Goal: Task Accomplishment & Management: Use online tool/utility

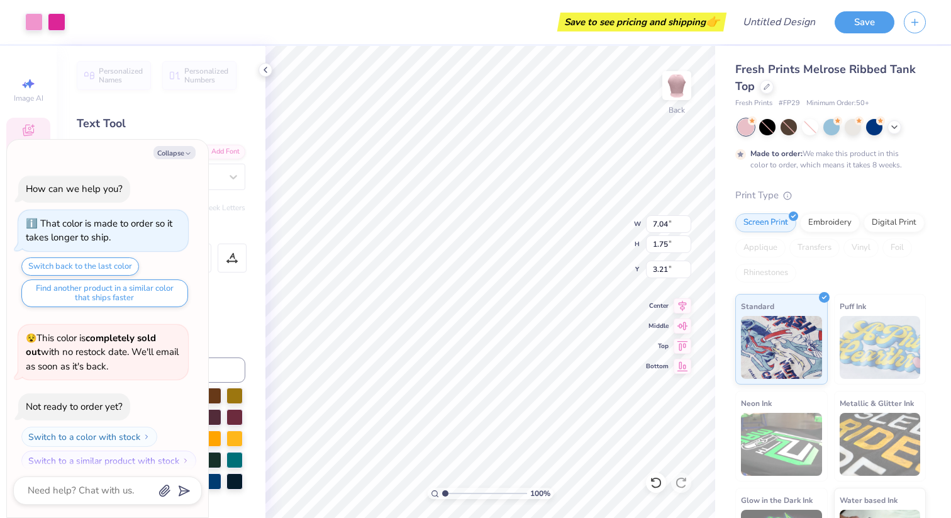
scroll to position [10, 0]
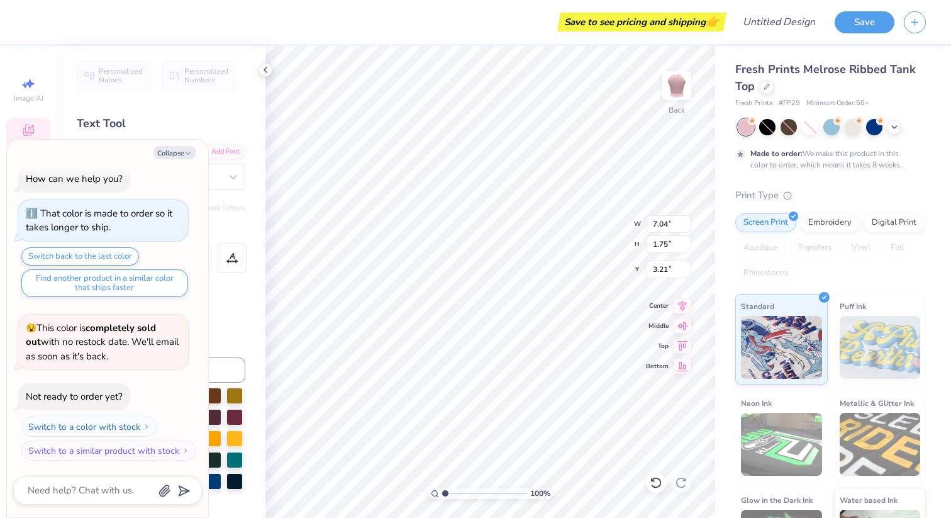
type textarea "x"
type textarea "l"
type textarea "x"
type textarea "lo"
type textarea "x"
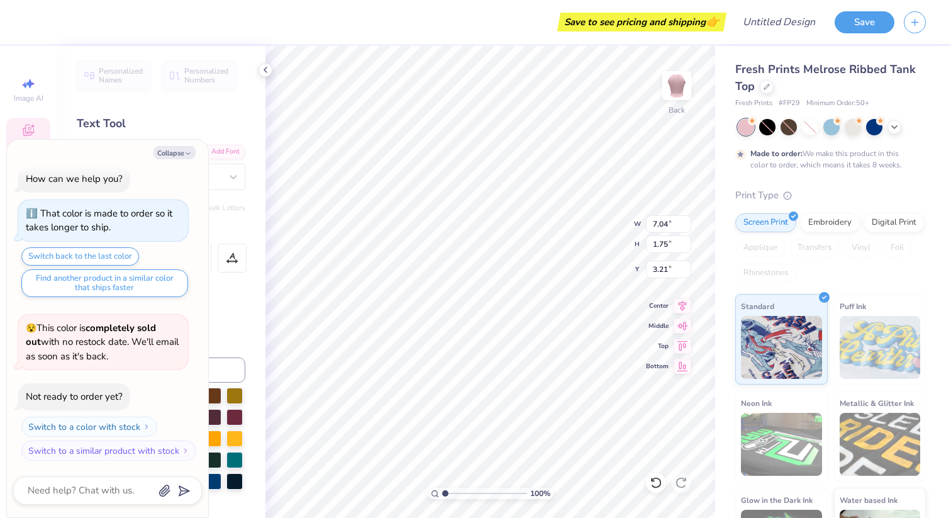
type textarea "[PERSON_NAME]"
type textarea "x"
type textarea "loui"
type textarea "x"
type textarea "louis"
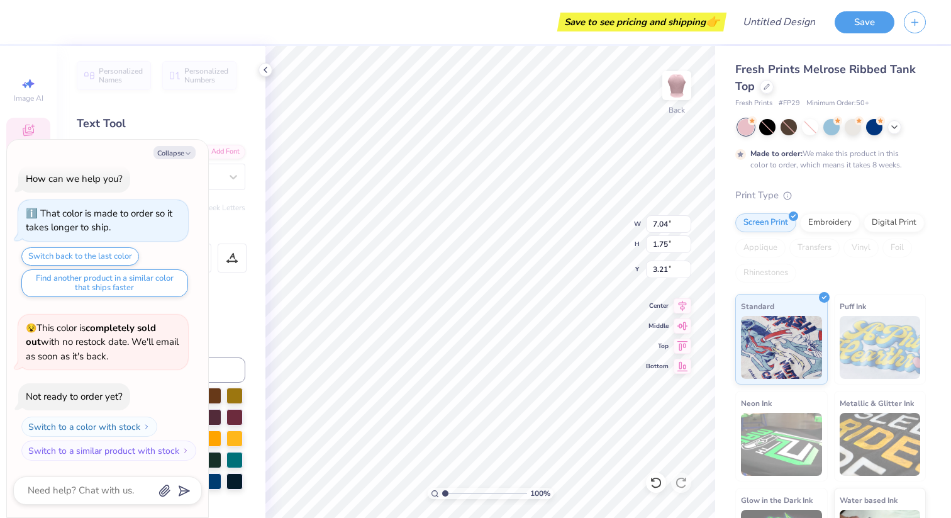
type textarea "x"
type textarea "louisv"
type textarea "x"
type textarea "louisvi"
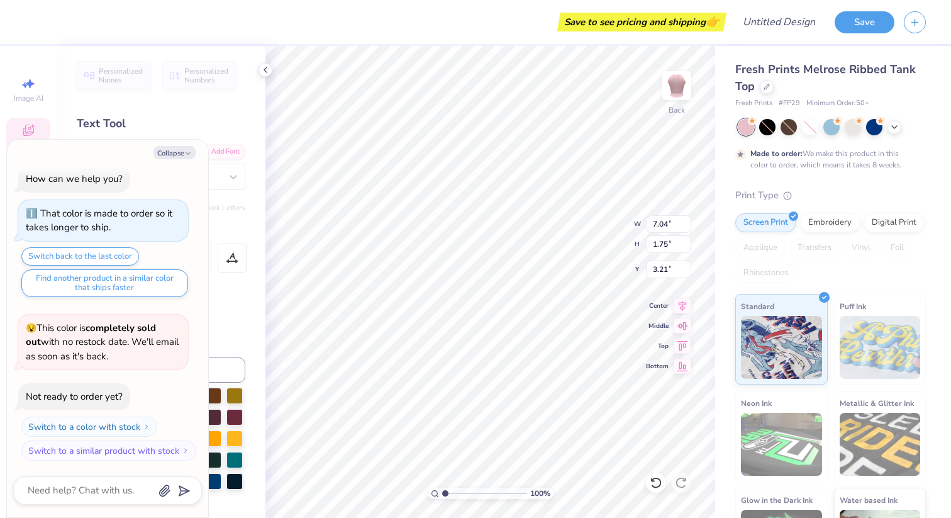
type textarea "x"
type textarea "louisvil"
type textarea "x"
type textarea "louisvill"
type textarea "x"
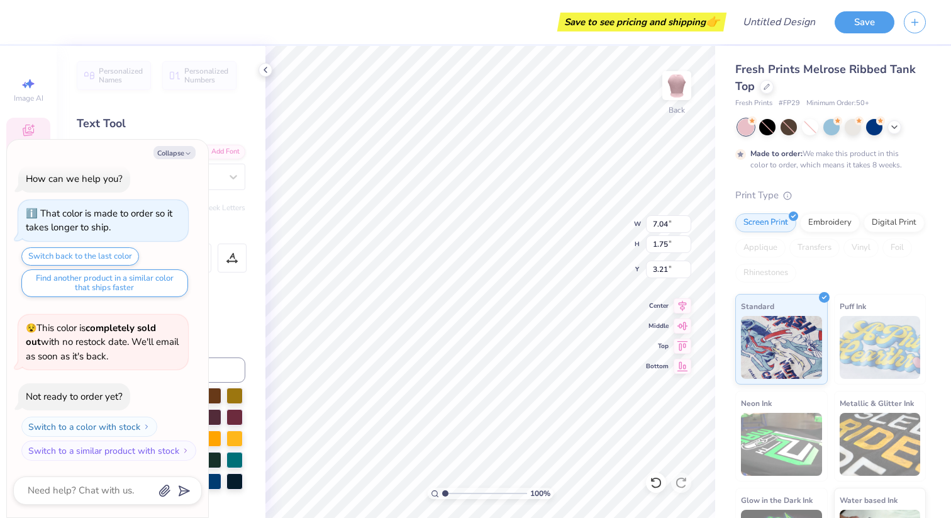
type textarea "[GEOGRAPHIC_DATA]"
type textarea "x"
type input "3.75"
type input "0.23"
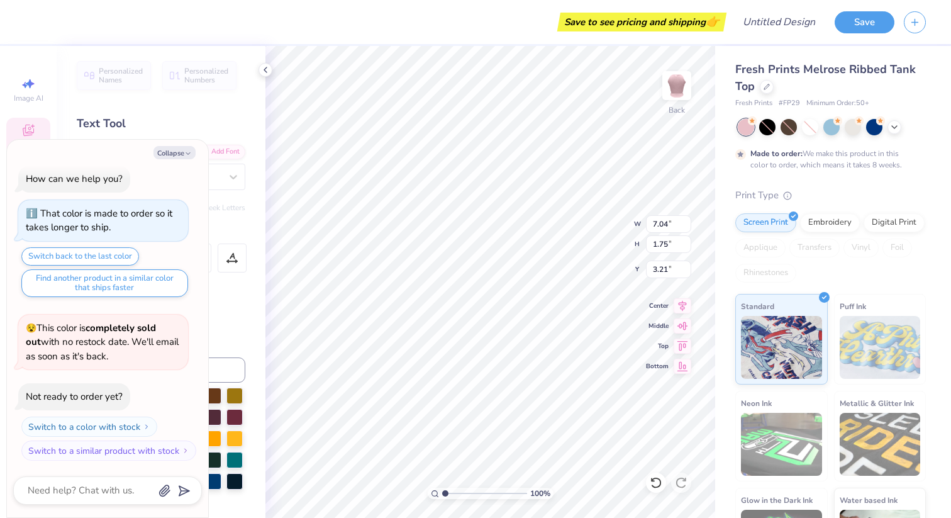
type input "5.37"
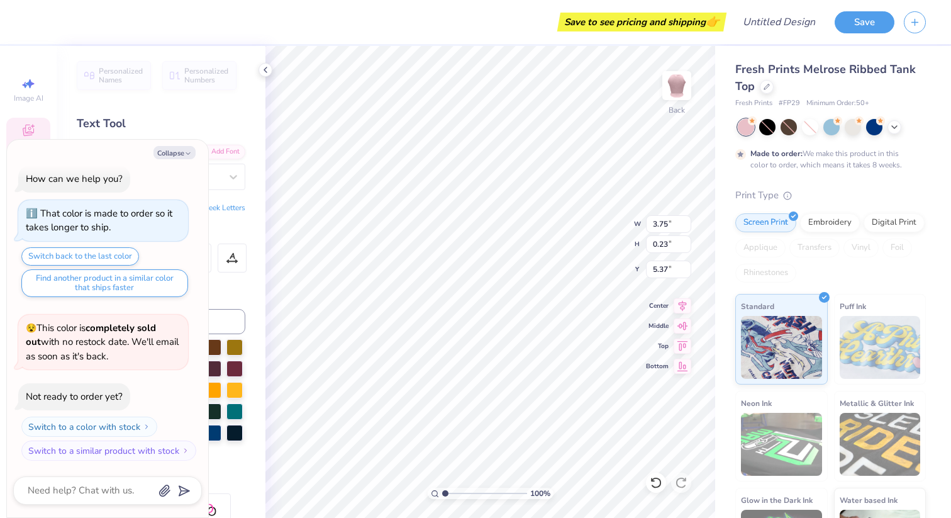
scroll to position [0, 0]
type textarea "x"
type textarea "d"
type textarea "x"
type textarea "den"
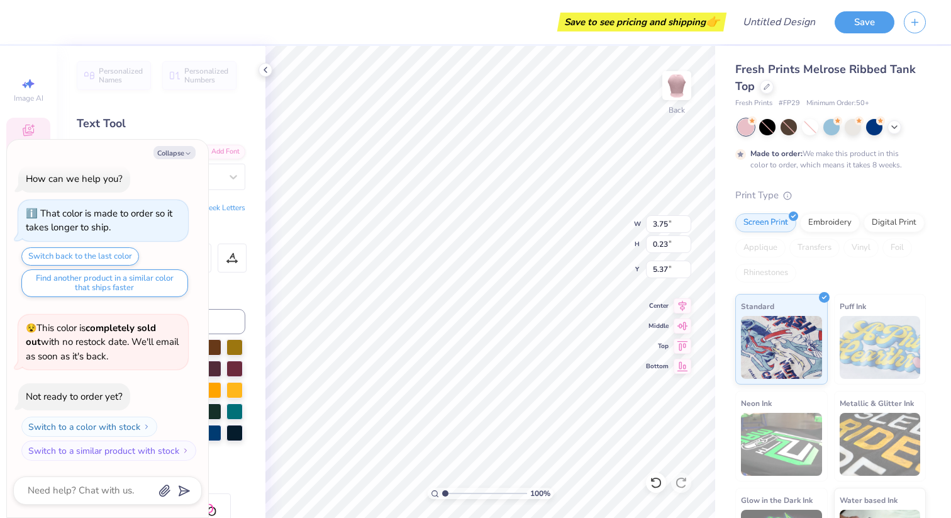
type textarea "x"
type textarea "dens"
type textarea "x"
type textarea "den"
type textarea "x"
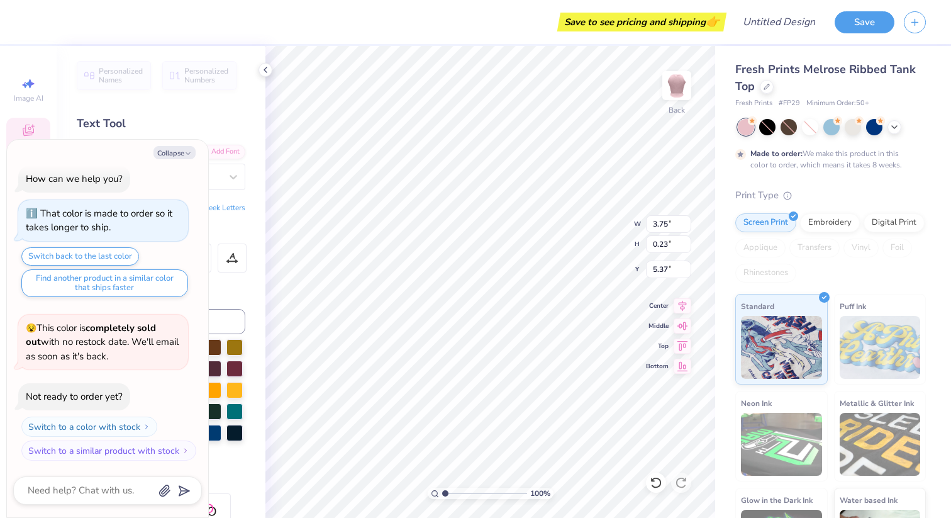
type textarea "dent"
type textarea "x"
type textarea "denti"
type textarea "x"
type textarea "dentist"
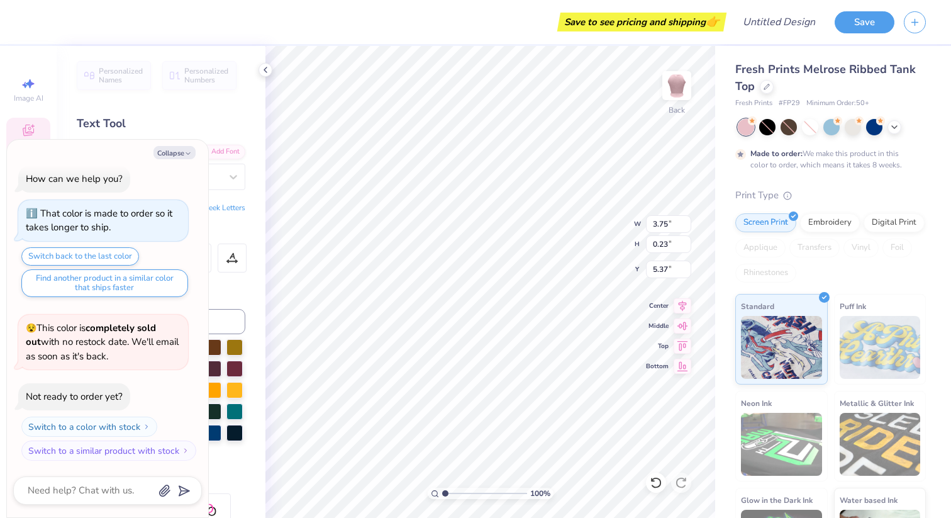
type textarea "x"
type textarea "dentistr"
type textarea "x"
type textarea "dentistry"
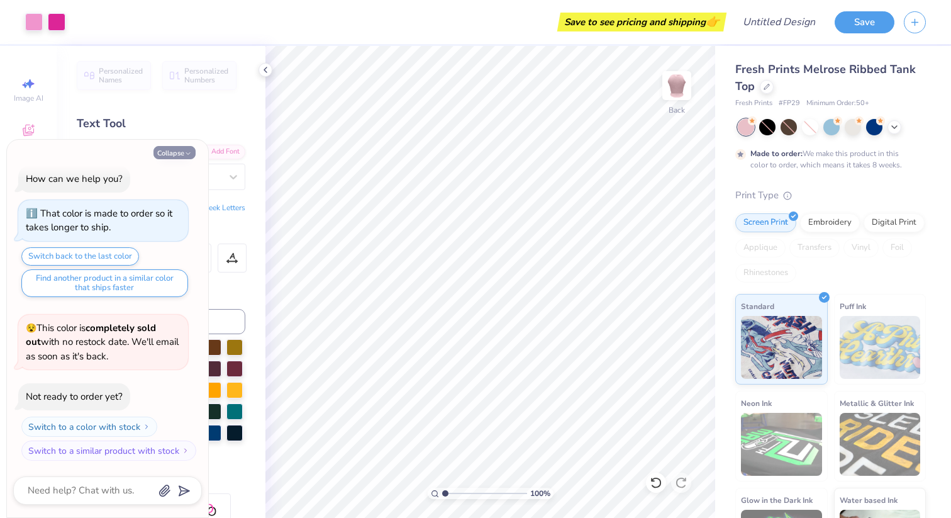
click at [174, 148] on button "Collapse" at bounding box center [175, 152] width 42 height 13
type textarea "x"
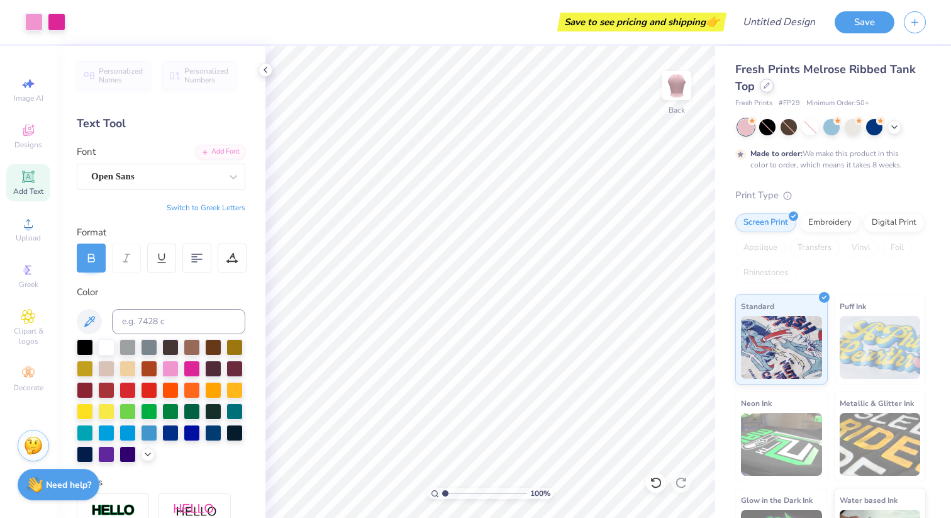
click at [768, 84] on icon at bounding box center [767, 85] width 6 height 6
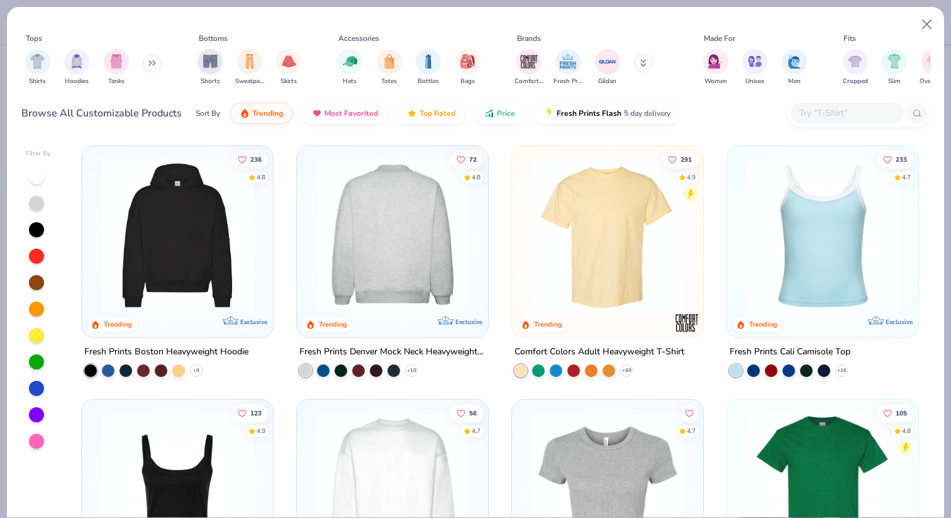
click at [357, 349] on div "Fresh Prints Denver Mock Neck Heavyweight Sweatshirt" at bounding box center [393, 352] width 186 height 16
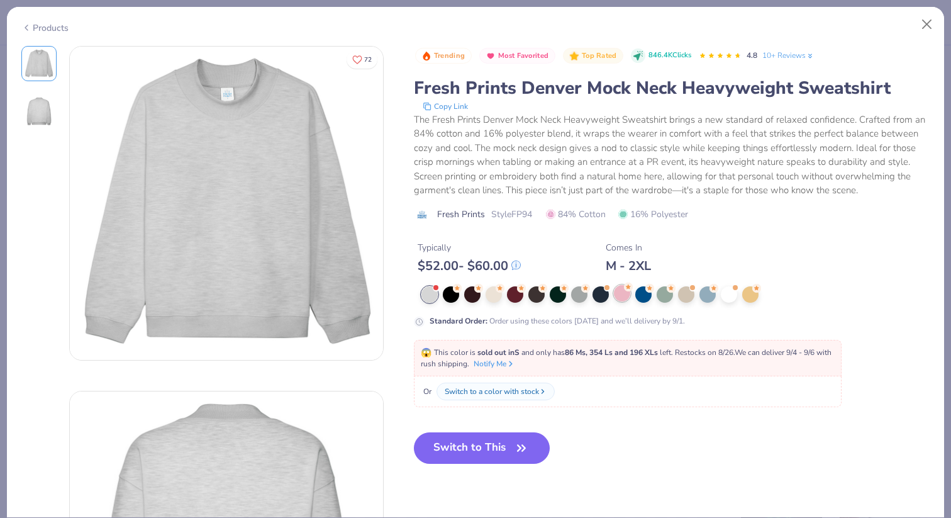
click at [620, 292] on div at bounding box center [622, 293] width 16 height 16
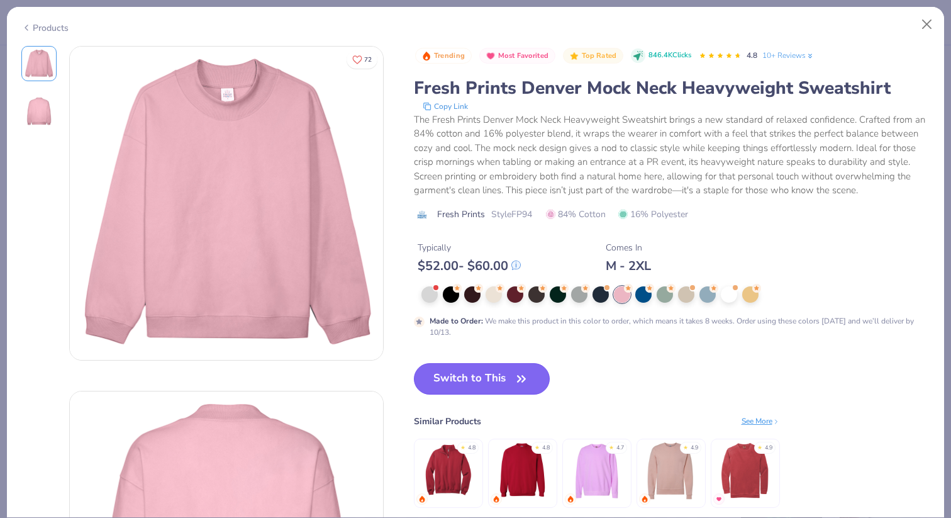
click at [465, 377] on button "Switch to This" at bounding box center [482, 378] width 137 height 31
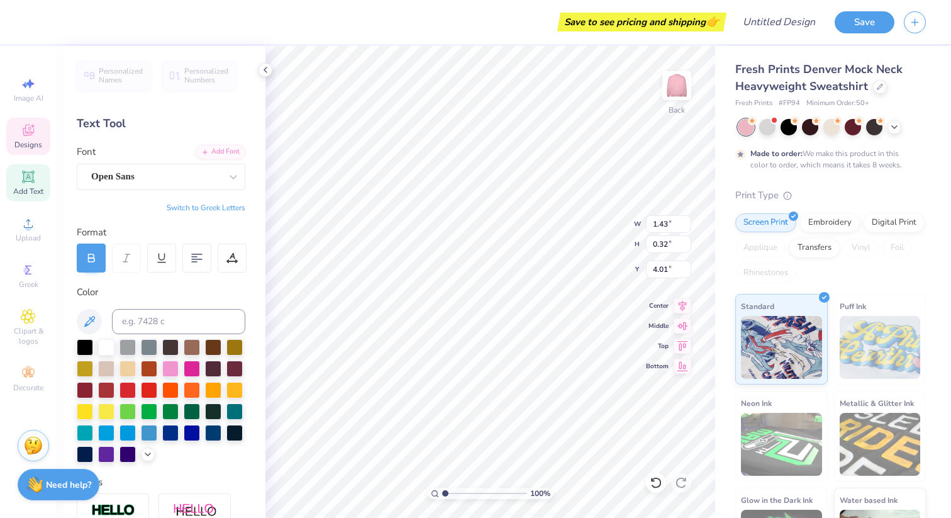
type input "4.01"
type input "7.32"
type input "1.76"
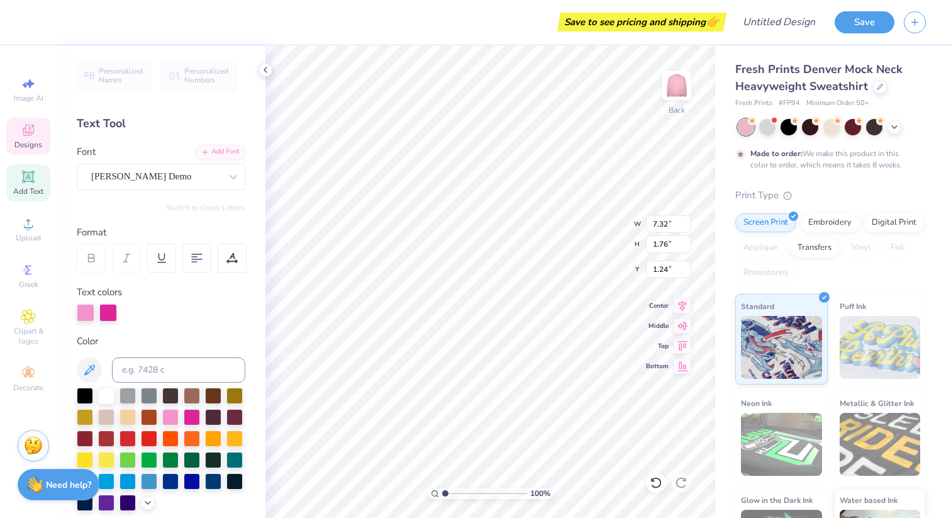
type input "2.12"
click at [808, 126] on div at bounding box center [810, 126] width 16 height 16
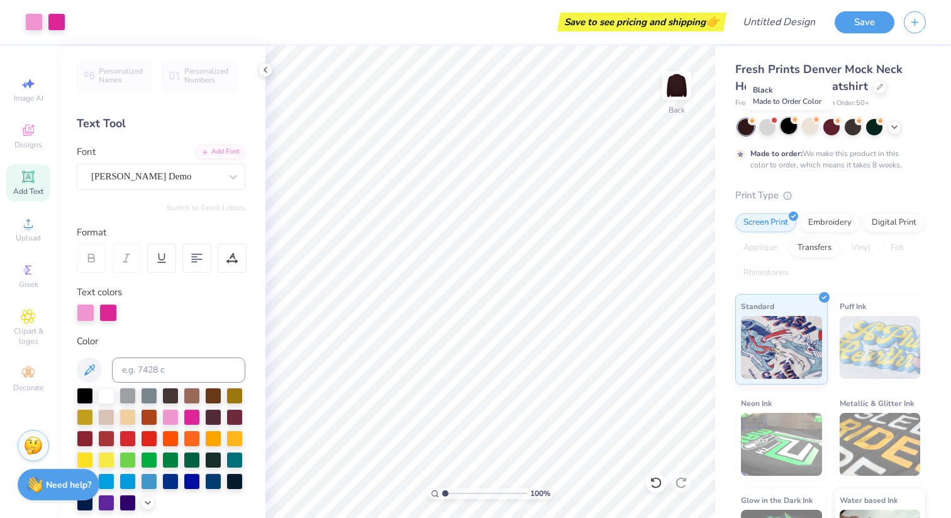
click at [792, 126] on div at bounding box center [789, 126] width 16 height 16
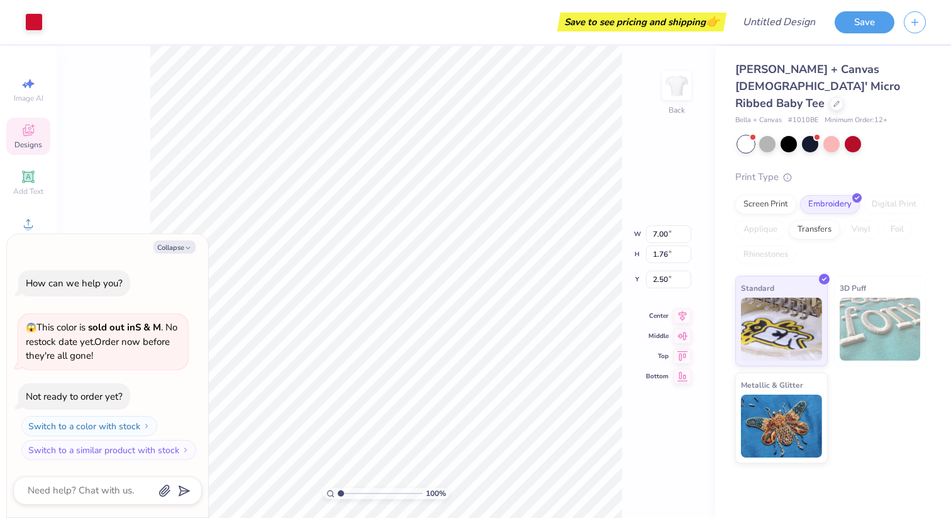
type textarea "x"
type input "5.11"
type input "1.08"
type input "3.18"
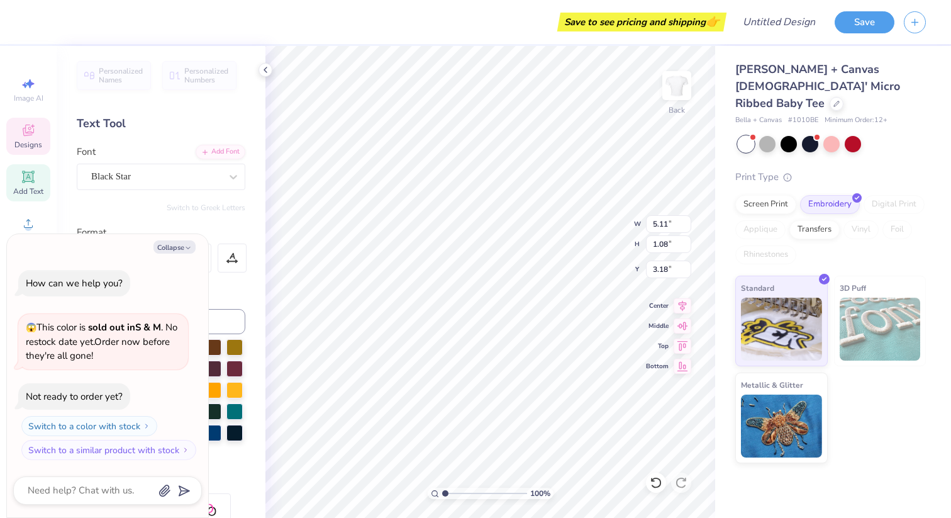
type textarea "x"
type textarea "l"
type textarea "x"
type textarea "lo"
type textarea "x"
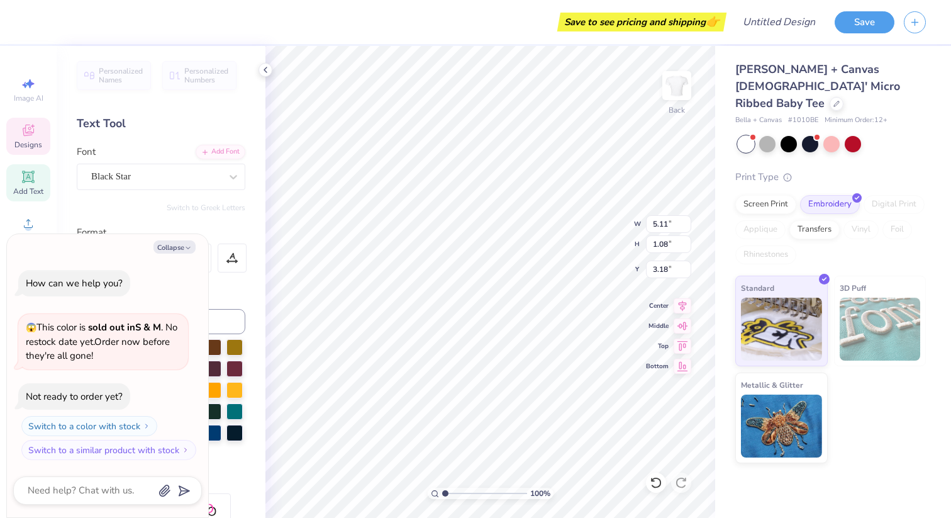
type textarea "loui"
type textarea "x"
type textarea "louis"
type textarea "x"
type textarea "louisv"
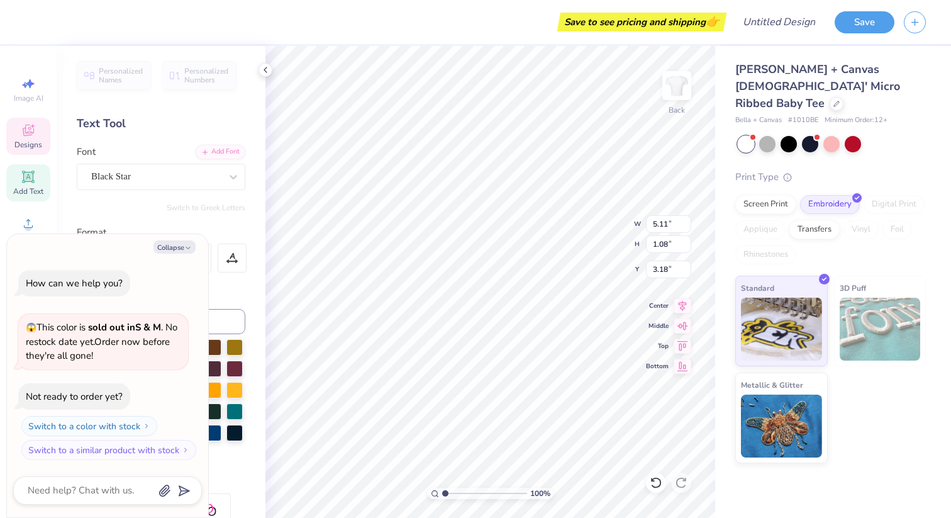
type textarea "x"
type textarea "louisvi"
type textarea "x"
type textarea "louisvil"
type textarea "x"
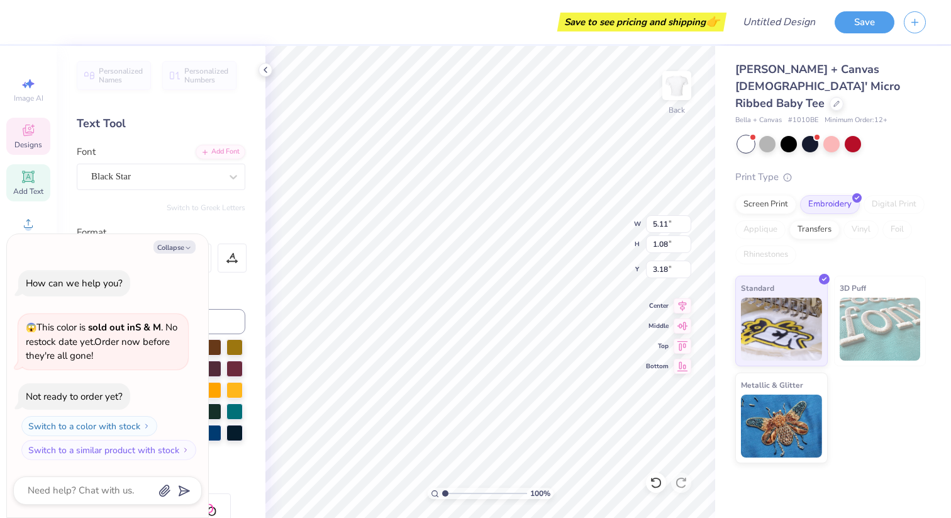
type textarea "[GEOGRAPHIC_DATA]"
type textarea "x"
type textarea "[GEOGRAPHIC_DATA]"
type textarea "x"
type textarea "louisville d"
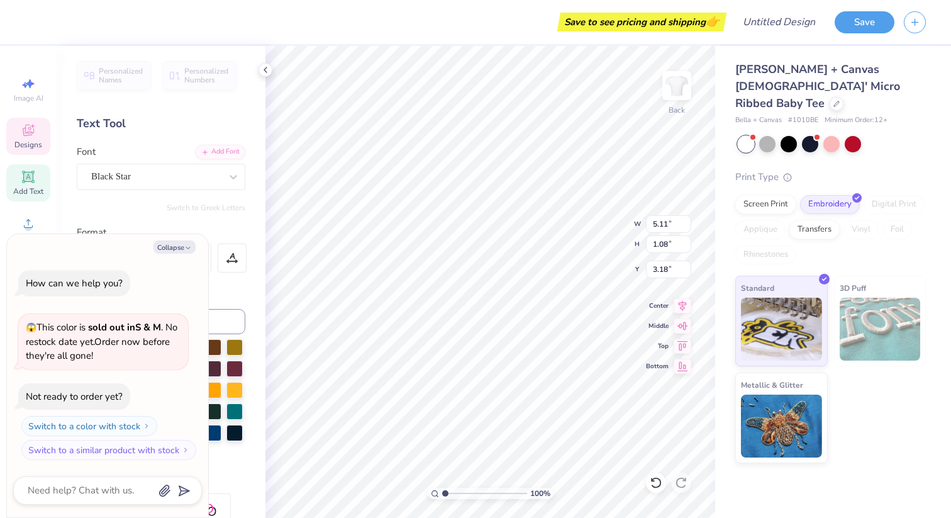
type textarea "x"
type textarea "louisville de"
type textarea "x"
type textarea "louisville den"
type textarea "x"
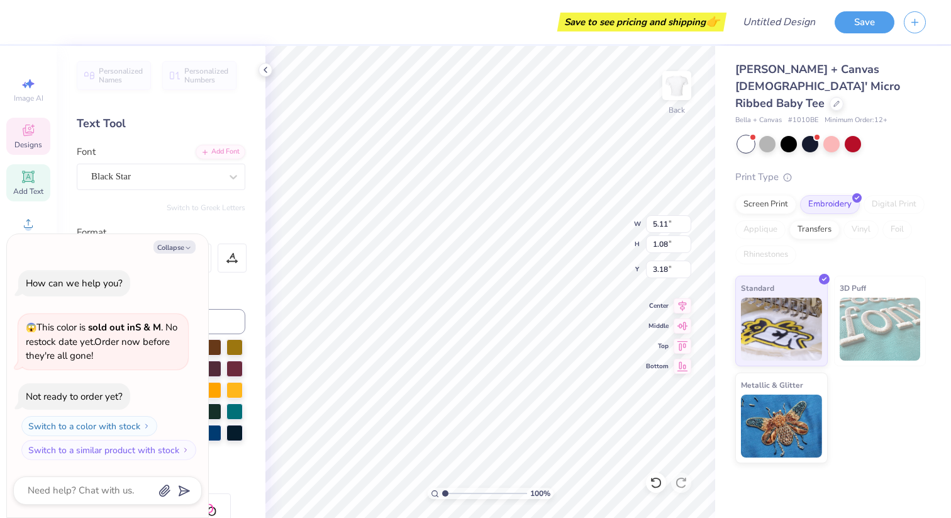
type textarea "louisville dent"
type textarea "x"
type textarea "louisville denti"
type textarea "x"
type textarea "louisville dentis"
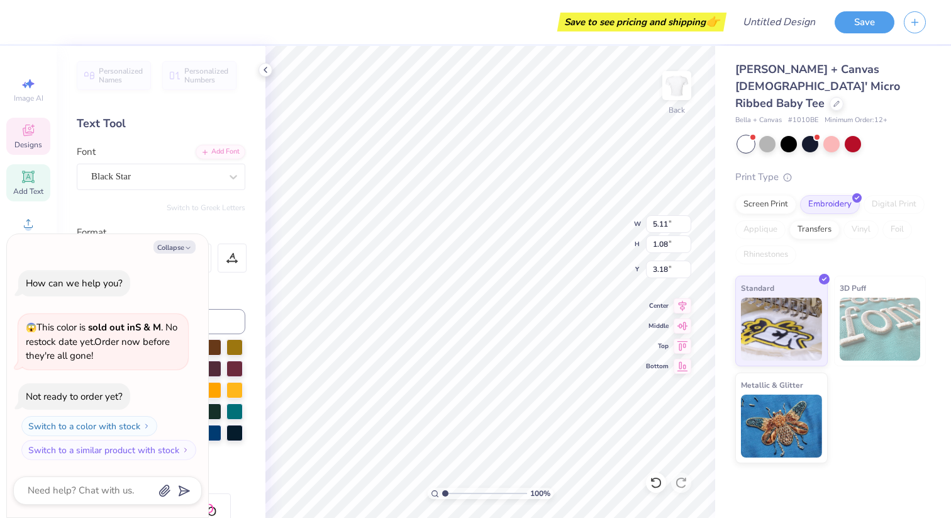
type textarea "x"
type textarea "louisville dentist"
type textarea "x"
type textarea "louisville dentistr"
type textarea "x"
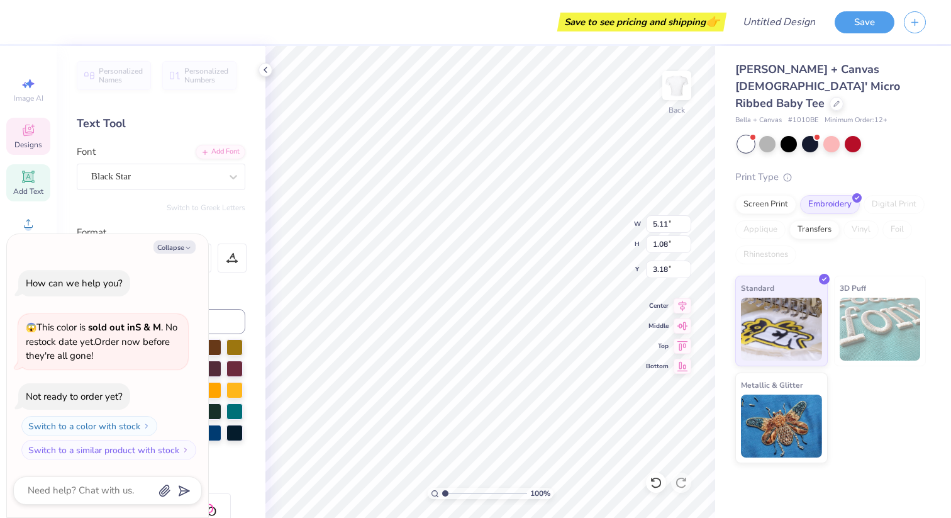
type textarea "louisville dentistry"
type textarea "x"
type input "3.75"
type input "0.85"
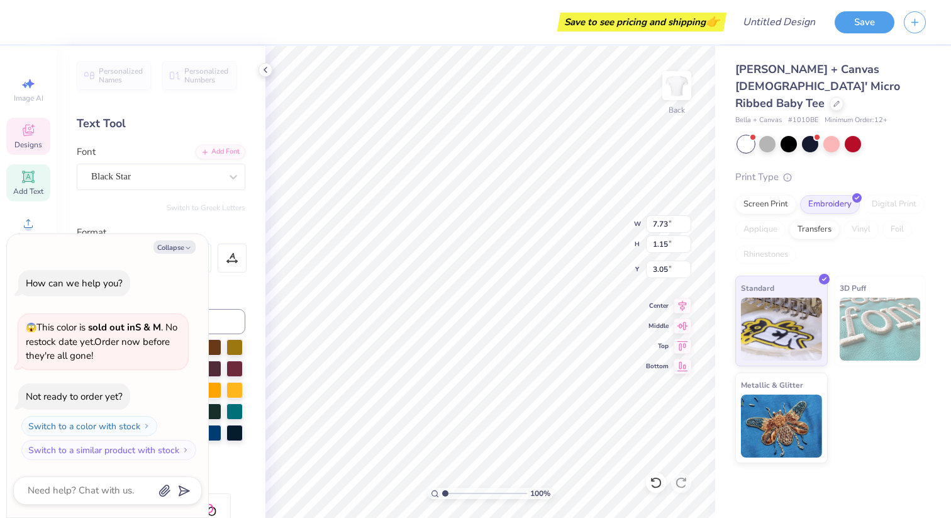
type input "2.50"
type textarea "x"
type input "0.67"
type input "0.64"
type input "2.74"
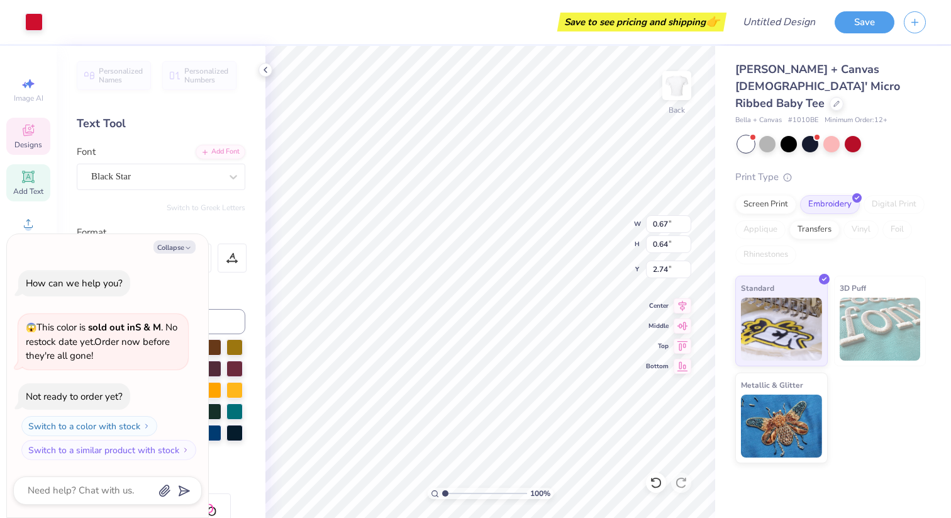
type textarea "x"
type input "2.68"
type textarea "x"
type input "2.36"
type textarea "x"
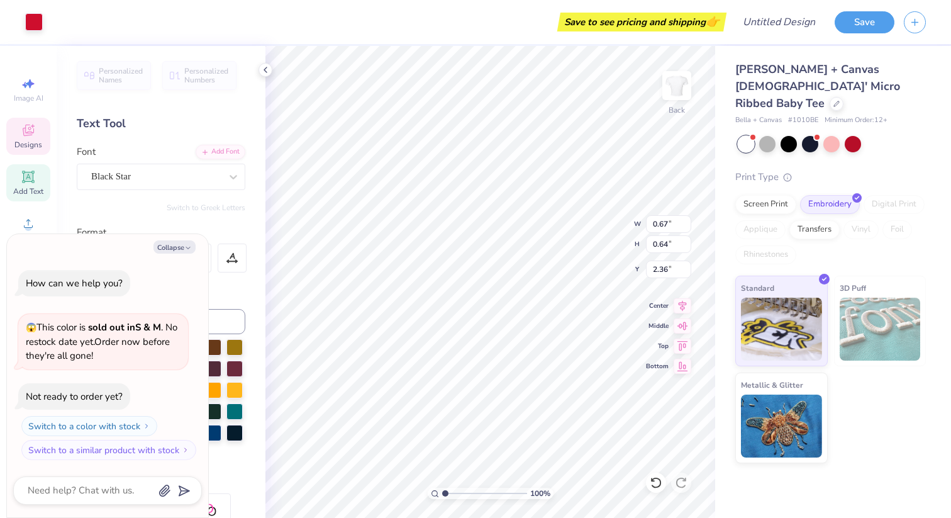
type input "3.75"
type input "0.85"
type input "2.50"
type textarea "x"
type input "2.57"
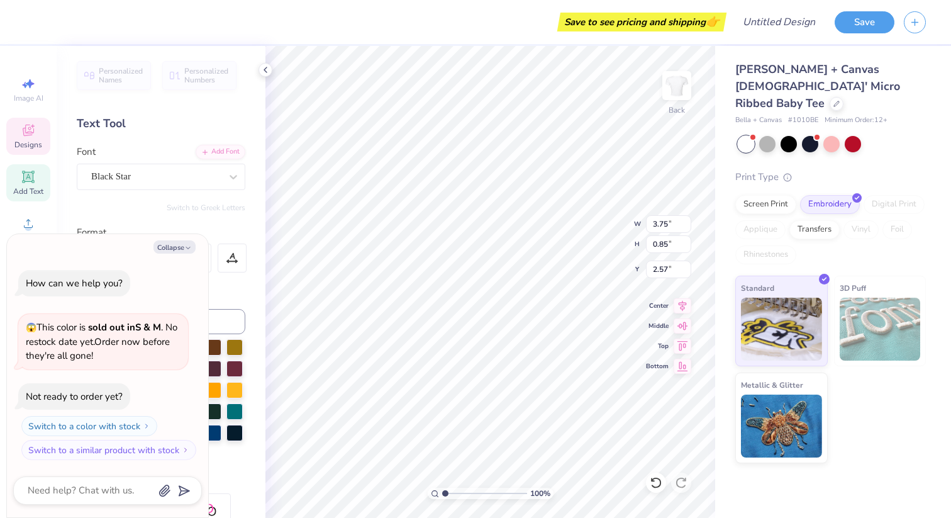
type textarea "x"
type input "2.15"
type textarea "x"
type input "3.36"
type textarea "x"
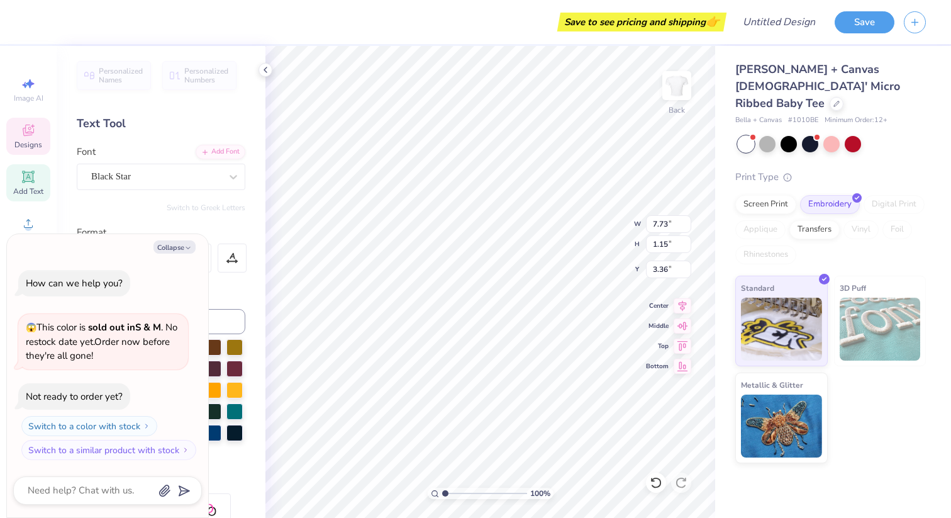
type input "3.75"
type input "0.85"
type input "2.15"
type textarea "x"
type input "2.36"
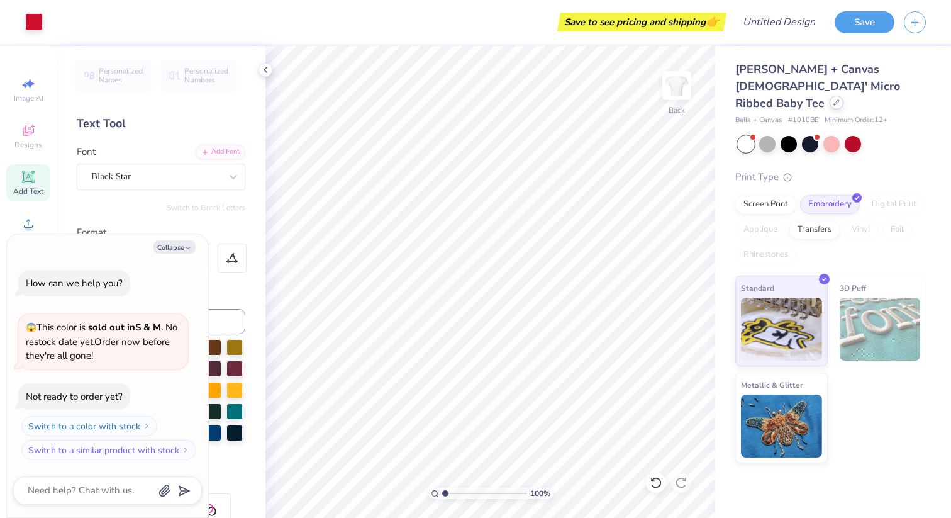
click at [834, 99] on icon at bounding box center [837, 102] width 6 height 6
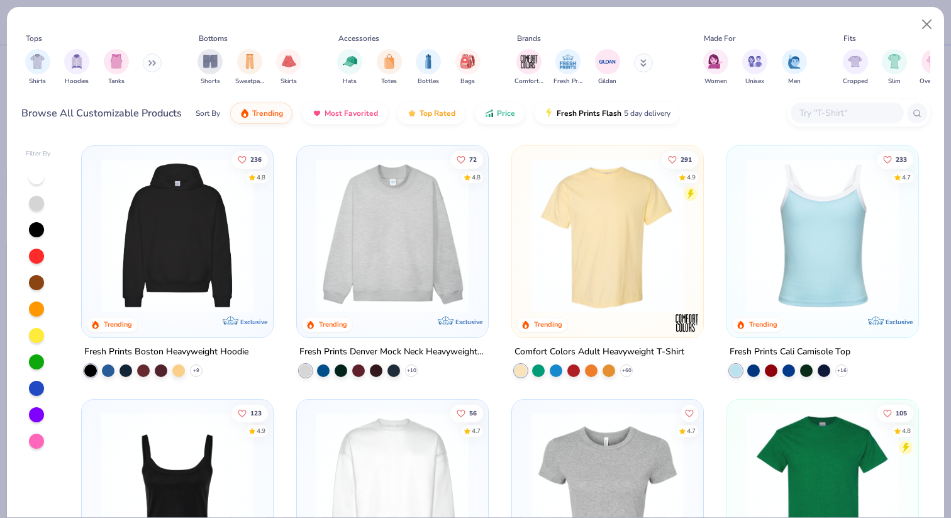
click at [353, 271] on img at bounding box center [393, 236] width 166 height 154
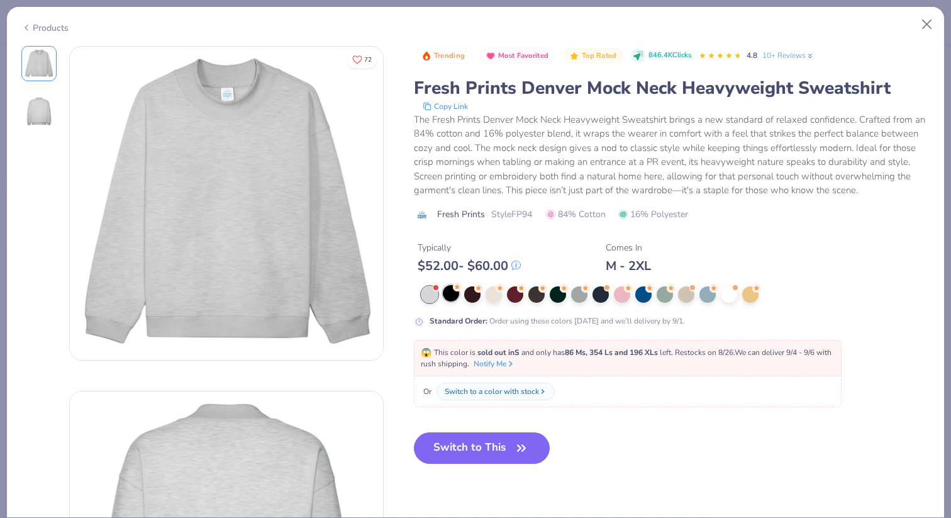
click at [451, 298] on div at bounding box center [451, 293] width 16 height 16
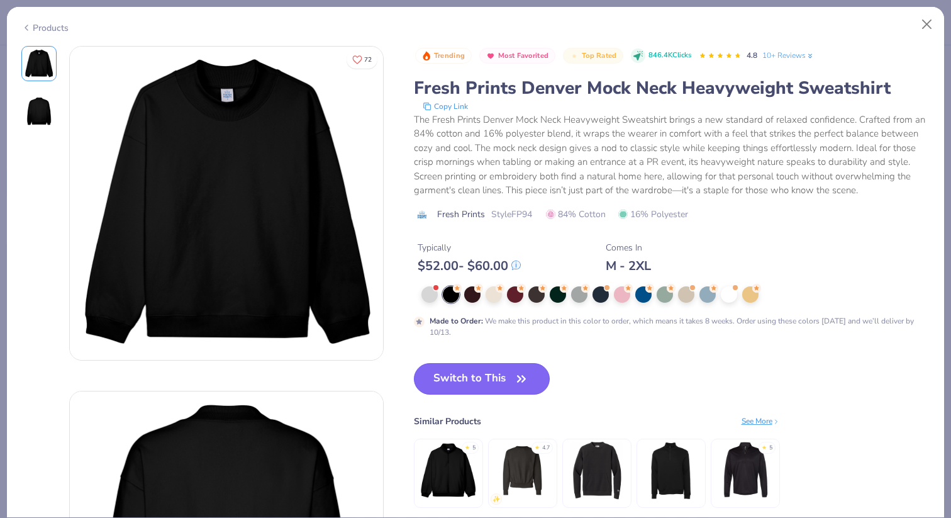
click at [455, 385] on button "Switch to This" at bounding box center [482, 378] width 137 height 31
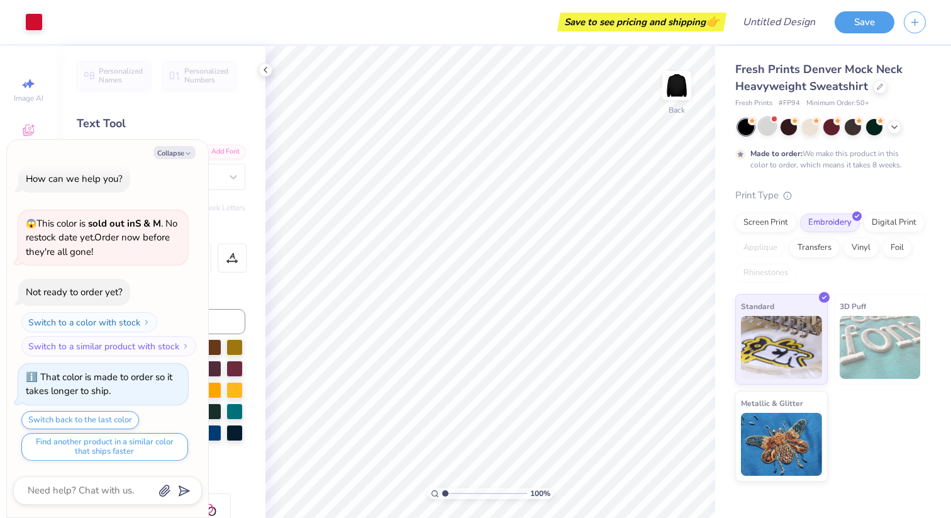
click at [771, 130] on div at bounding box center [768, 126] width 16 height 16
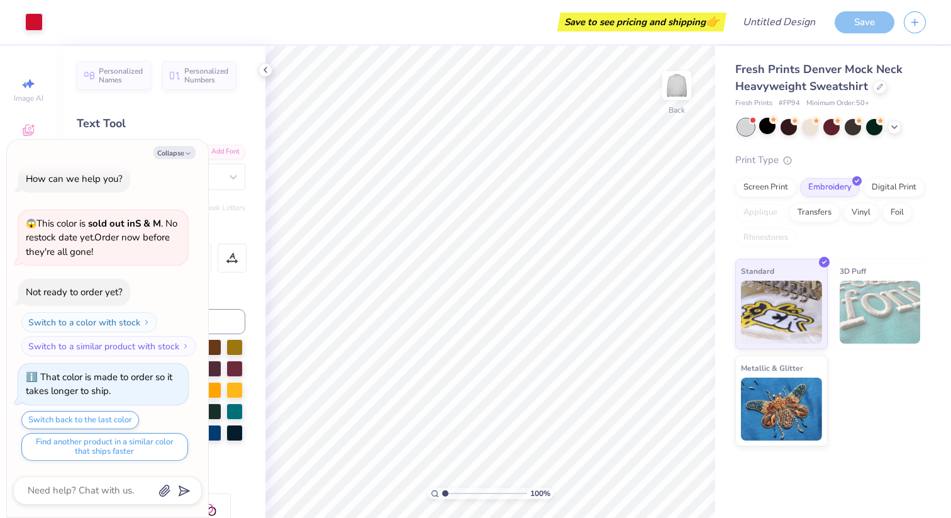
scroll to position [250, 0]
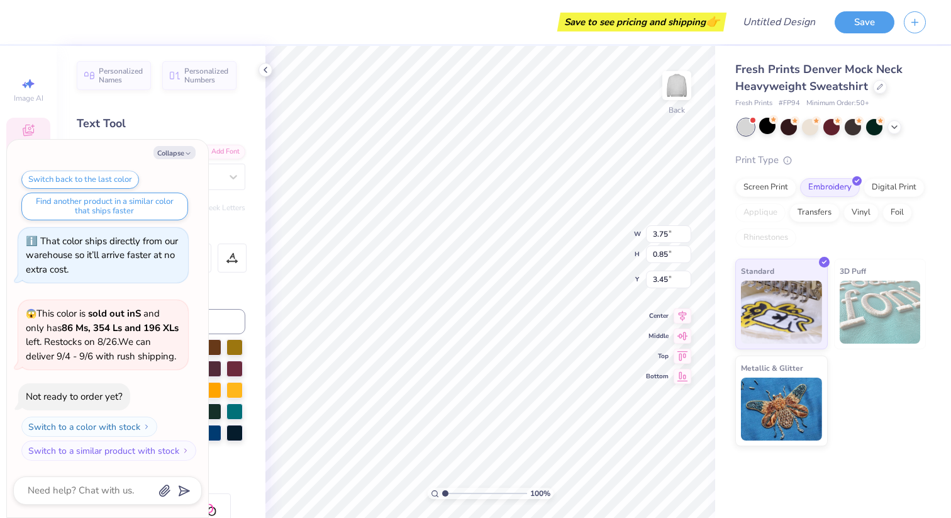
type textarea "x"
type input "0.67"
type input "0.64"
type textarea "x"
type input "3.75"
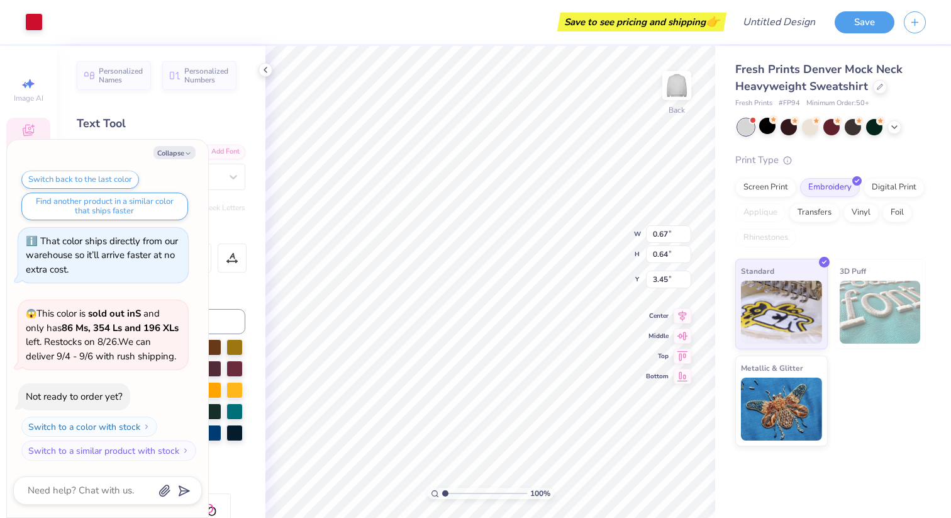
type input "0.85"
type textarea "x"
type input "4.69"
type input "1.07"
type input "3.18"
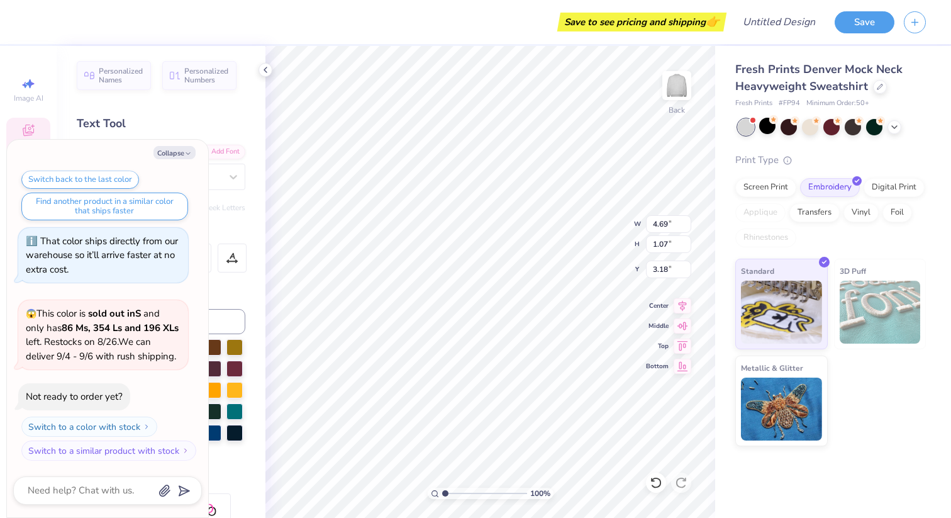
type textarea "x"
type input "3.23"
type textarea "x"
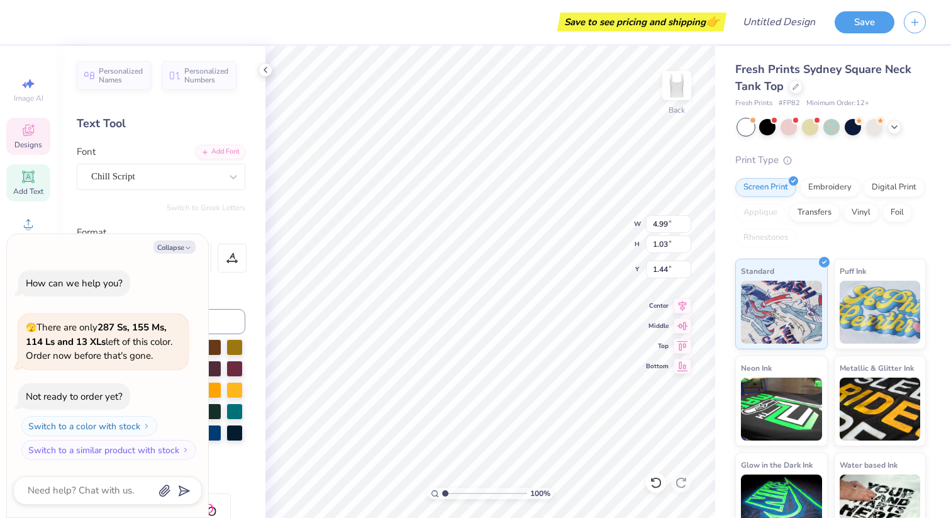
type textarea "x"
type textarea "L"
type textarea "x"
type textarea "Lo"
type textarea "x"
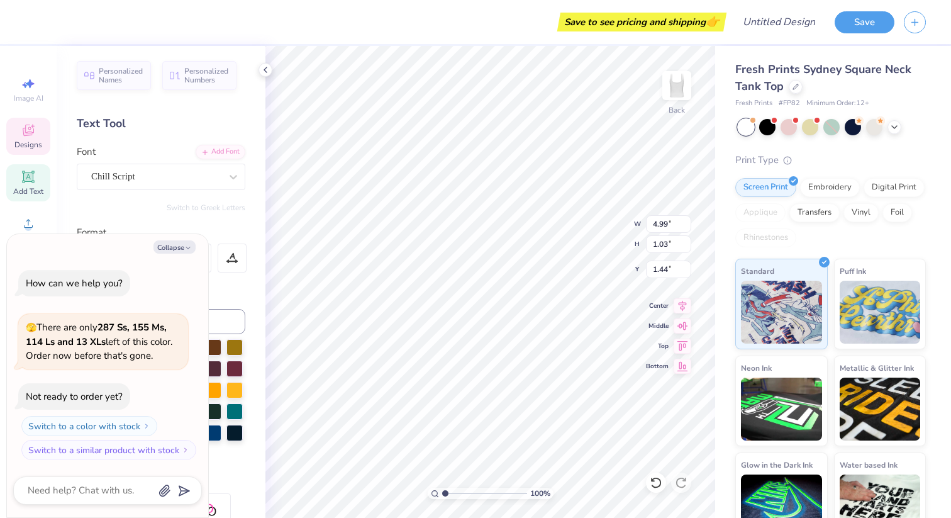
type textarea "Lou"
type textarea "x"
type textarea "Loui"
type textarea "x"
type textarea "Louis"
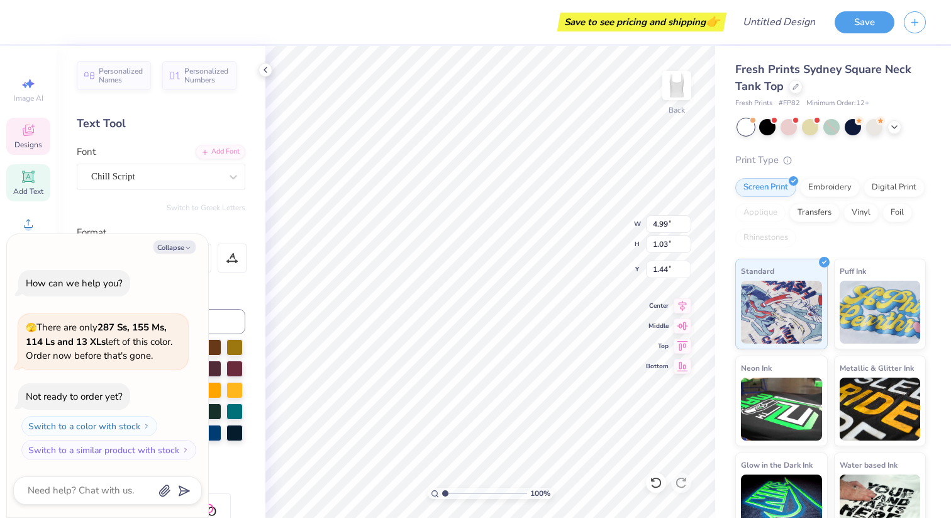
type textarea "x"
type textarea "Louisv"
type textarea "x"
type textarea "Louisvi"
type textarea "x"
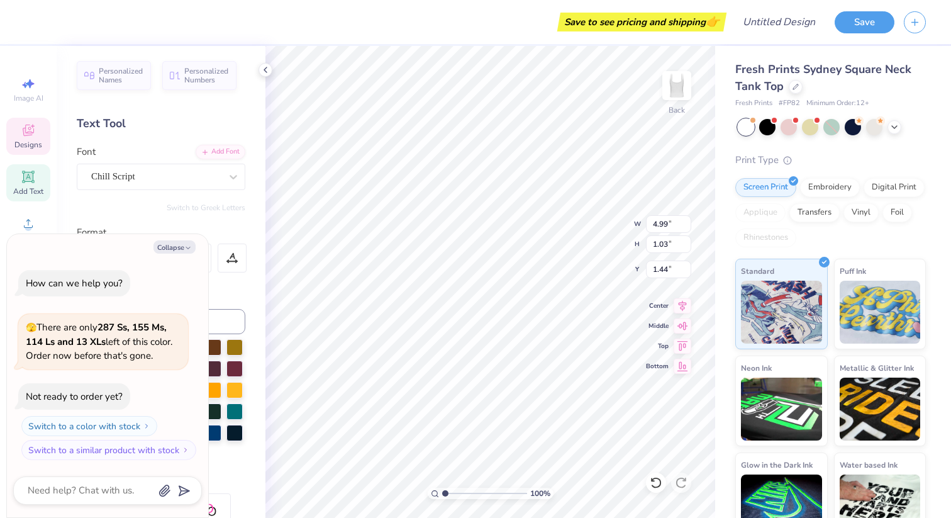
type textarea "Louisvil"
type textarea "x"
type textarea "Louisvill"
type textarea "x"
type textarea "Louisville"
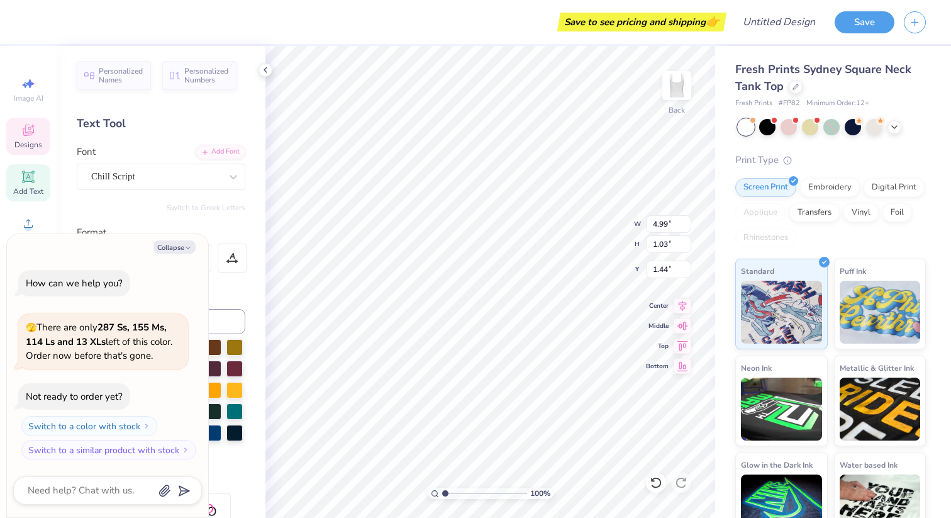
scroll to position [0, 1]
type textarea "x"
type textarea "Louisville"
type textarea "x"
type textarea "Louisville D"
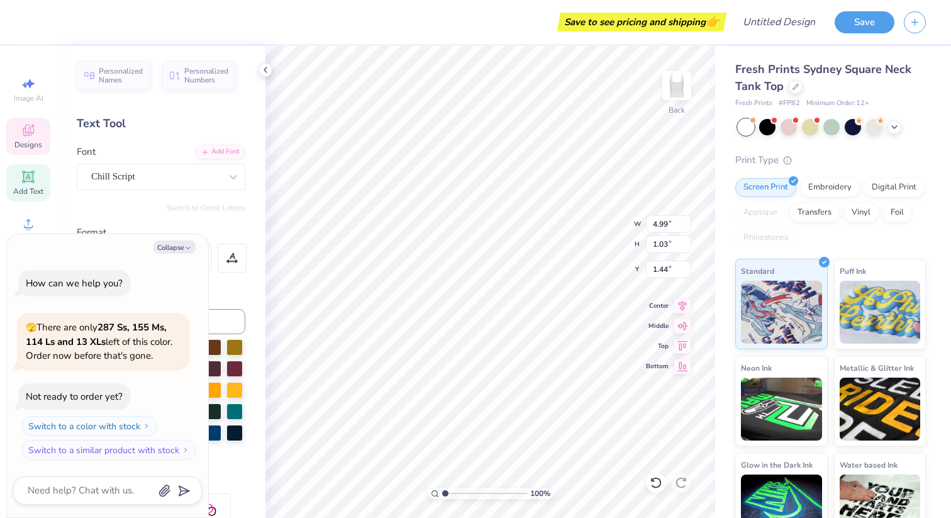
type textarea "x"
type textarea "Louisville De"
type textarea "x"
type textarea "Louisville Den"
type textarea "x"
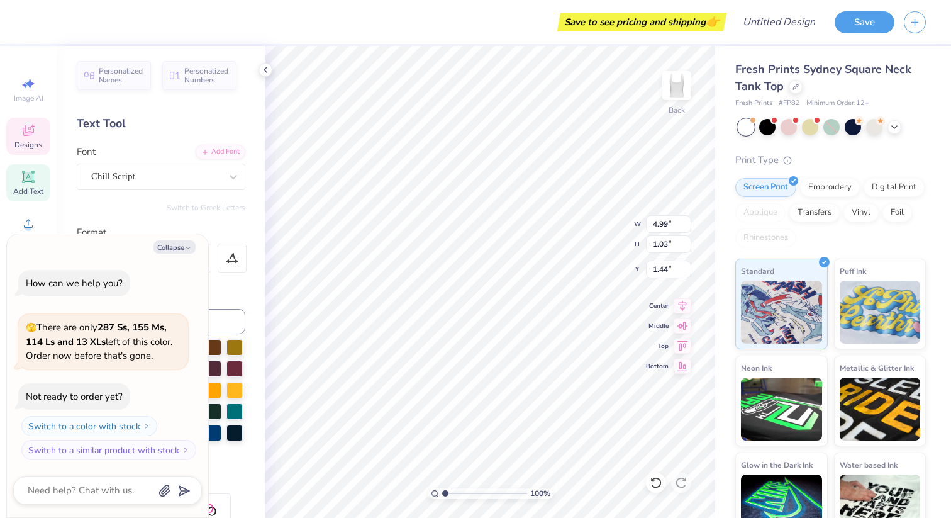
type textarea "Louisville Dent"
type textarea "x"
type textarea "Louisville Denti"
type textarea "x"
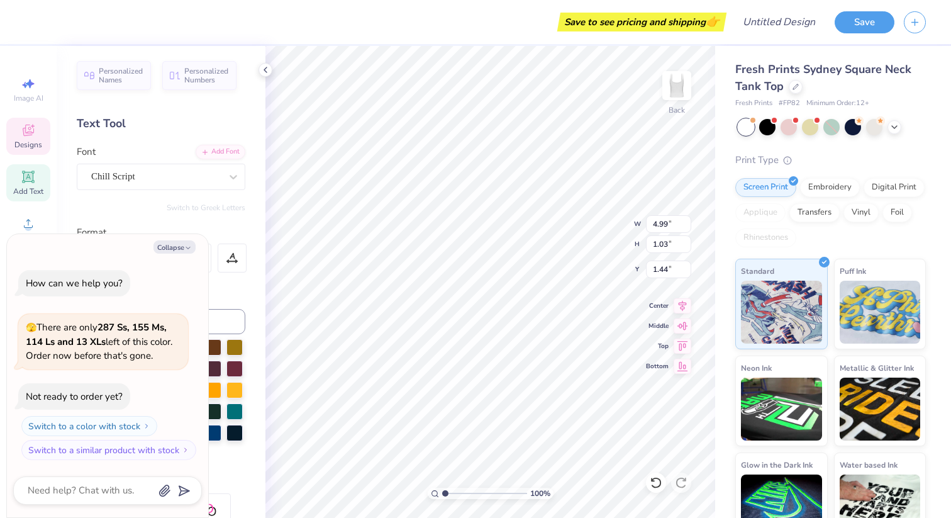
type textarea "Louisville Dentis"
type textarea "x"
type textarea "Louisville Dentist"
type textarea "x"
type textarea "Louisville Dentistr"
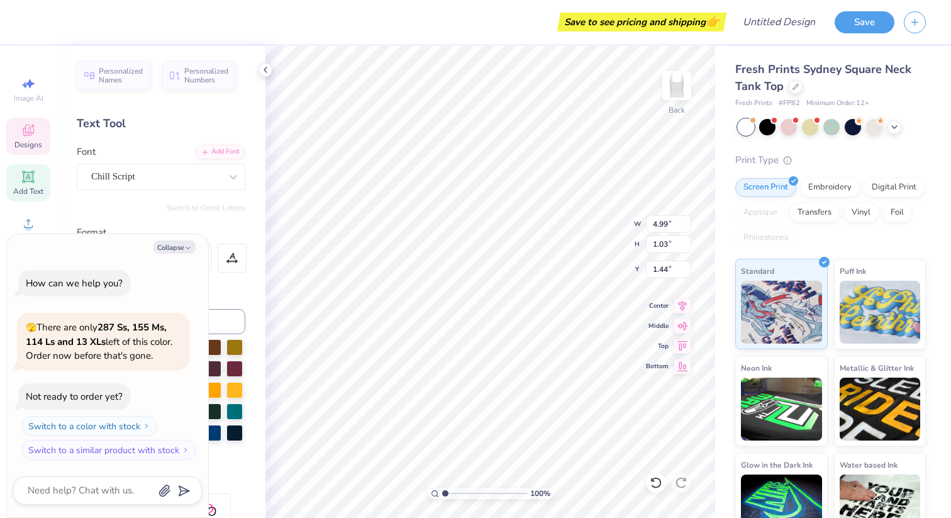
type textarea "x"
type textarea "Louisville Dentistru"
type textarea "x"
type textarea "Louisville Dentistr"
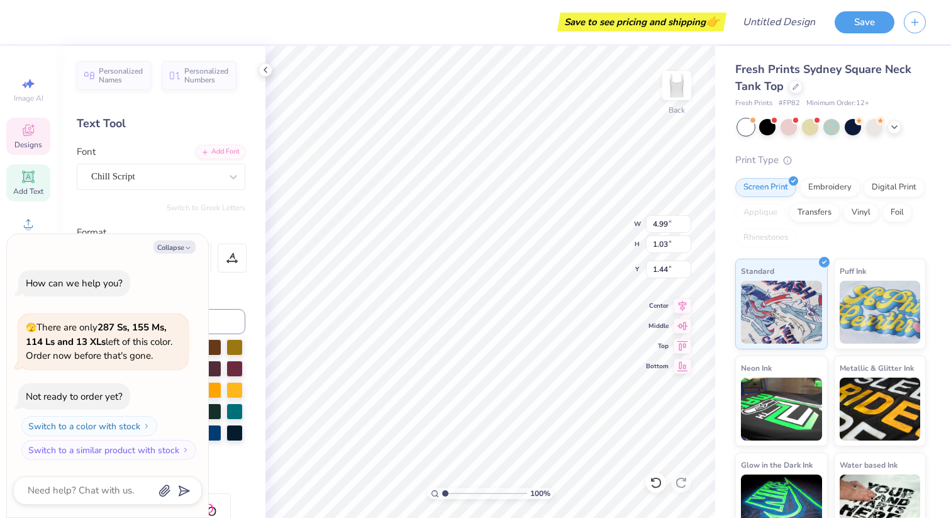
type textarea "x"
type textarea "Louisville Dentistry"
type textarea "x"
type textarea "since 1"
type textarea "x"
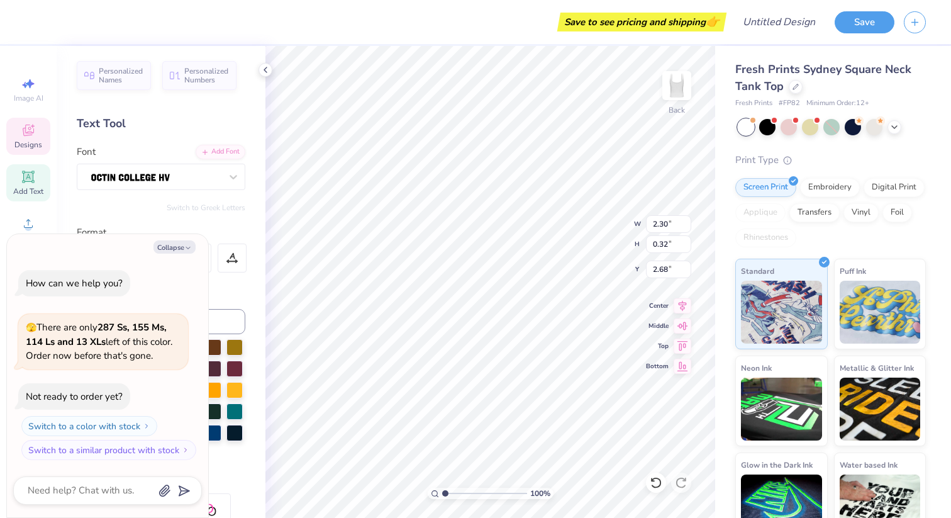
type textarea "since 17"
type textarea "x"
type textarea "since 179"
type textarea "x"
type textarea "since 1798"
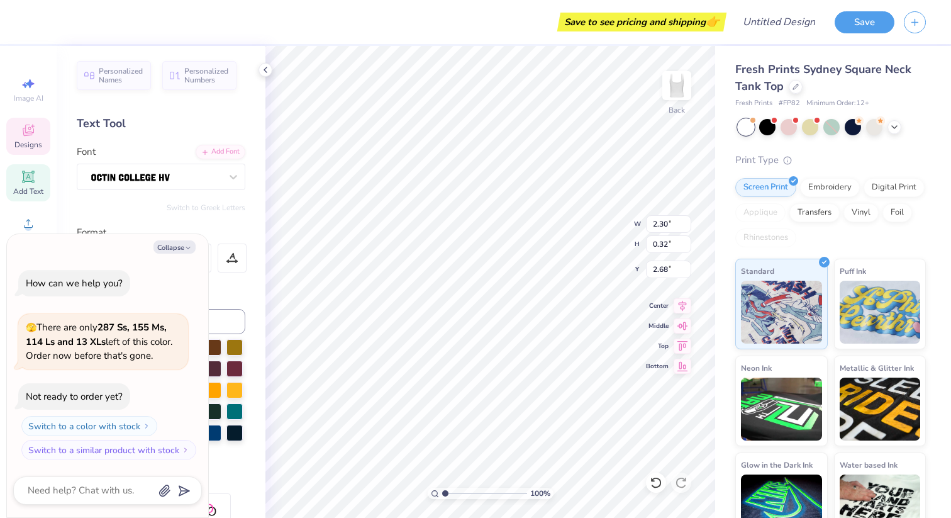
scroll to position [0, 2]
click at [796, 92] on div at bounding box center [796, 86] width 14 height 14
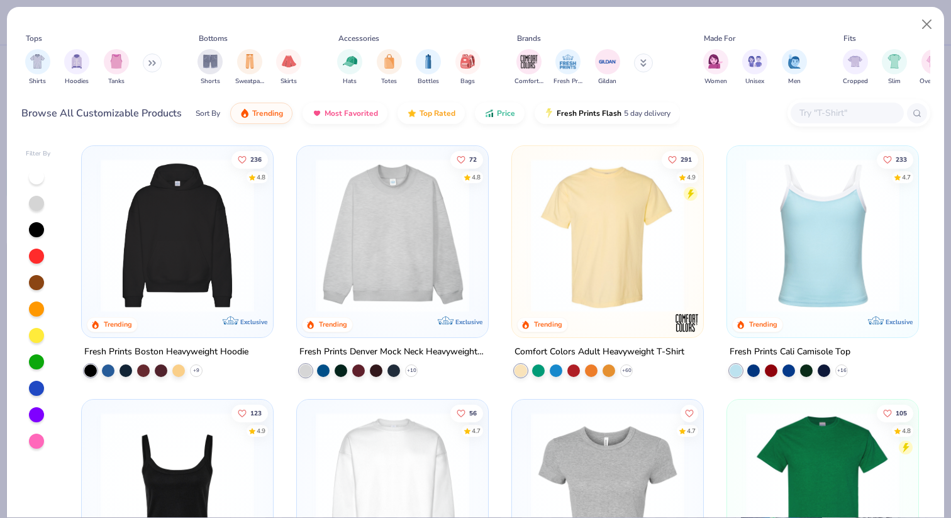
click at [408, 247] on img at bounding box center [393, 236] width 166 height 154
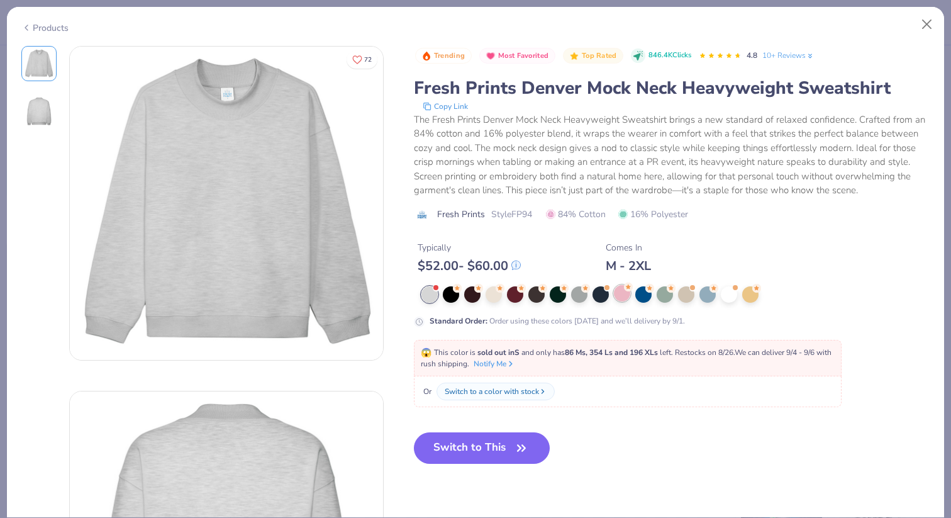
click at [625, 293] on div at bounding box center [622, 293] width 16 height 16
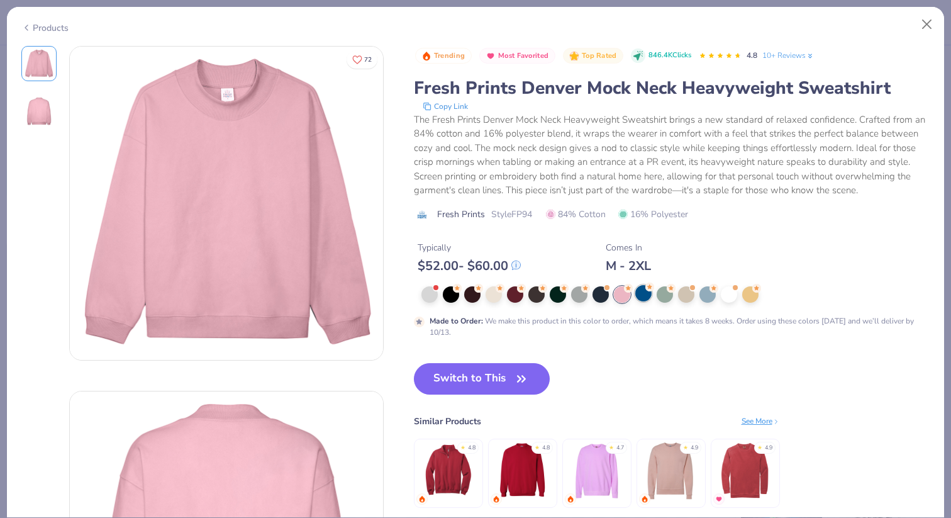
click at [641, 294] on div at bounding box center [644, 293] width 16 height 16
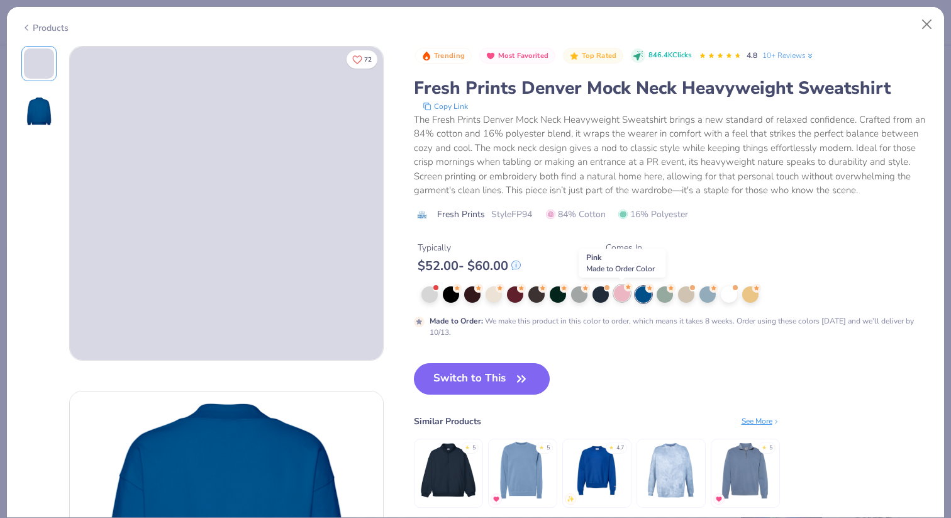
click at [624, 294] on div at bounding box center [622, 293] width 16 height 16
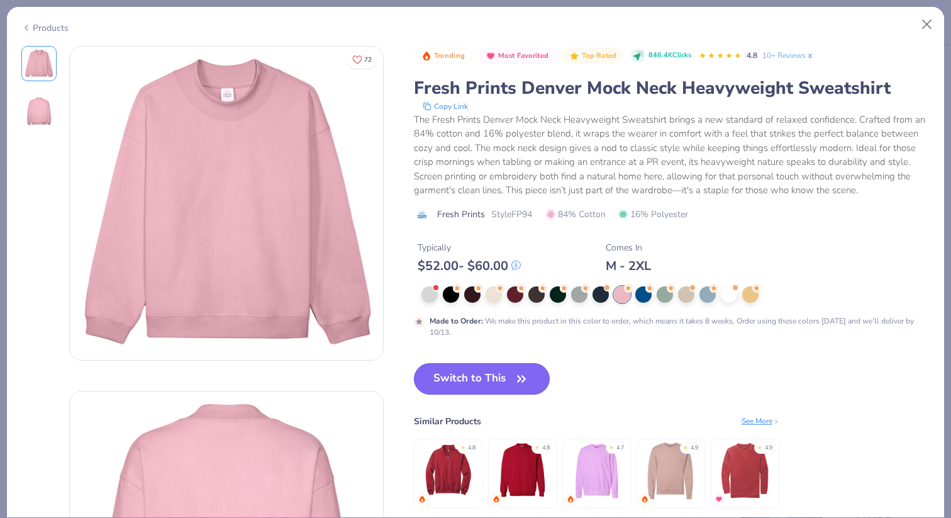
click at [462, 393] on button "Switch to This" at bounding box center [482, 378] width 137 height 31
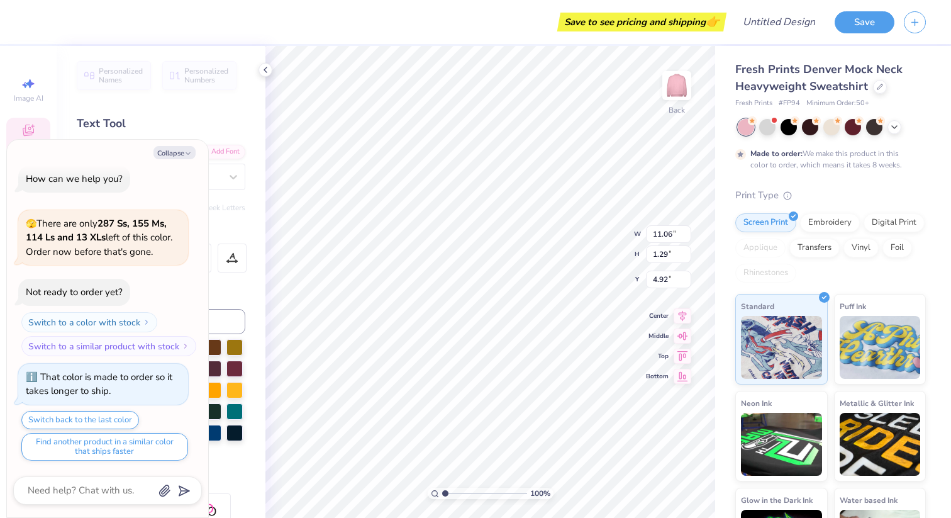
type textarea "x"
type input "3.31"
type textarea "x"
type input "2.30"
type input "0.32"
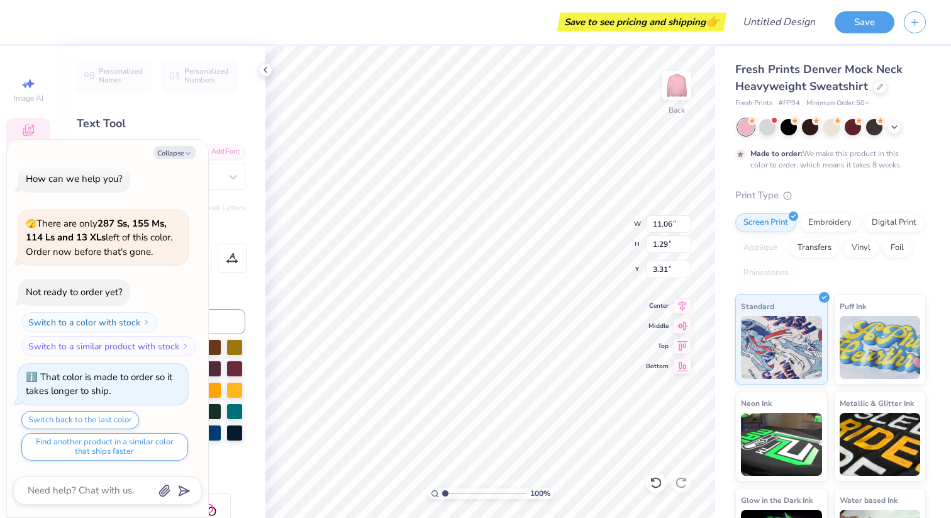
type input "6.63"
type textarea "x"
type input "6.64"
type textarea "x"
type input "4.93"
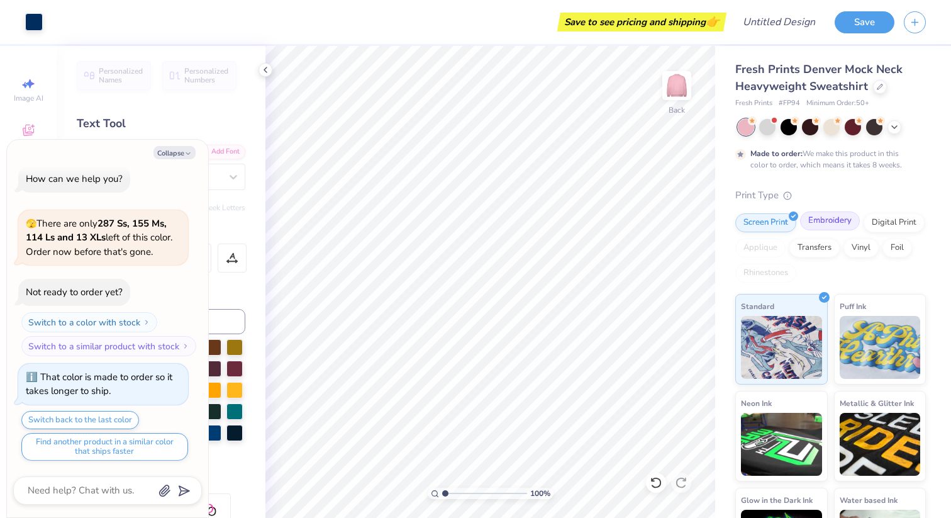
click at [830, 226] on div "Embroidery" at bounding box center [830, 220] width 60 height 19
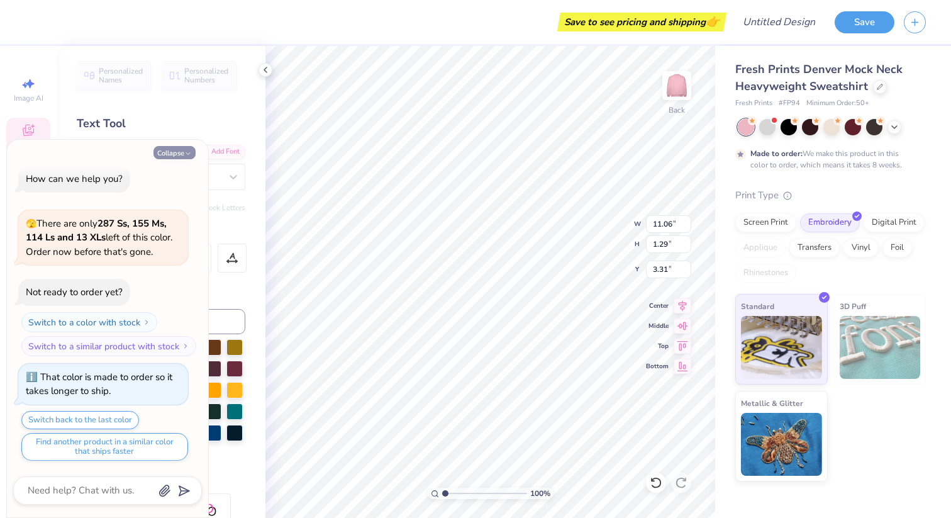
click at [170, 154] on button "Collapse" at bounding box center [175, 152] width 42 height 13
type textarea "x"
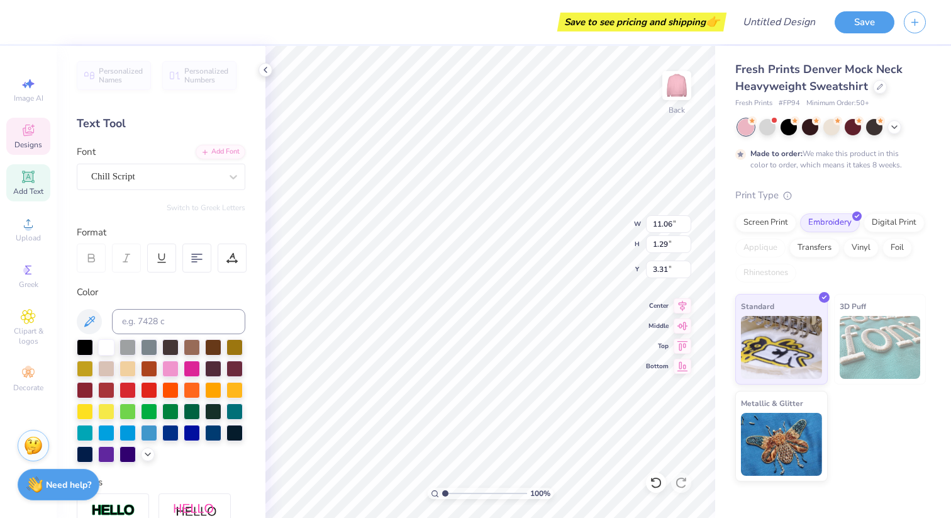
type input "3.23"
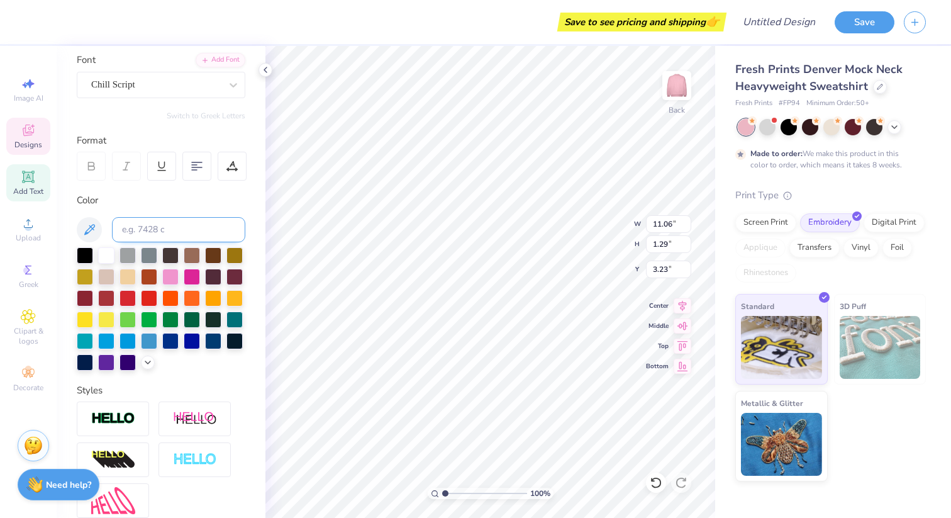
scroll to position [213, 0]
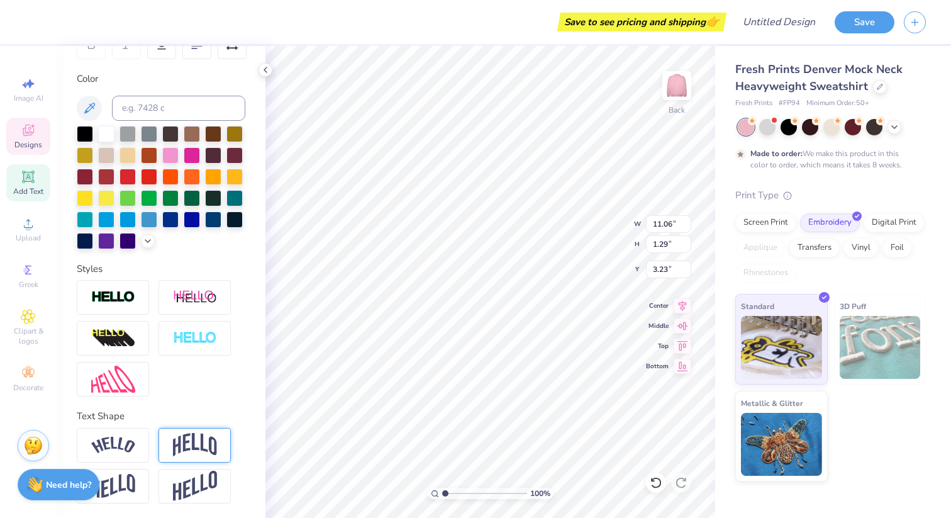
click at [191, 433] on img at bounding box center [195, 445] width 44 height 24
type input "3.18"
type input "2.29"
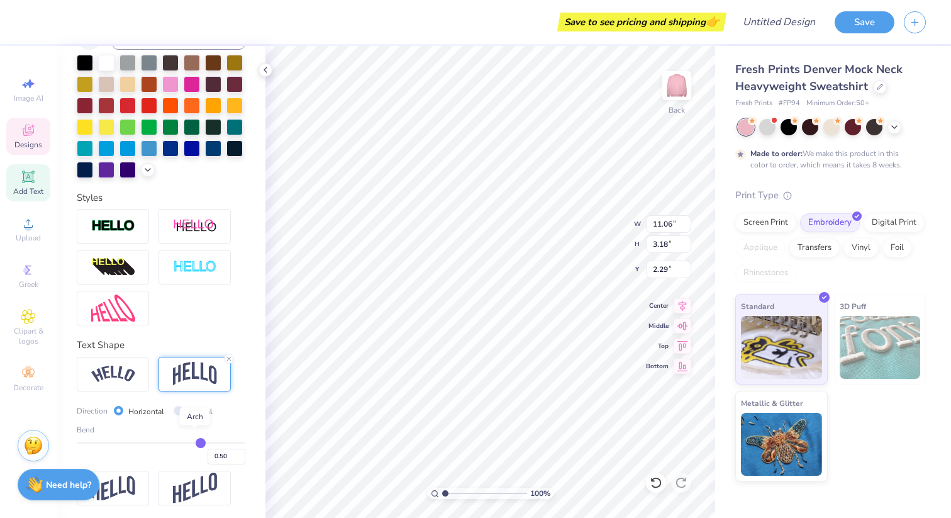
scroll to position [287, 0]
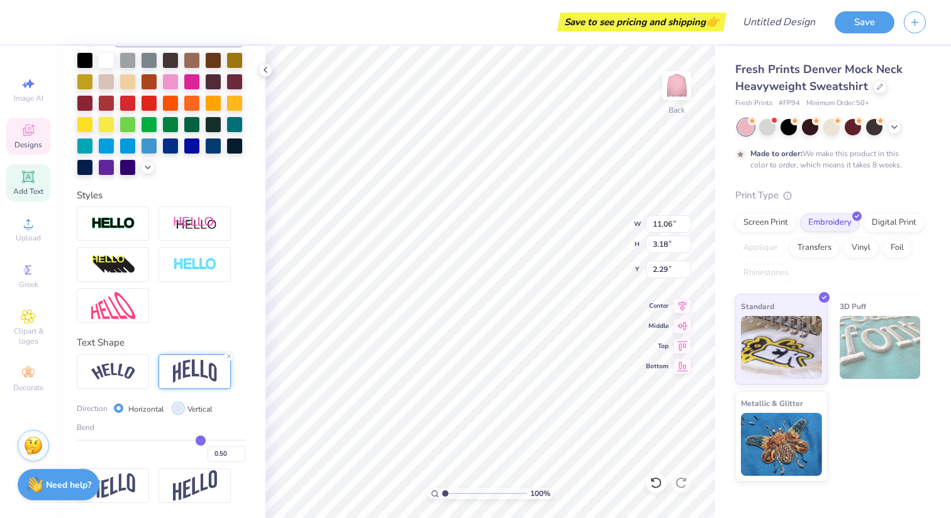
click at [177, 408] on input "Vertical" at bounding box center [178, 407] width 9 height 9
radio input "true"
type input "11.07"
type input "1.29"
type input "3.23"
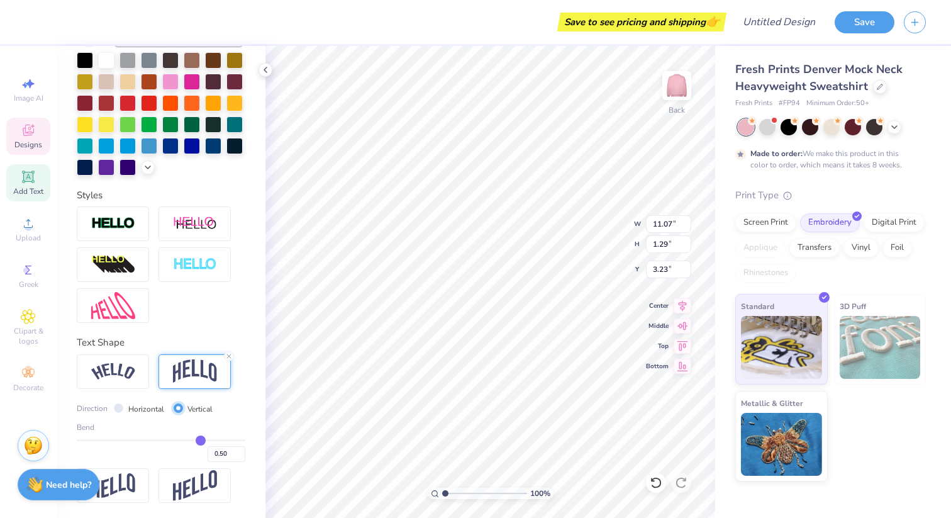
click at [177, 408] on input "Vertical" at bounding box center [178, 407] width 9 height 9
click at [133, 410] on label "Horizontal" at bounding box center [146, 408] width 36 height 11
click at [123, 410] on input "Horizontal" at bounding box center [118, 407] width 9 height 9
radio input "true"
type input "11.06"
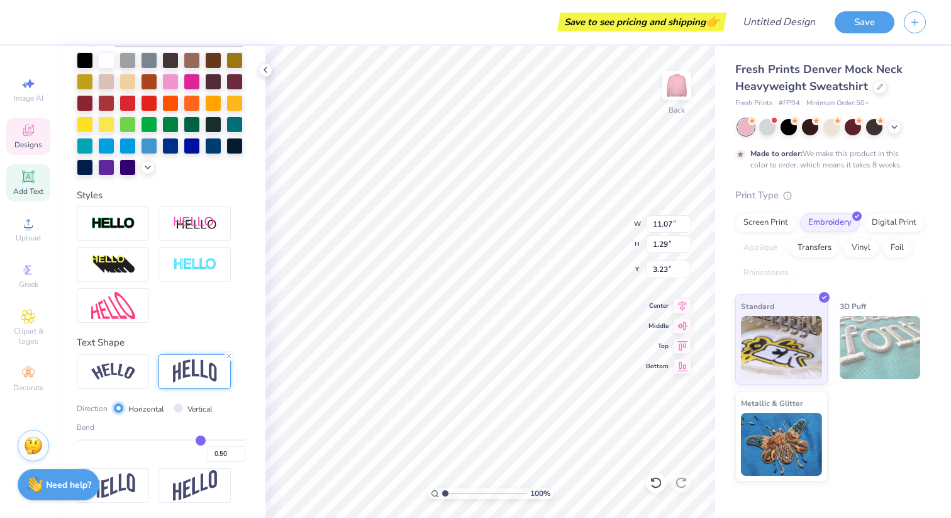
type input "3.18"
type input "2.29"
type input "0.48"
type input "0.47"
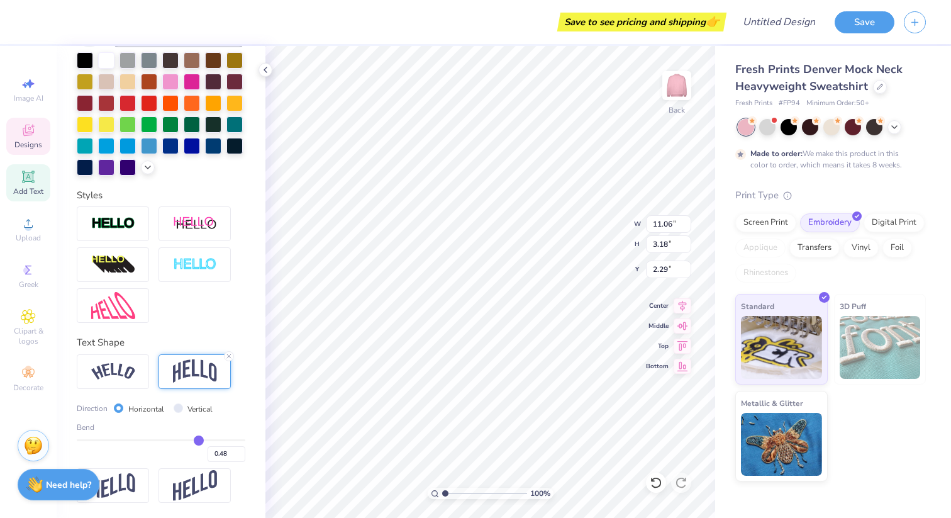
type input "0.47"
type input "0.45"
type input "0.44"
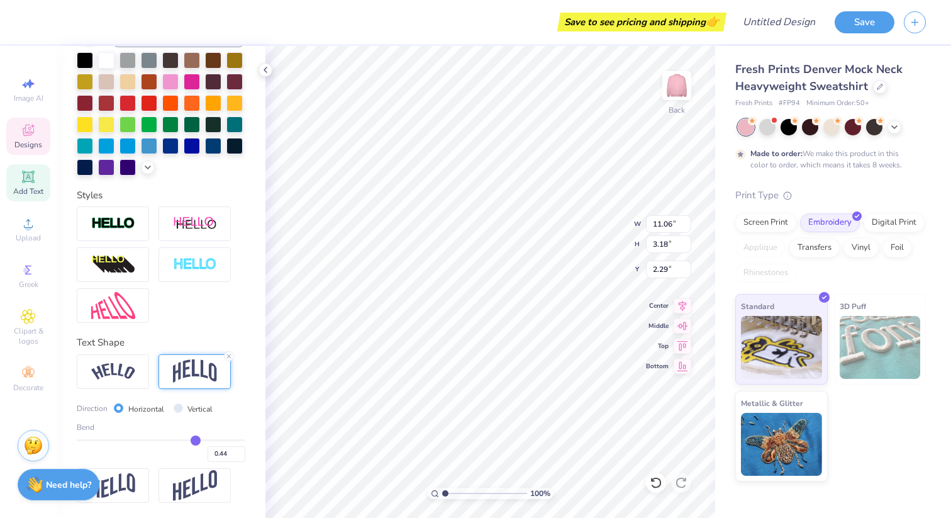
type input "0.41"
type input "0.38"
type input "0.35"
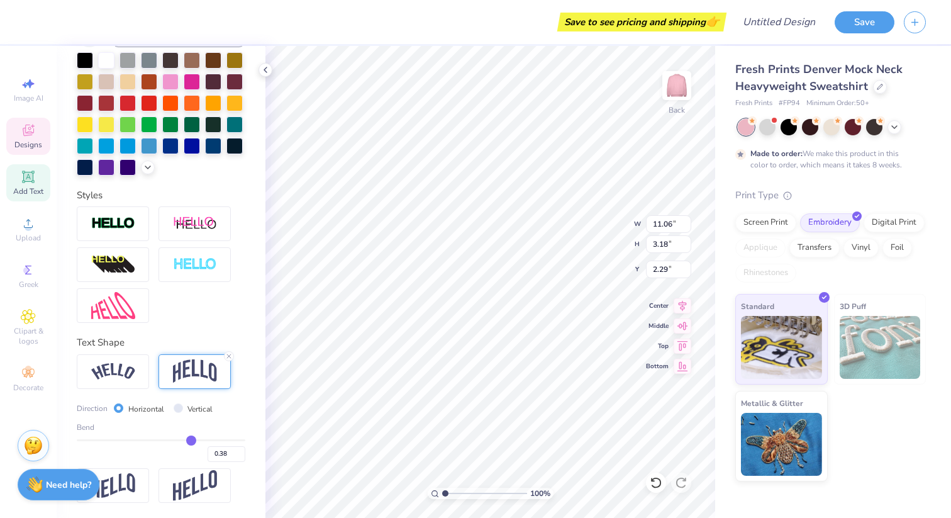
type input "0.35"
type input "0.32"
type input "0.29"
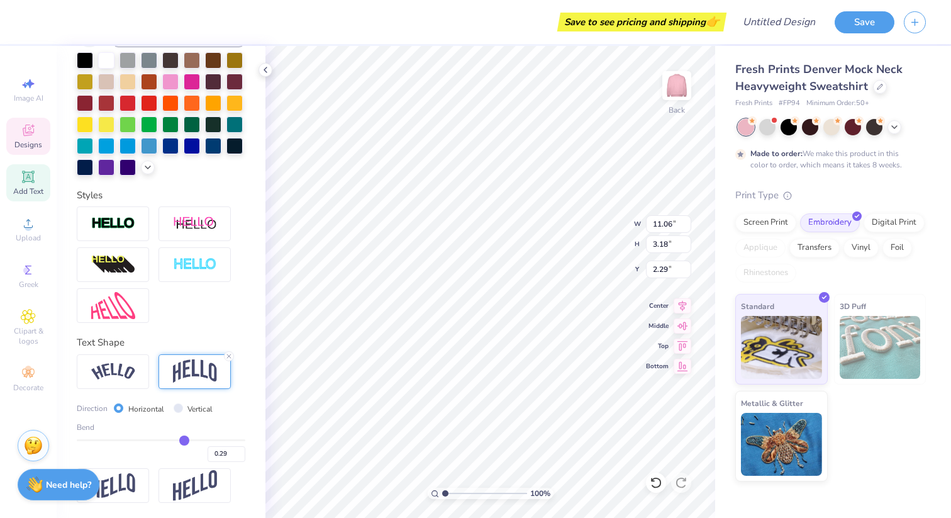
type input "0.27"
type input "0.26"
type input "0.25"
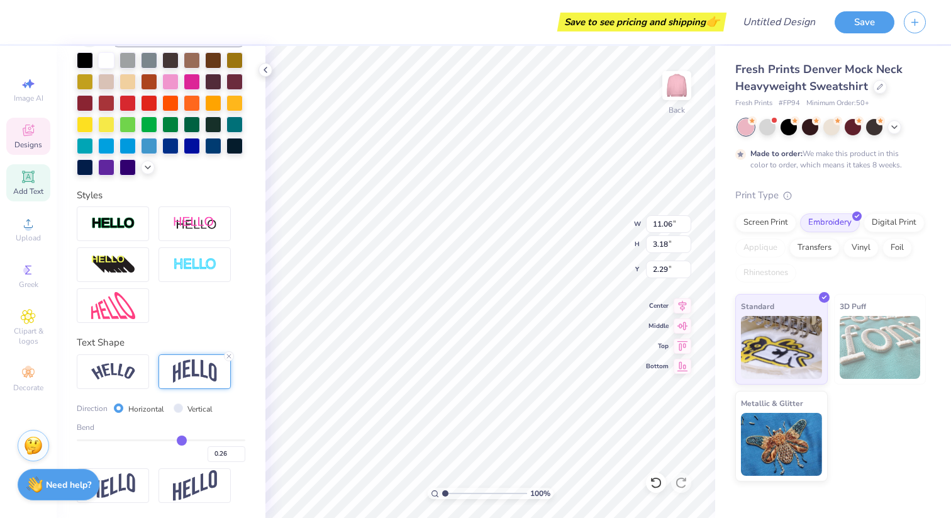
type input "0.25"
type input "0.24"
type input "0.23"
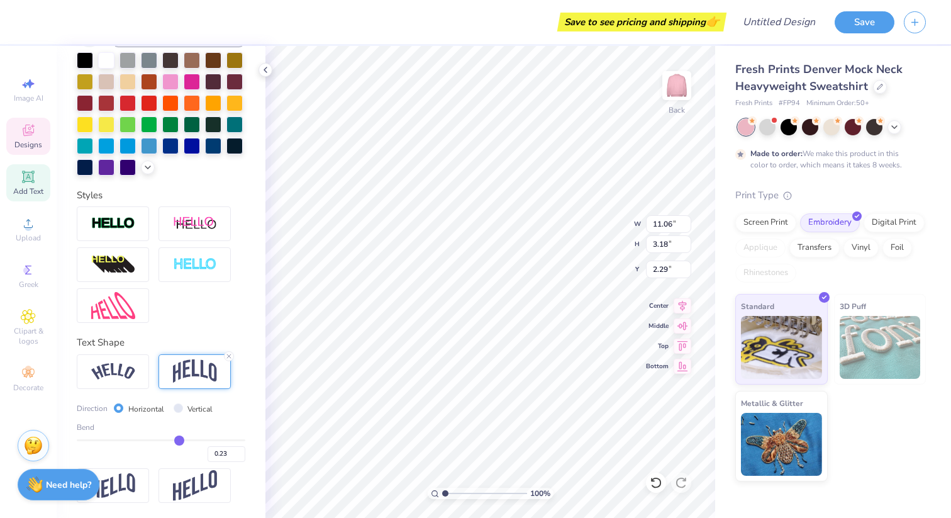
type input "0.22"
type input "0.21"
type input "0.2"
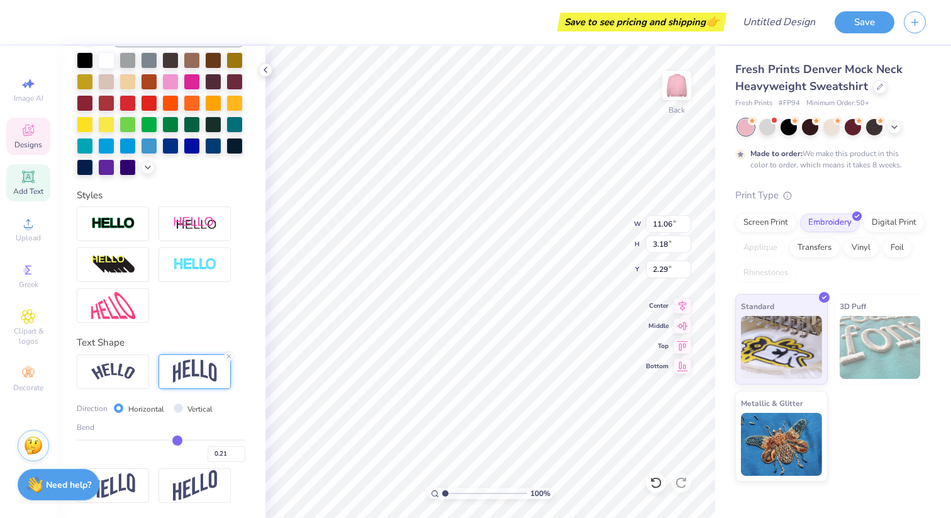
type input "0.20"
type input "0.19"
type input "0.18"
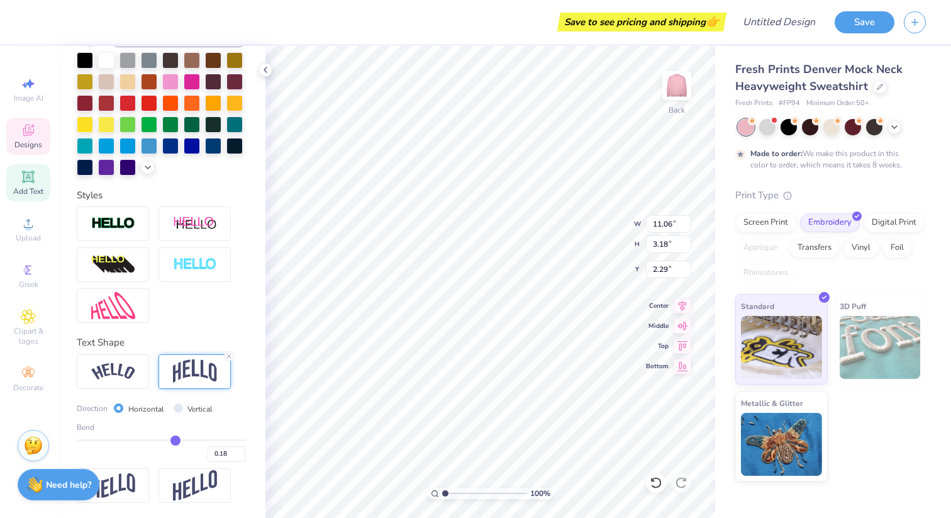
type input "0.17"
type input "0.16"
type input "0.15"
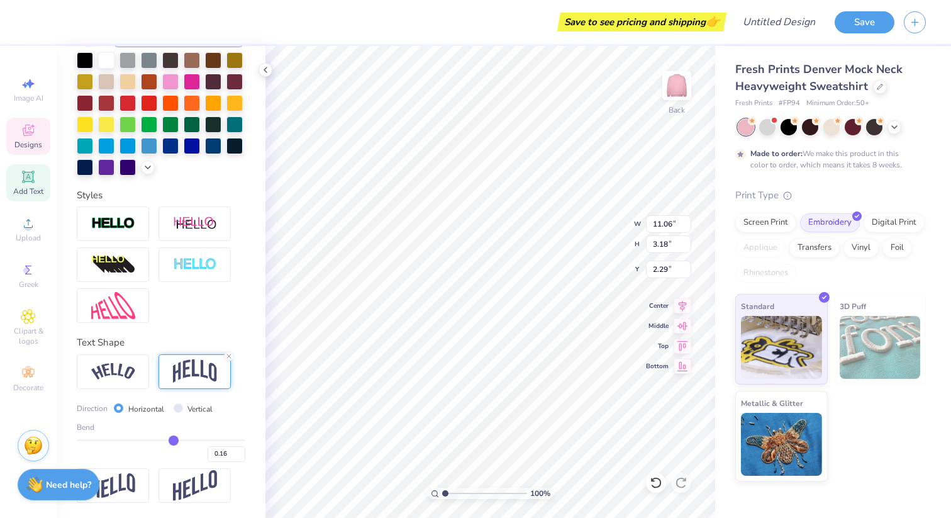
type input "0.15"
type input "0.14"
type input "0.13"
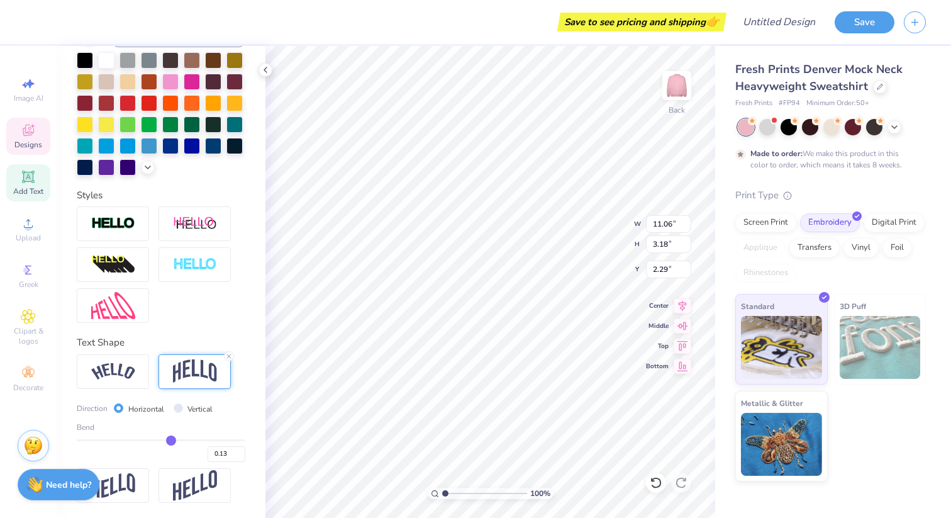
type input "0.12"
type input "0.11"
type input "0.1"
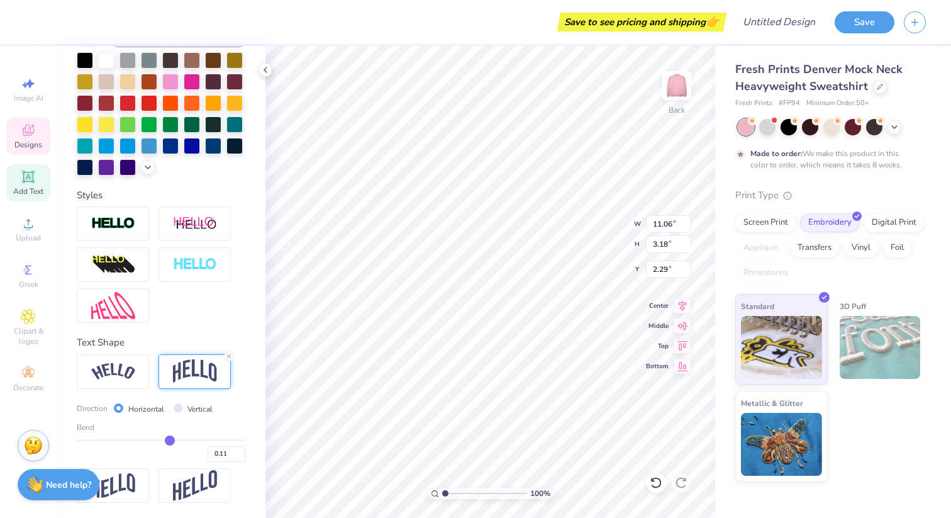
type input "0.10"
type input "0.09"
type input "0.08"
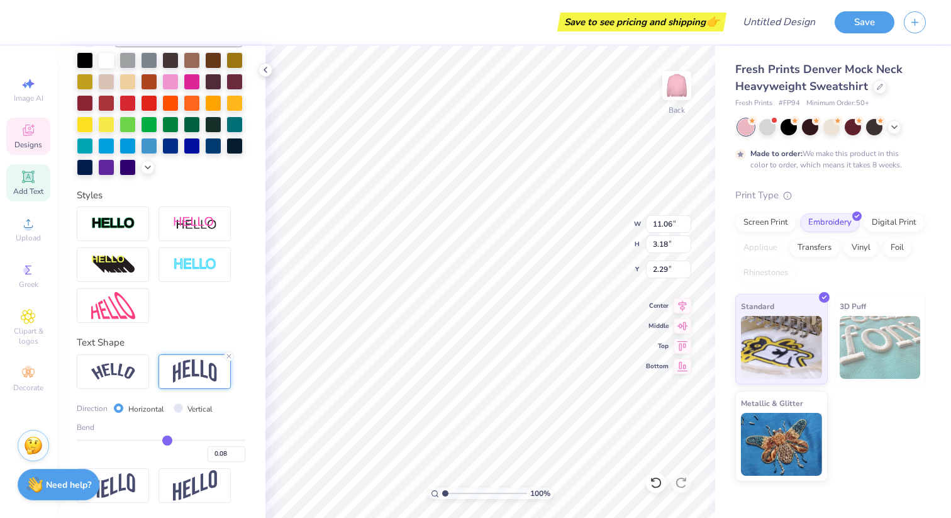
type input "0.07"
type input "0.06"
type input "0.04"
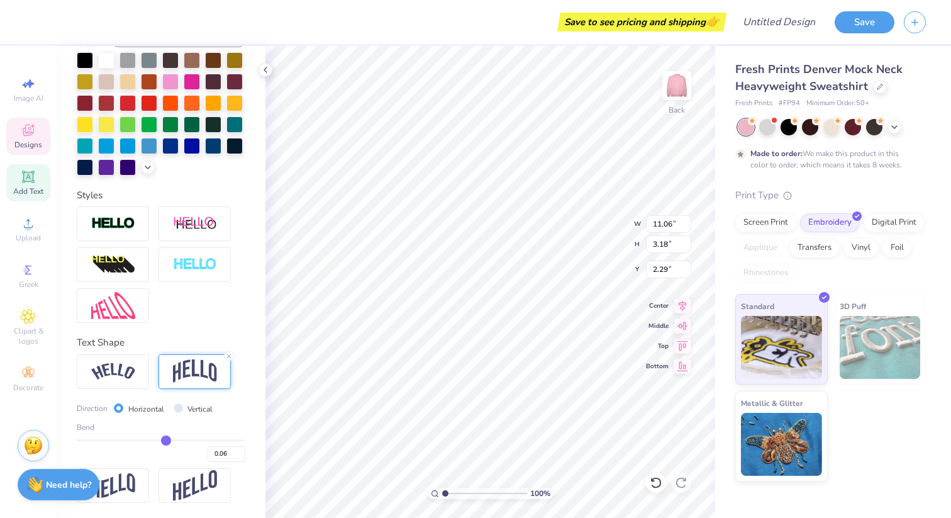
type input "0.04"
type input "0.03"
type input "0.01"
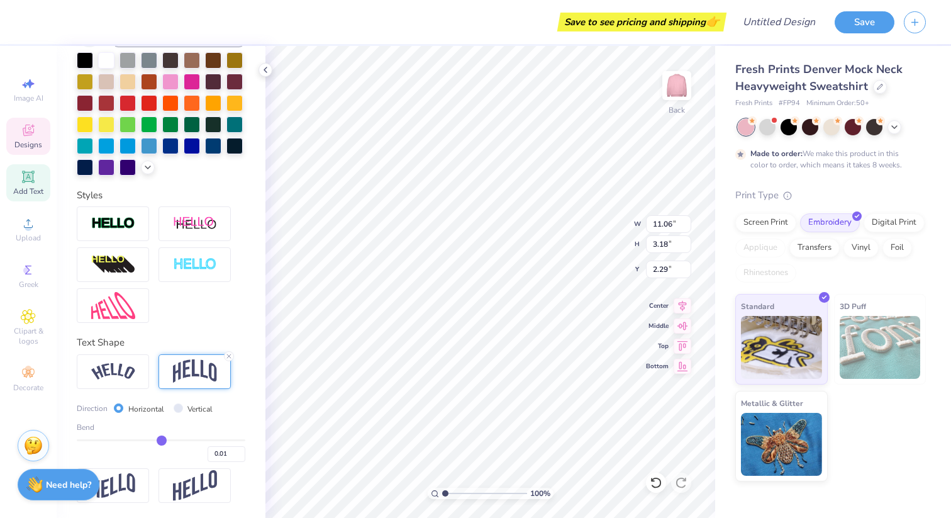
type input "0"
type input "0.00"
type input "-0.01"
drag, startPoint x: 199, startPoint y: 439, endPoint x: 160, endPoint y: 436, distance: 39.1
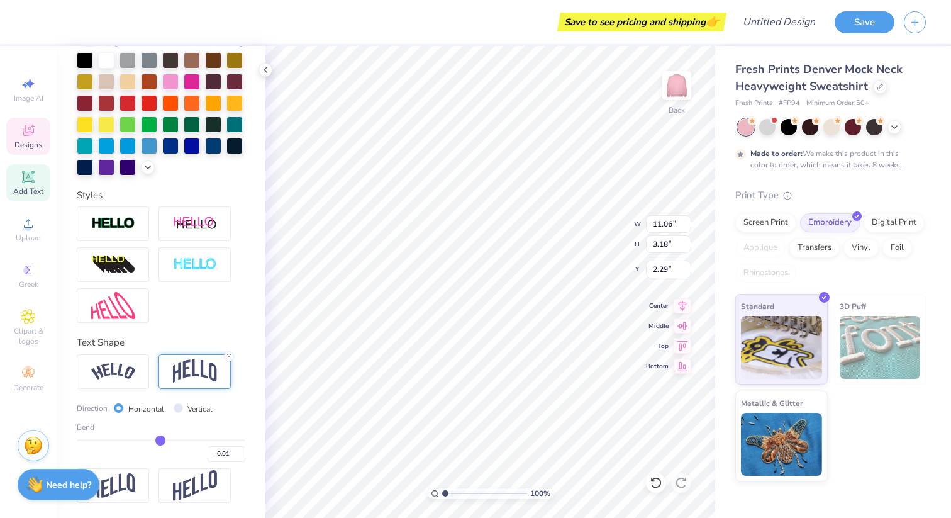
type input "-0.01"
click at [160, 439] on input "range" at bounding box center [161, 440] width 169 height 2
type input "1.29"
type input "3.23"
click at [167, 437] on div "Bend -0.01" at bounding box center [161, 442] width 169 height 40
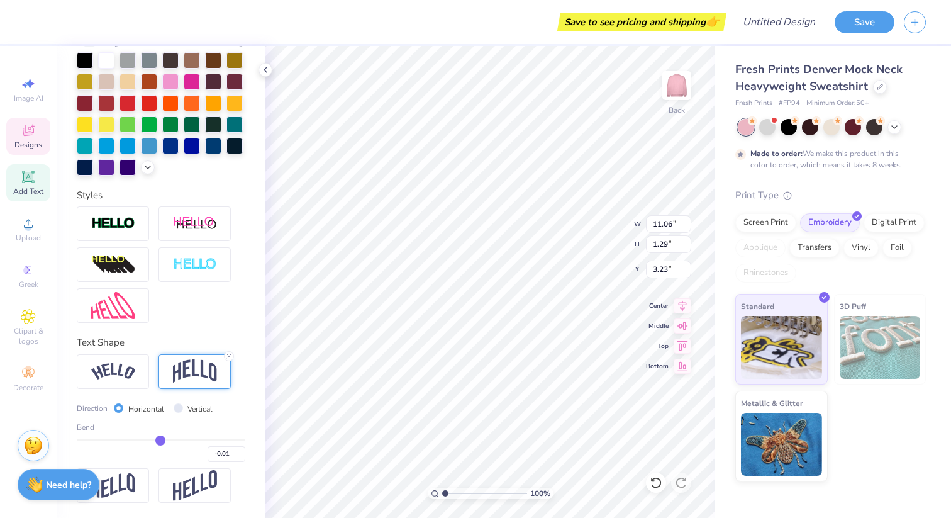
type input "0.08"
click at [167, 440] on input "range" at bounding box center [161, 440] width 169 height 2
type input "1.55"
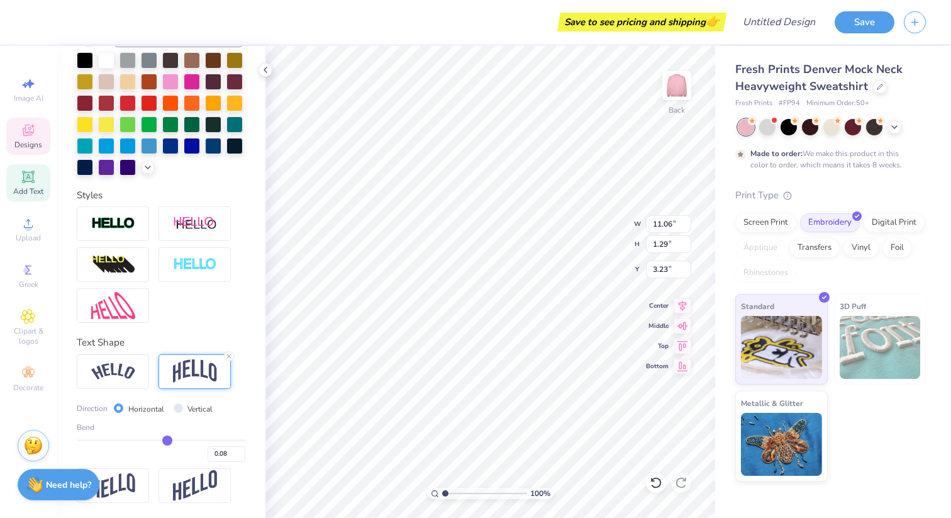
type input "3.10"
type input "0.17"
click at [174, 440] on input "range" at bounding box center [161, 440] width 169 height 2
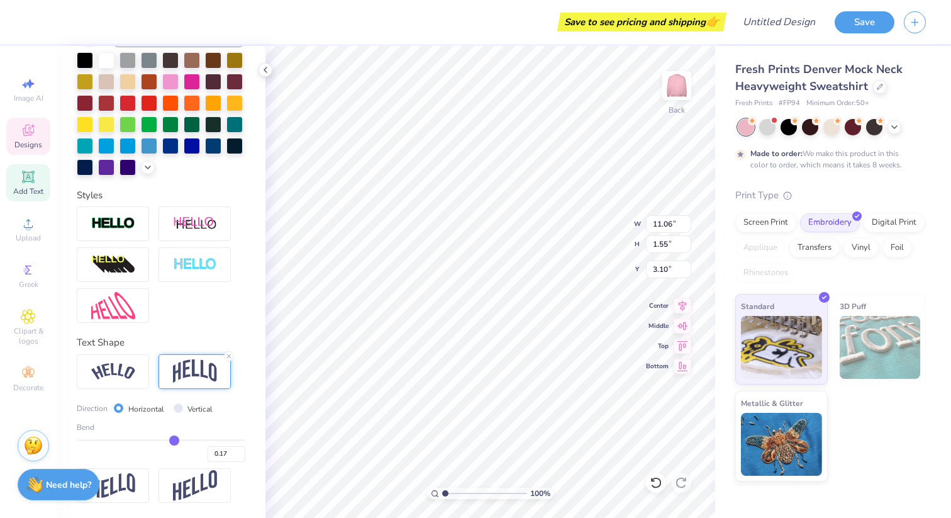
type input "1.88"
type input "2.94"
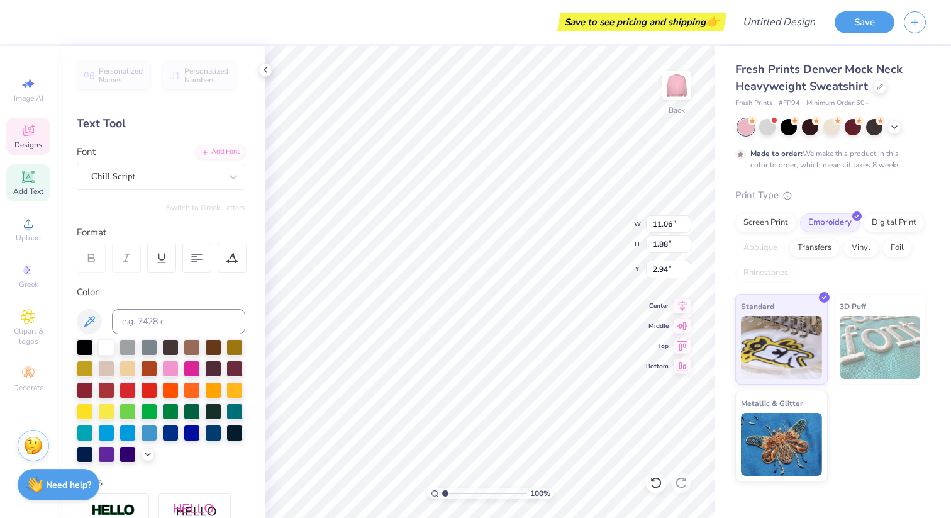
scroll to position [7, 0]
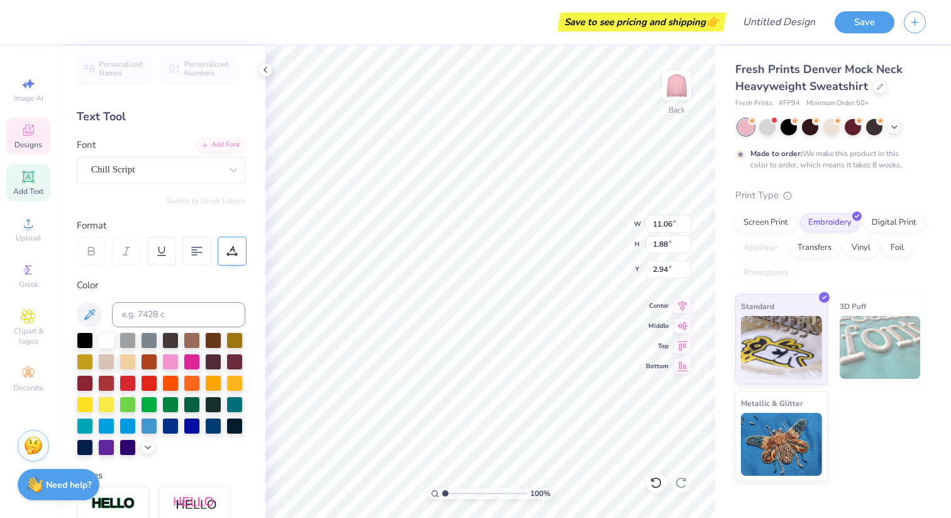
click at [227, 254] on icon at bounding box center [232, 250] width 11 height 11
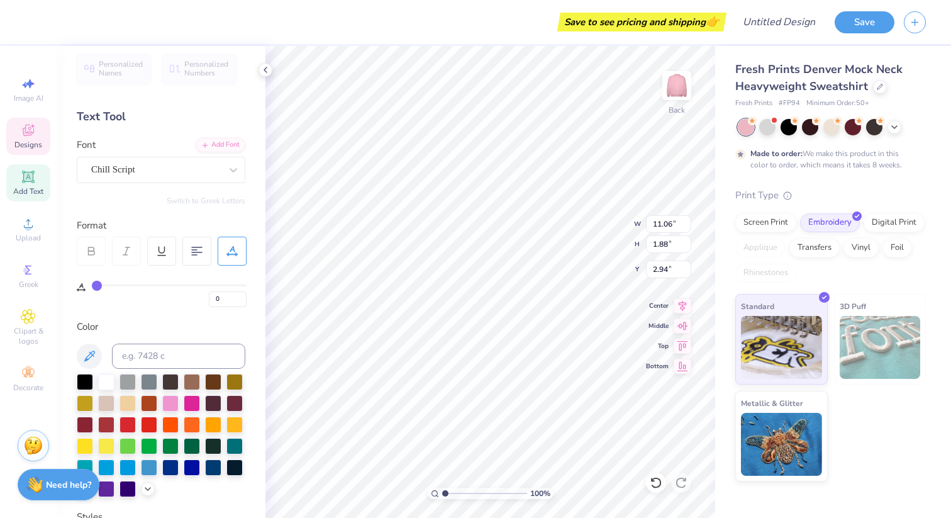
click at [227, 254] on icon at bounding box center [232, 250] width 11 height 11
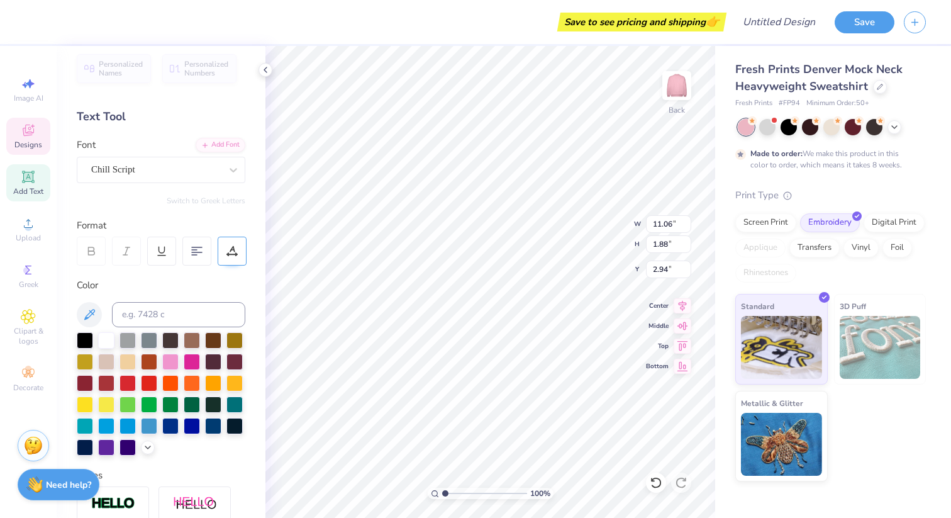
click at [227, 254] on icon at bounding box center [232, 250] width 11 height 11
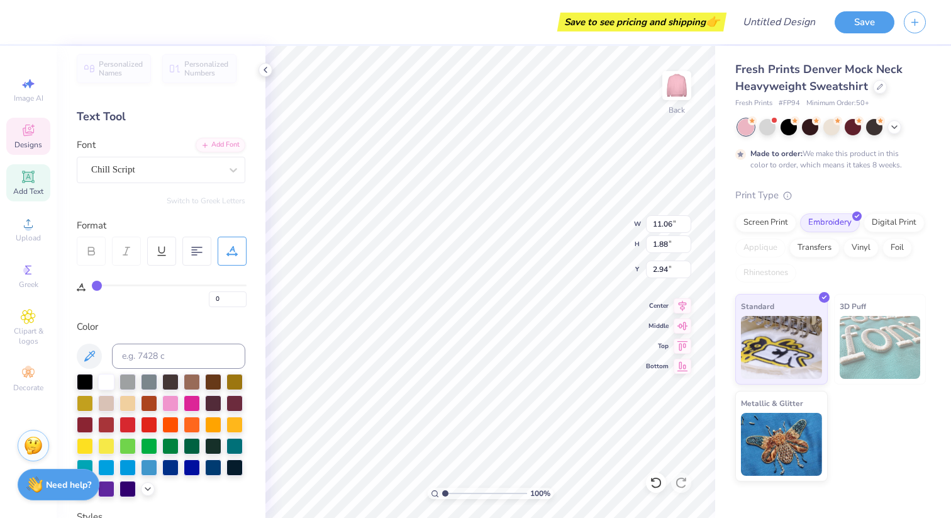
type input "7"
click at [106, 285] on input "range" at bounding box center [169, 285] width 155 height 2
type input "12.98"
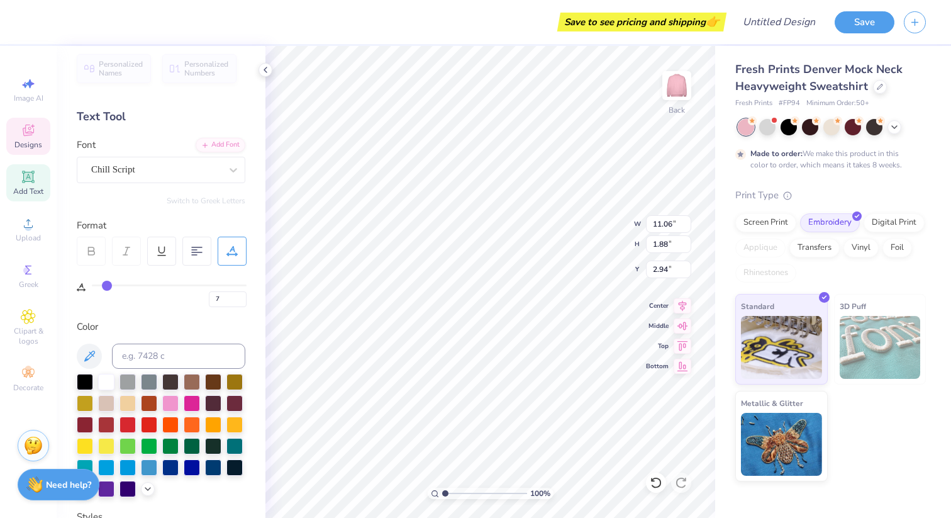
type input "2.01"
type input "2.87"
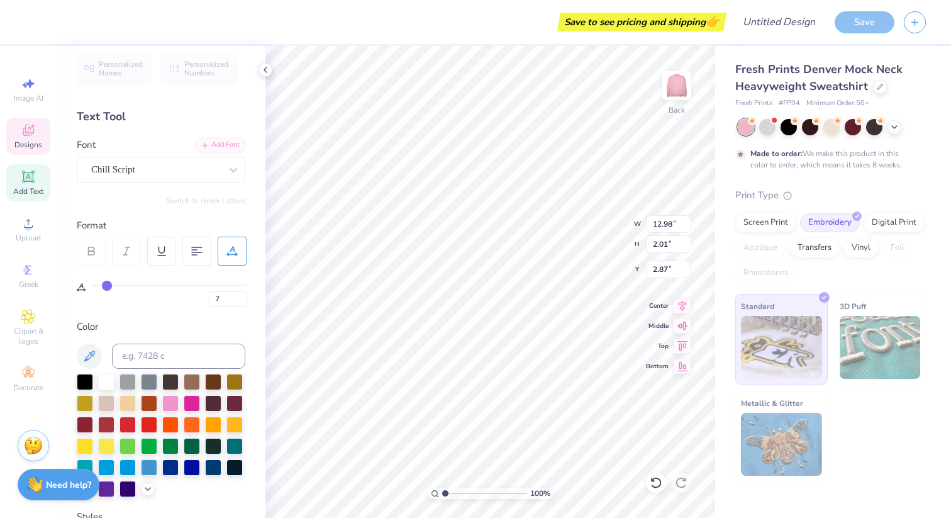
type input "3"
click at [101, 285] on input "range" at bounding box center [169, 285] width 155 height 2
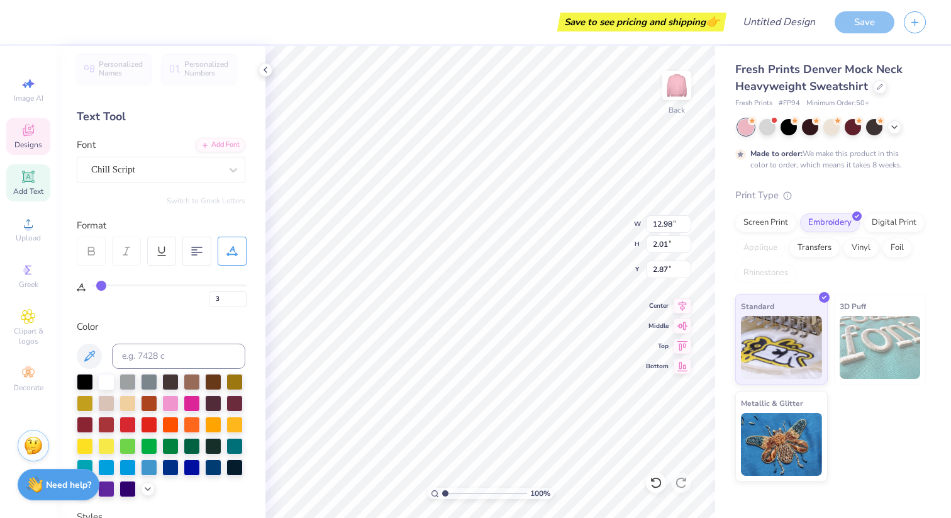
type input "11.88"
type input "1.93"
type input "2.91"
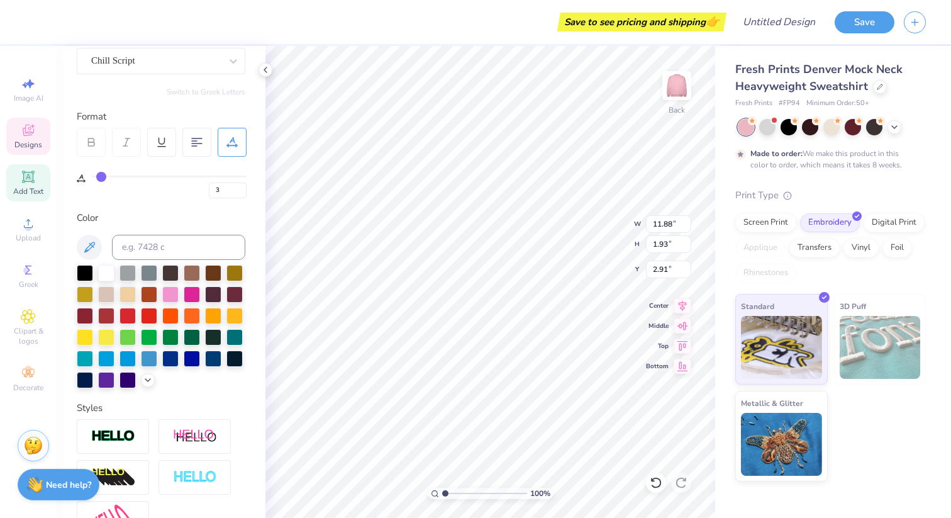
scroll to position [0, 0]
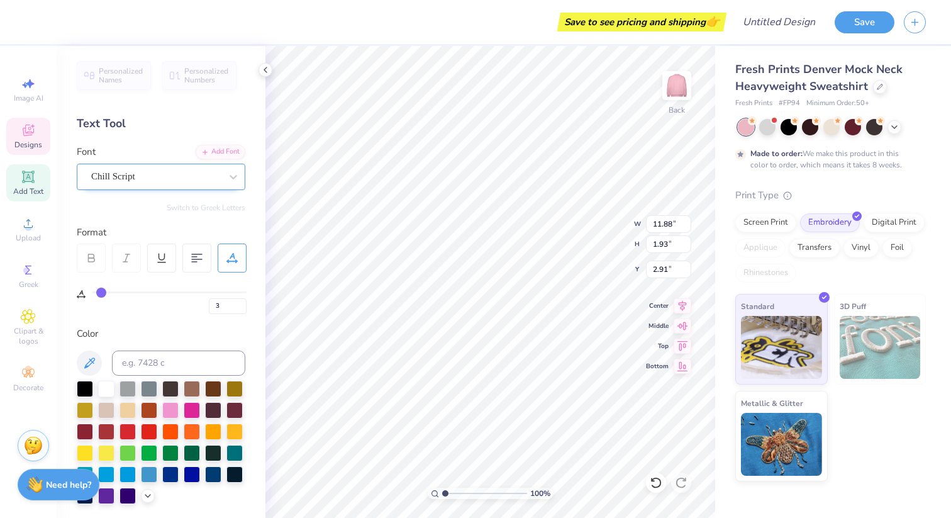
click at [141, 179] on div "Chill Script" at bounding box center [156, 177] width 132 height 20
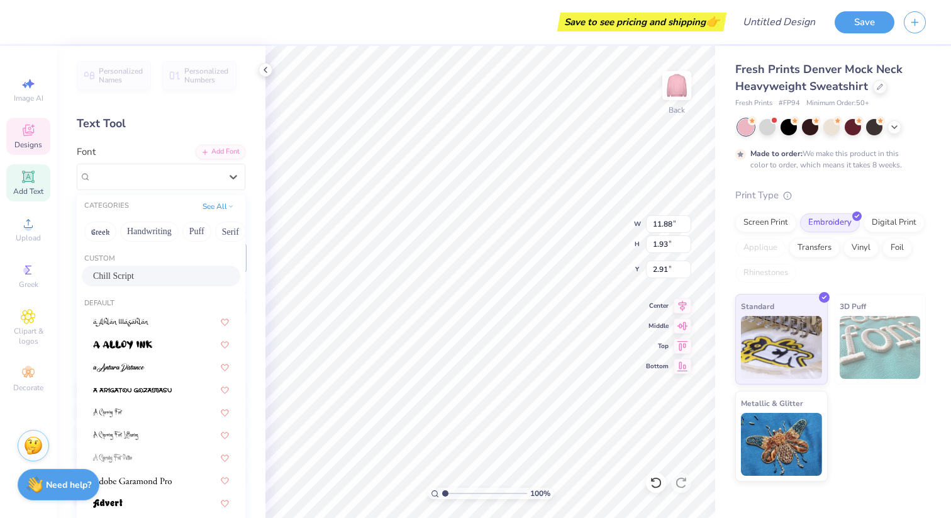
click at [141, 149] on div "Font option Chill Script selected, 1 of 312. 312 results available. Use Up and …" at bounding box center [161, 167] width 169 height 45
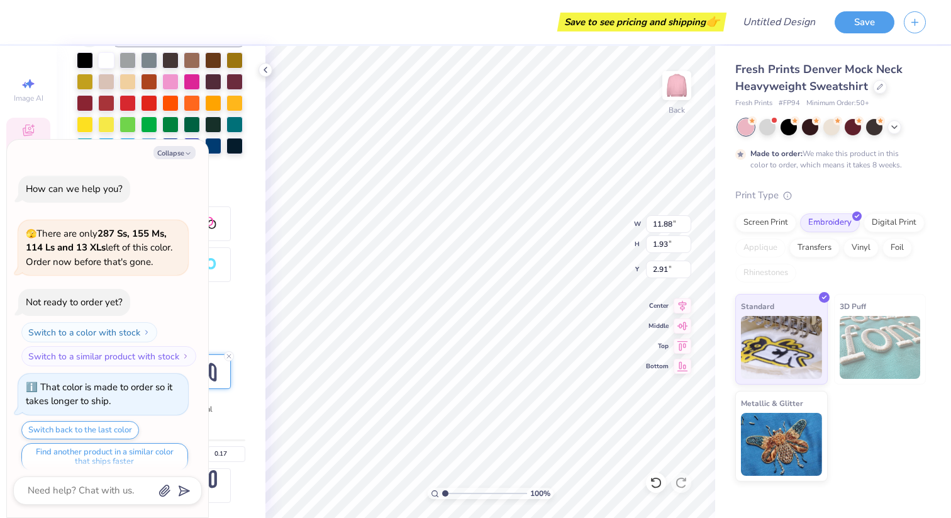
scroll to position [115, 0]
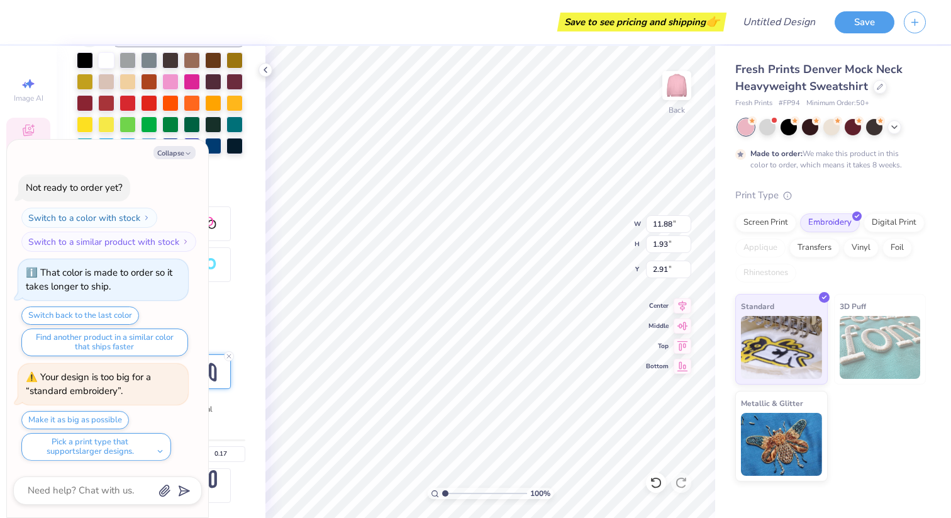
type textarea "x"
type input "3.00"
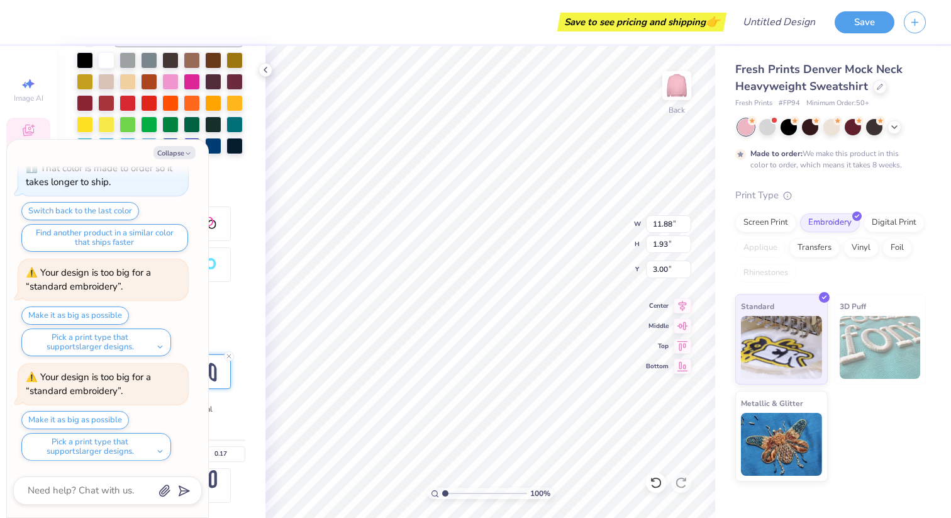
type textarea "x"
type input "2.53"
click at [758, 223] on div "Screen Print" at bounding box center [766, 220] width 61 height 19
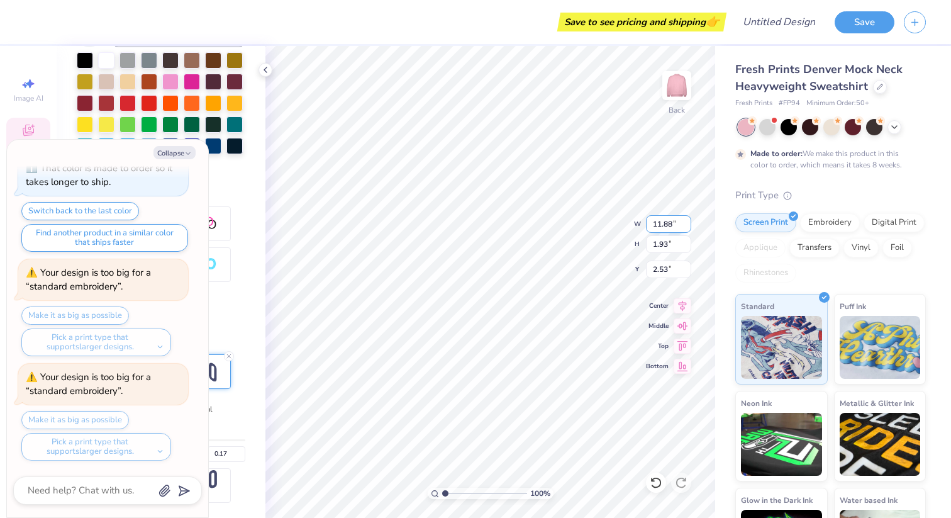
type textarea "x"
type input "13.97"
type input "2.27"
type input "2.19"
type textarea "x"
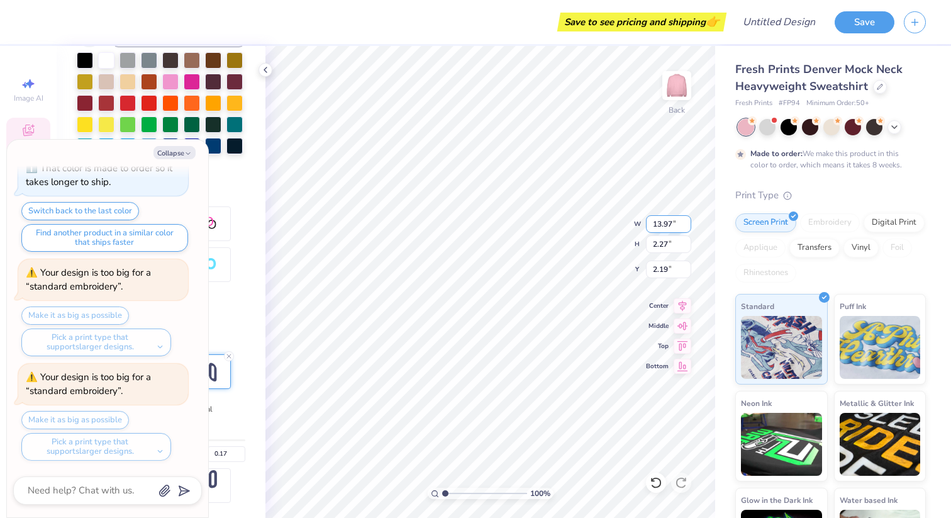
type input "1.86"
type textarea "x"
type input "13"
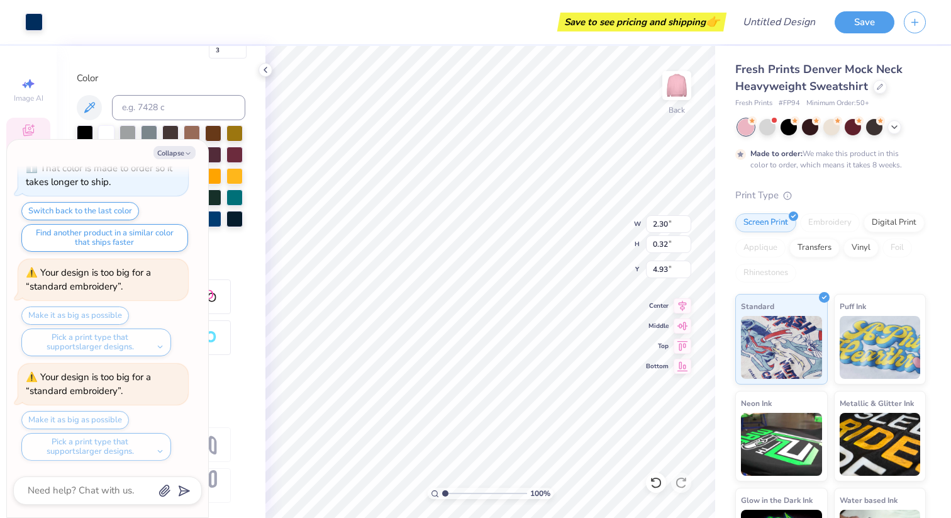
type input "13"
type textarea "x"
type input "13"
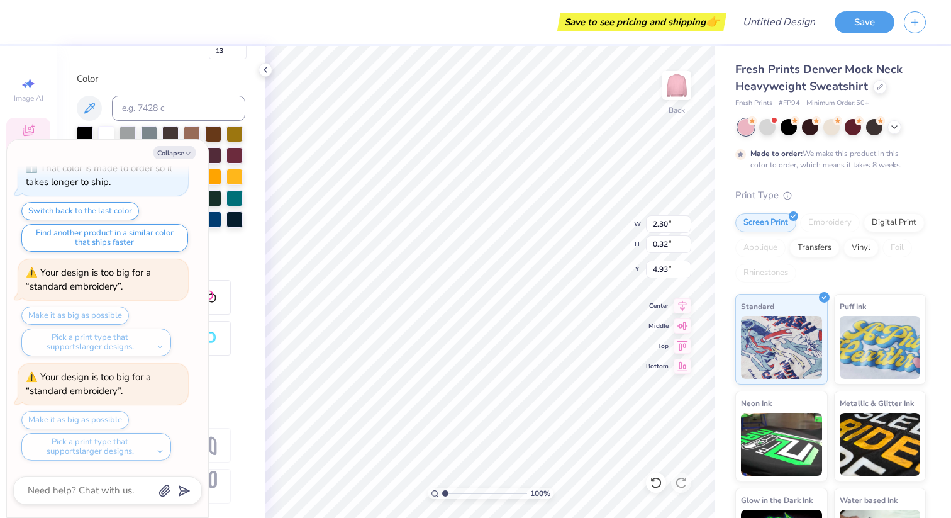
type textarea "x"
type input "13"
type input "3.44"
type input "0.48"
type input "4.73"
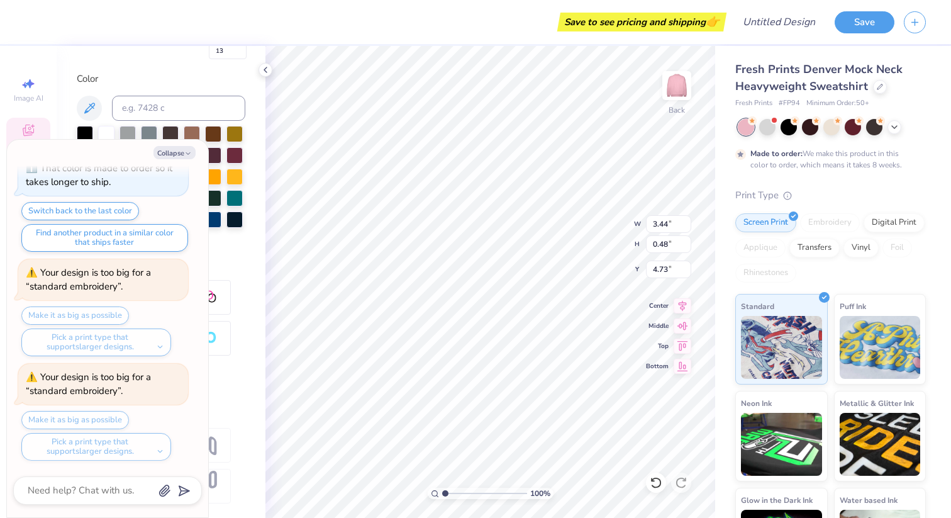
type textarea "x"
type input "13"
type textarea "x"
type input "13"
type textarea "x"
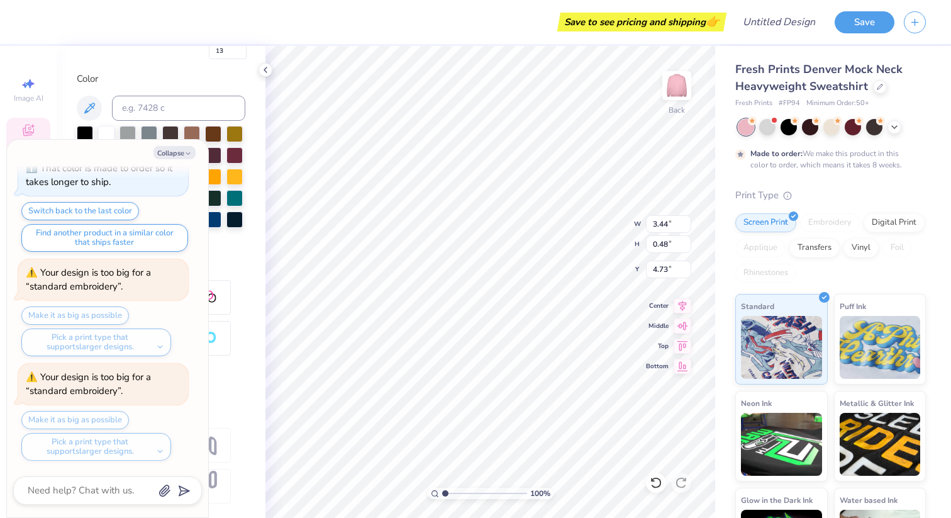
type input "13"
type textarea "x"
type input "13"
click at [176, 157] on button "Collapse" at bounding box center [175, 152] width 42 height 13
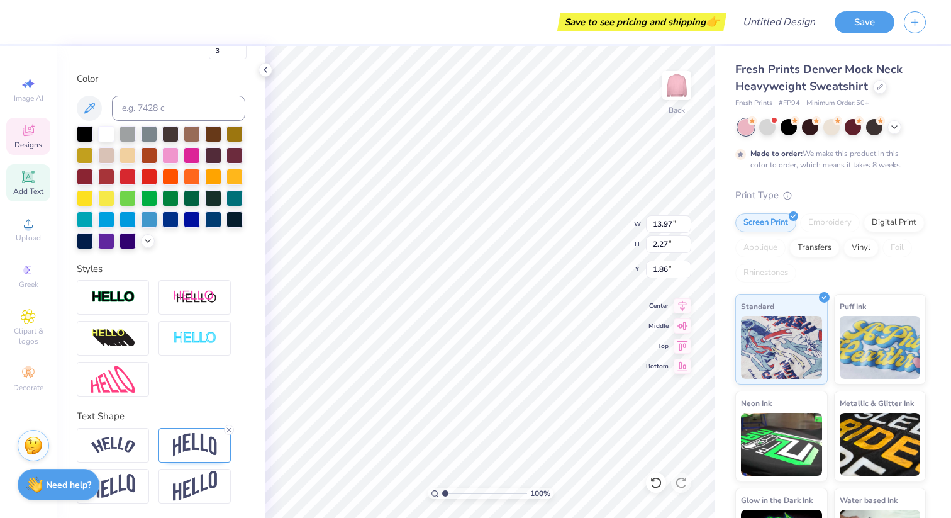
scroll to position [0, 0]
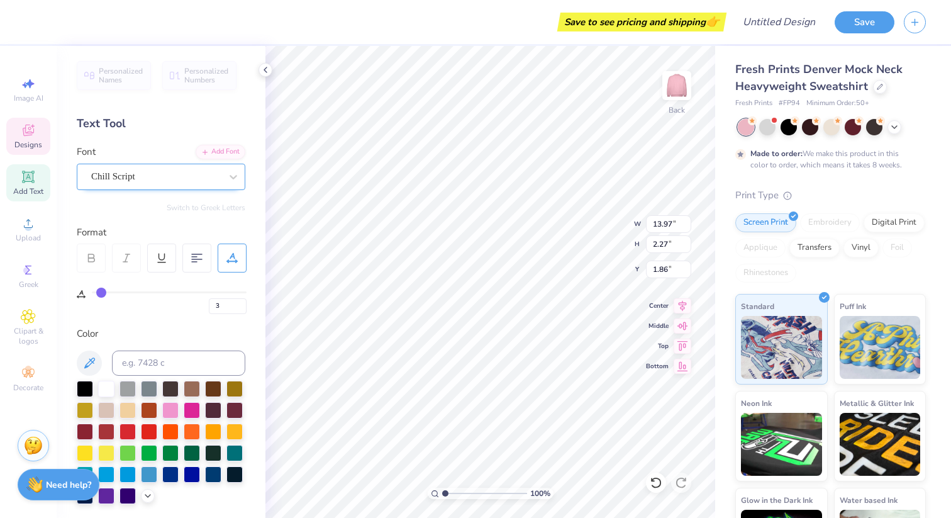
click at [162, 186] on div "Chill Script" at bounding box center [161, 177] width 169 height 26
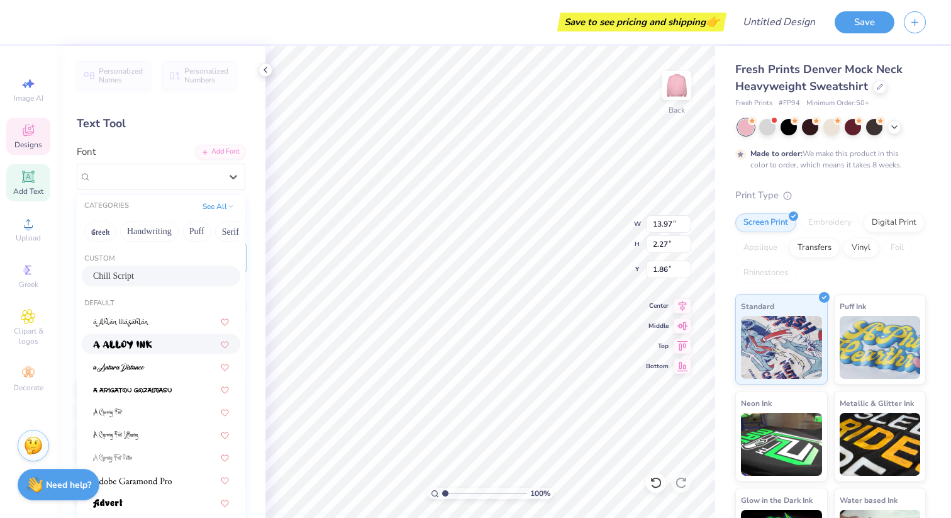
click at [146, 347] on img at bounding box center [122, 344] width 59 height 9
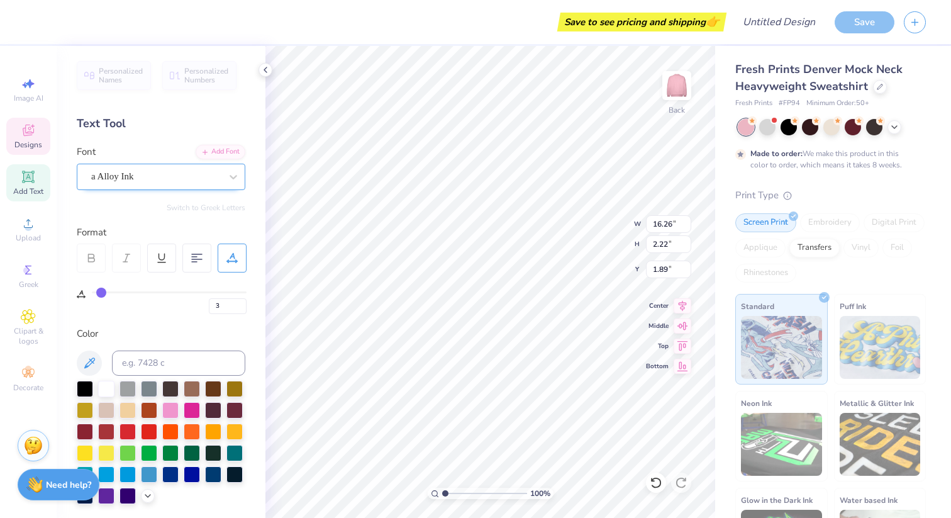
click at [176, 175] on div "a Alloy Ink" at bounding box center [156, 177] width 132 height 20
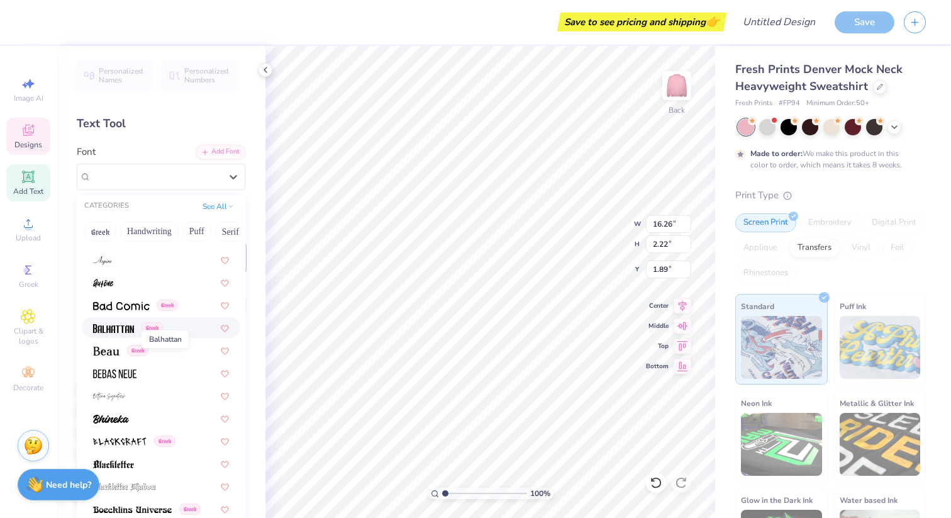
scroll to position [542, 0]
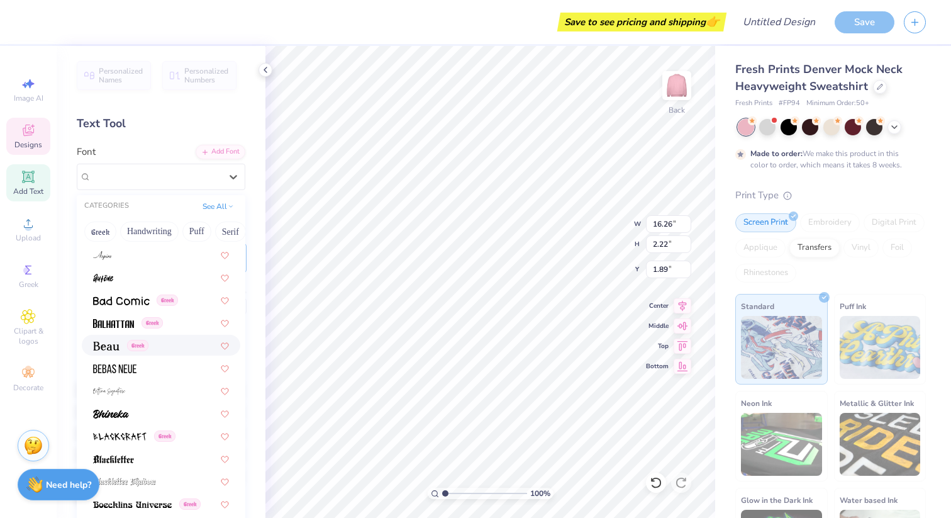
click at [108, 344] on img at bounding box center [106, 346] width 26 height 9
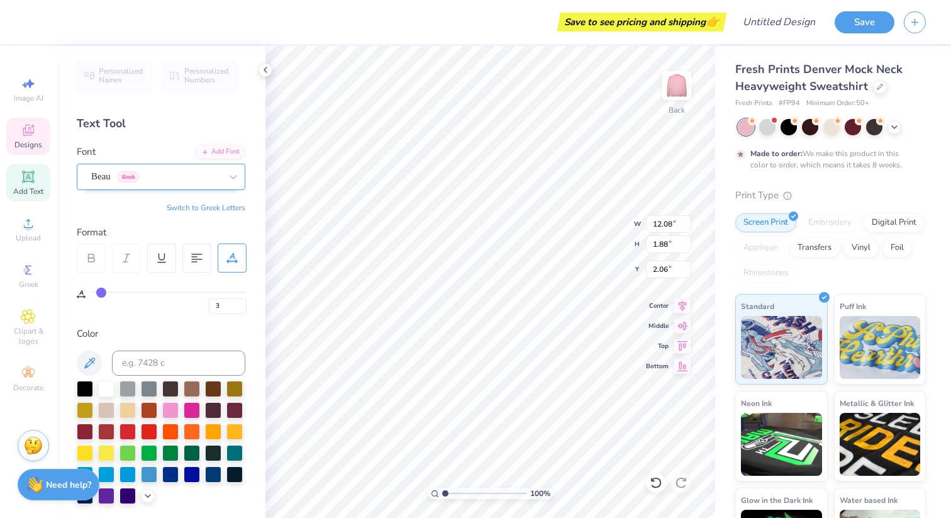
click at [179, 177] on div "Beau Greek" at bounding box center [156, 177] width 132 height 20
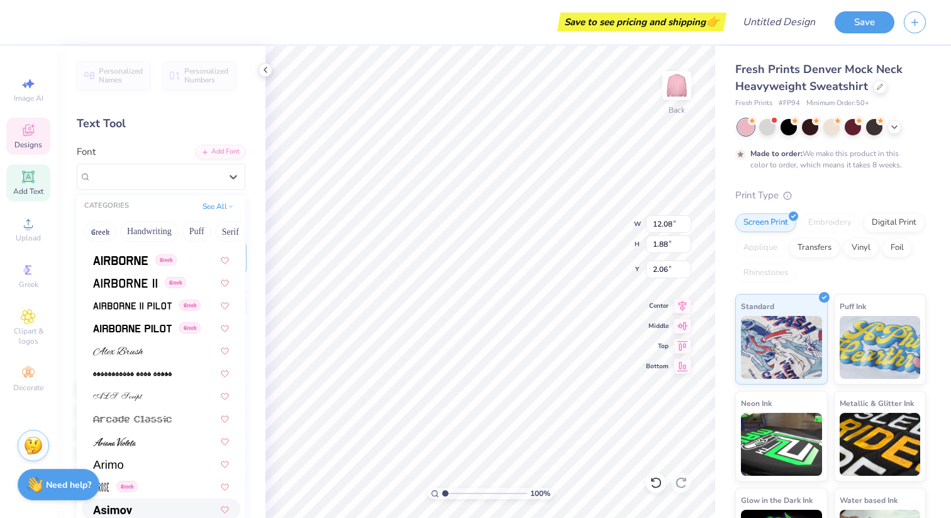
scroll to position [374, 0]
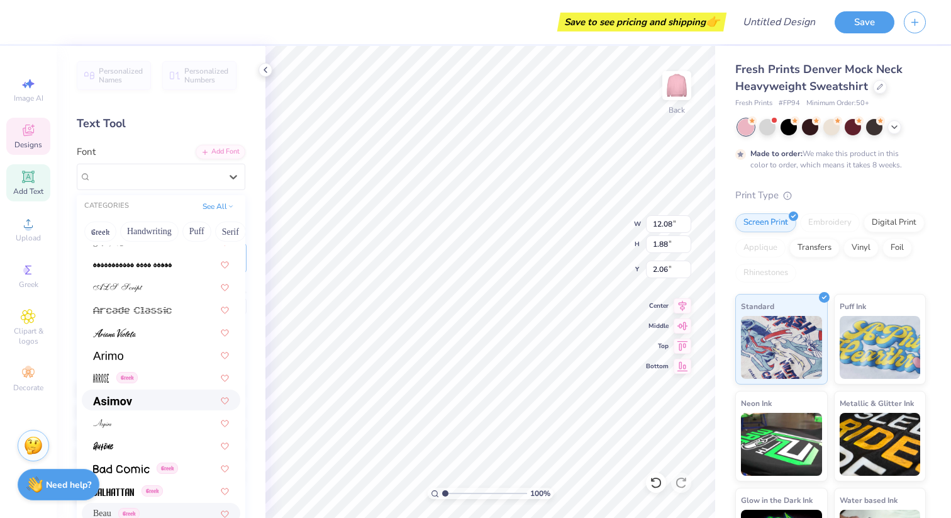
click at [140, 395] on div at bounding box center [161, 399] width 136 height 13
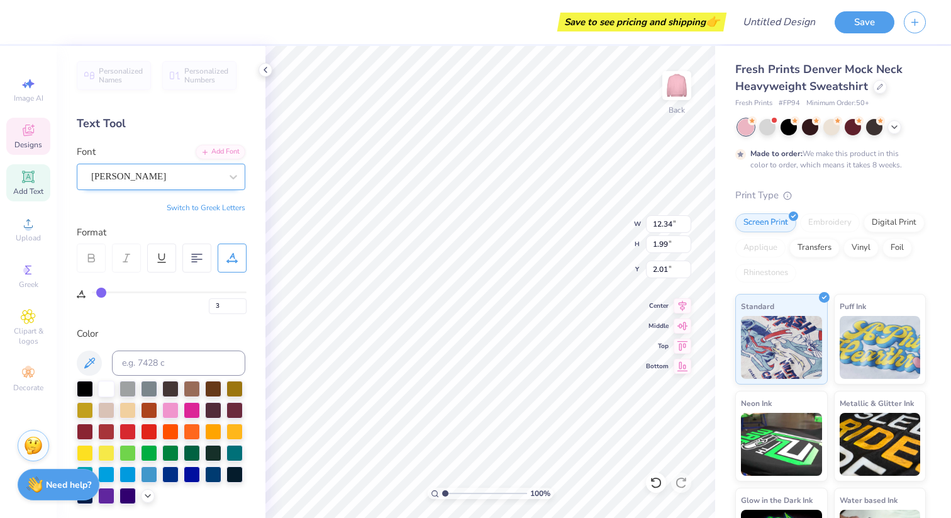
click at [179, 179] on div "Asimov" at bounding box center [156, 177] width 132 height 20
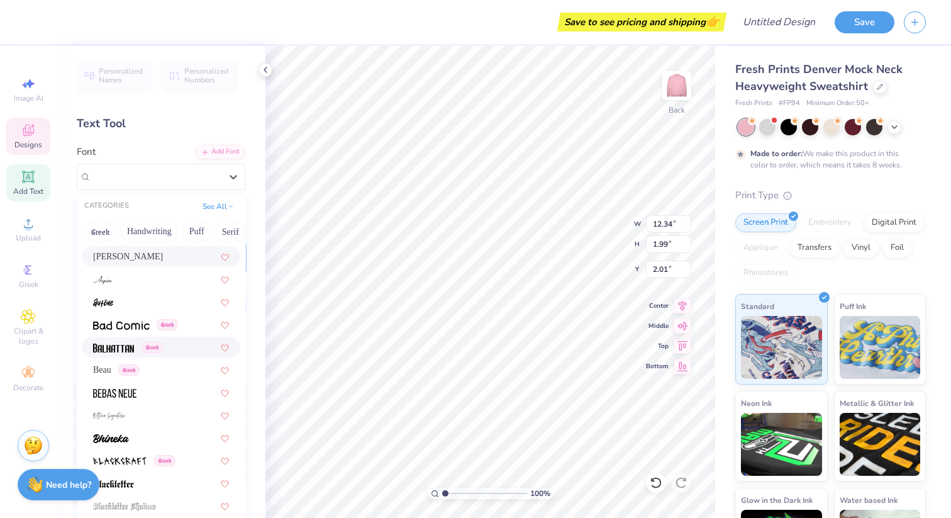
scroll to position [595, 0]
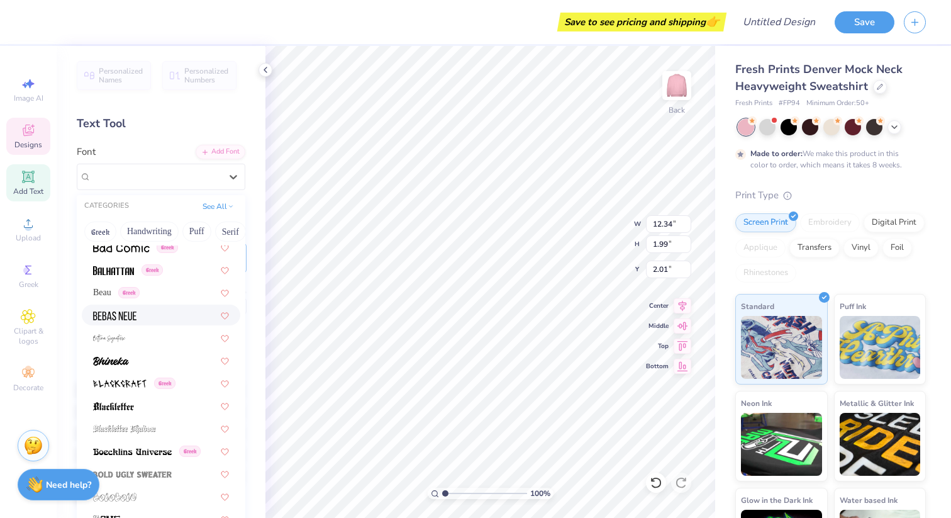
click at [130, 314] on img at bounding box center [114, 315] width 43 height 9
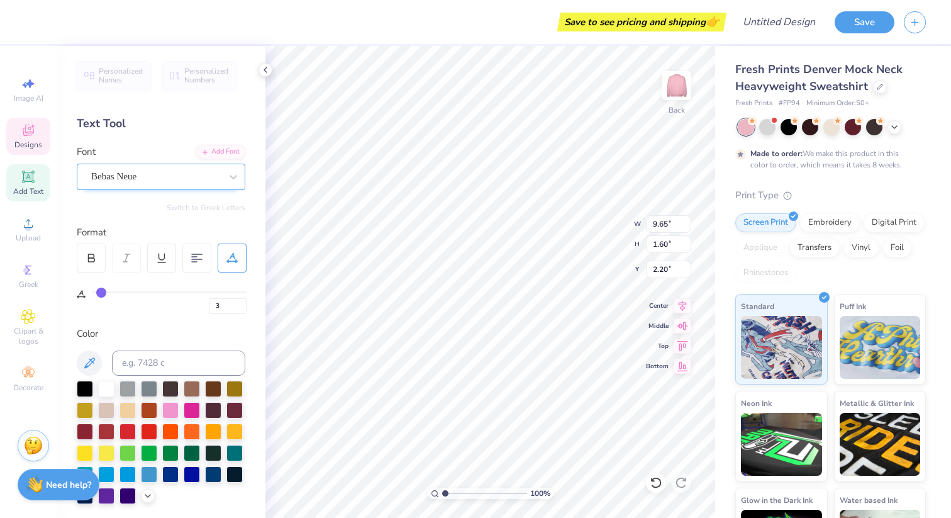
click at [166, 177] on div "Bebas Neue" at bounding box center [156, 177] width 132 height 20
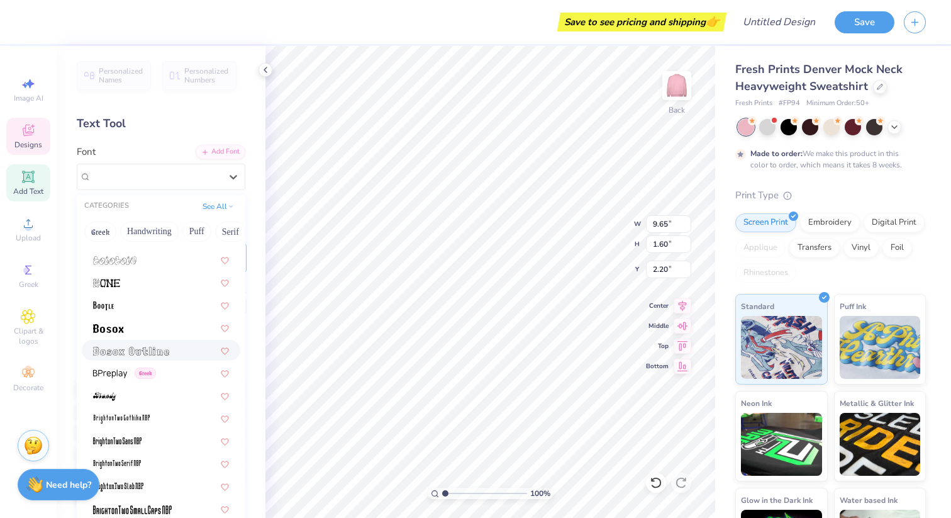
scroll to position [832, 0]
click at [142, 352] on img at bounding box center [131, 350] width 76 height 9
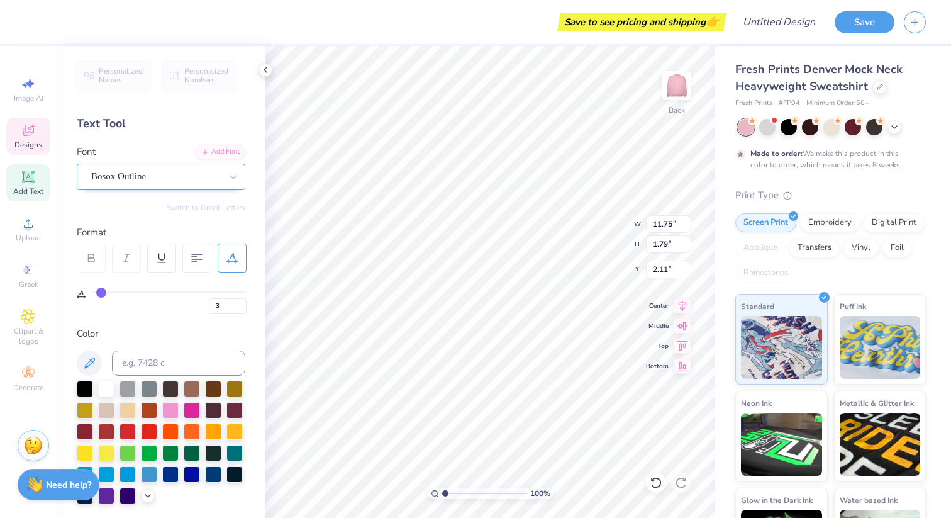
click at [191, 167] on div "Bosox Outline" at bounding box center [156, 177] width 132 height 20
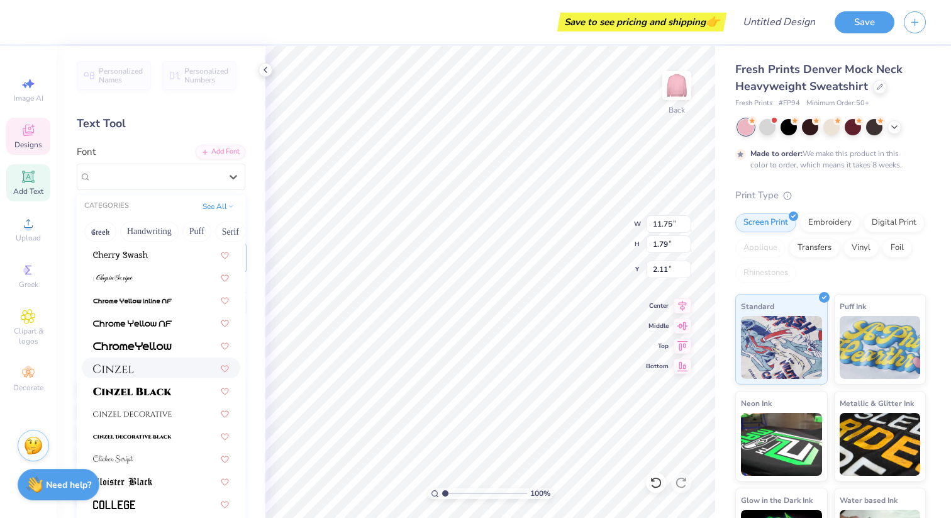
scroll to position [1454, 0]
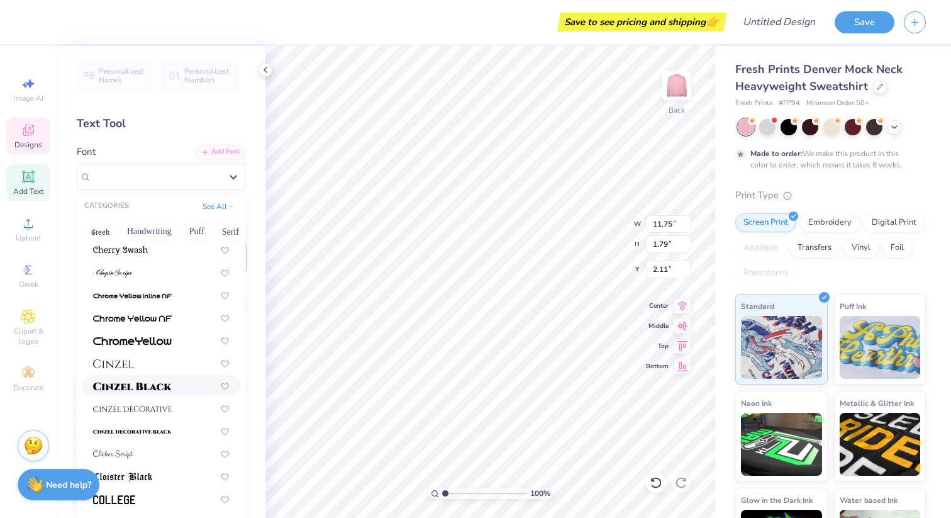
click at [133, 391] on span at bounding box center [132, 385] width 79 height 13
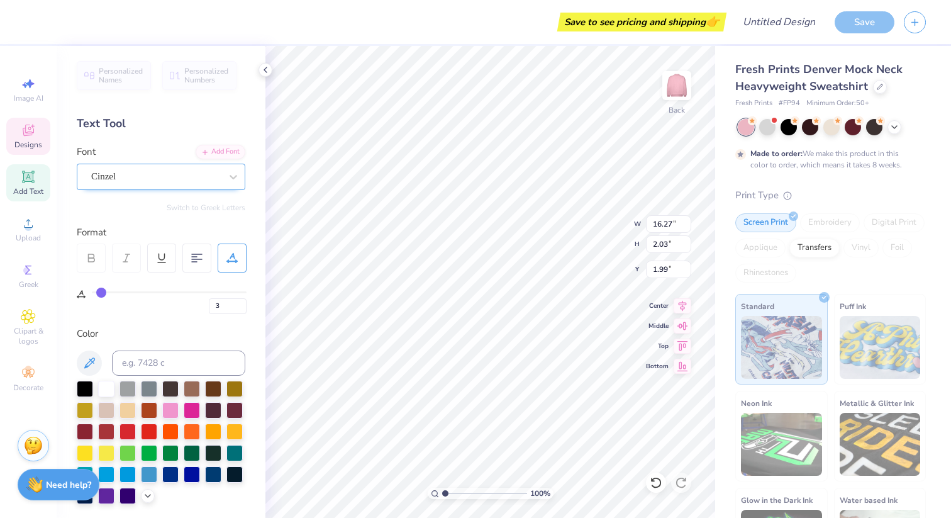
click at [170, 176] on div "Cinzel" at bounding box center [156, 177] width 132 height 20
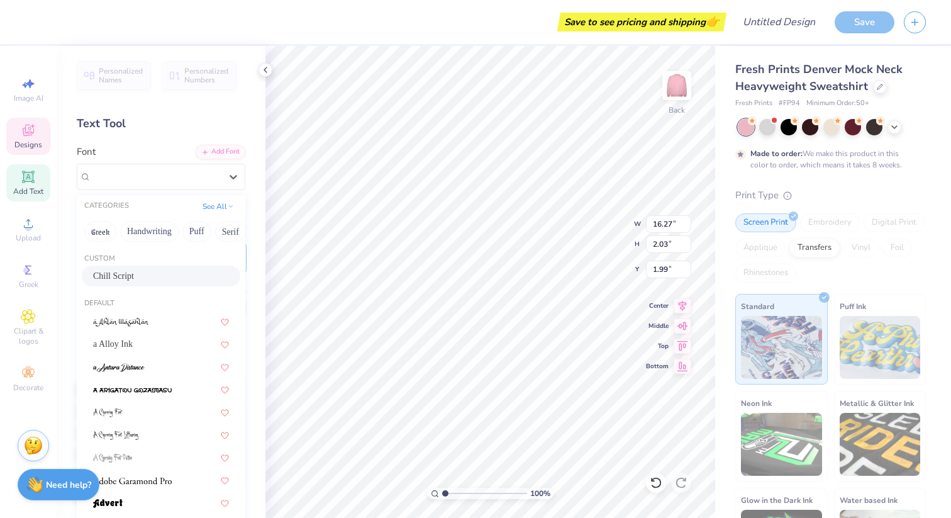
click at [156, 277] on div "Chill Script" at bounding box center [161, 275] width 136 height 13
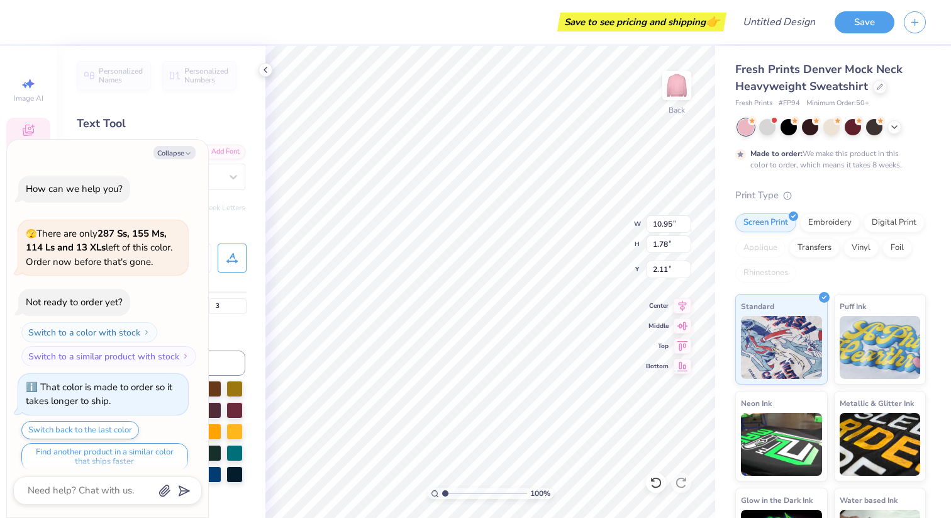
scroll to position [323, 0]
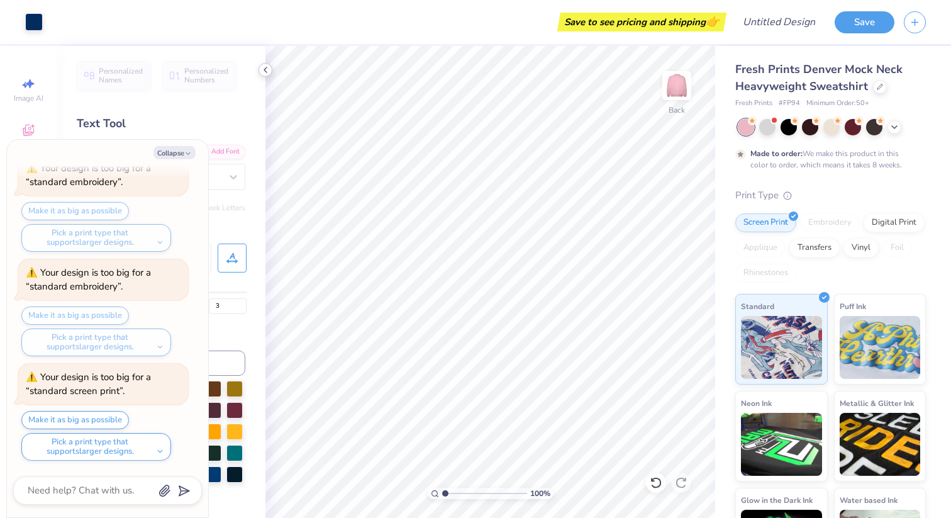
click at [269, 66] on icon at bounding box center [266, 70] width 10 height 10
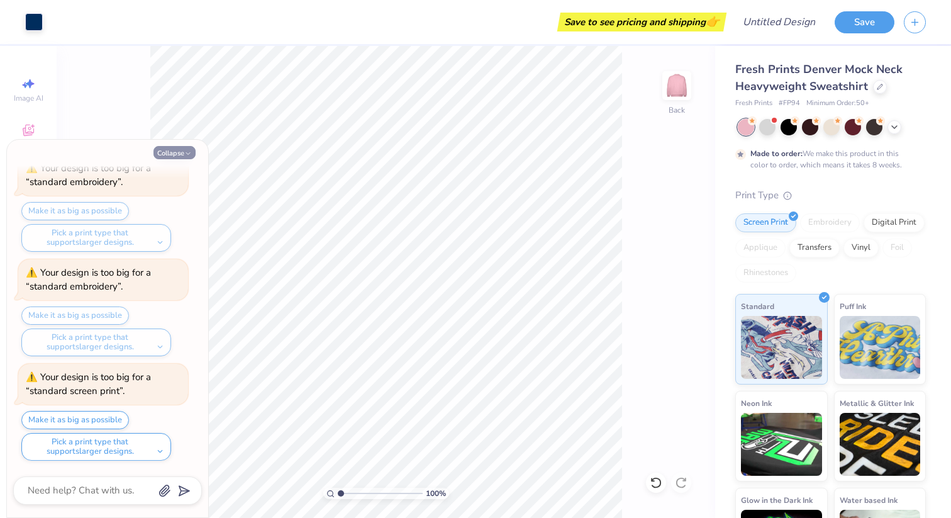
click at [185, 152] on icon "button" at bounding box center [188, 154] width 8 height 8
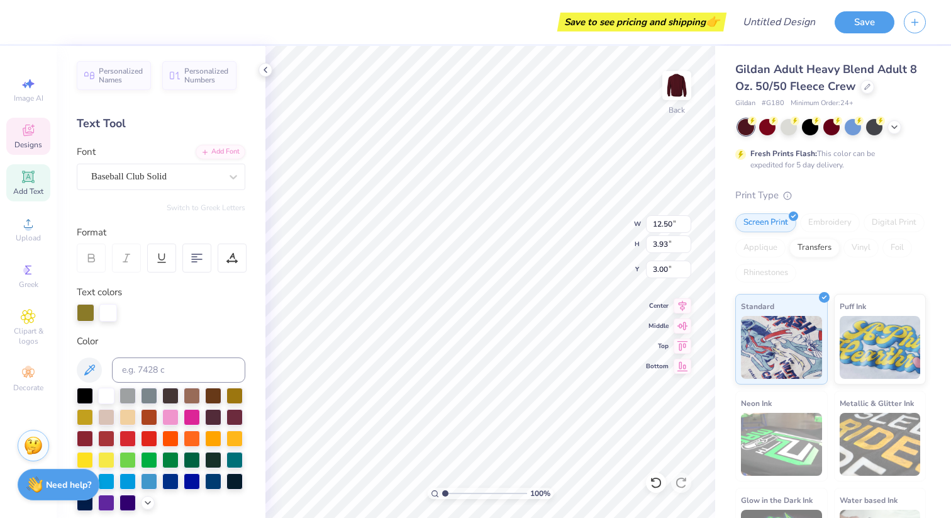
scroll to position [0, 1]
type textarea "[GEOGRAPHIC_DATA]"
click at [107, 399] on div at bounding box center [106, 394] width 16 height 16
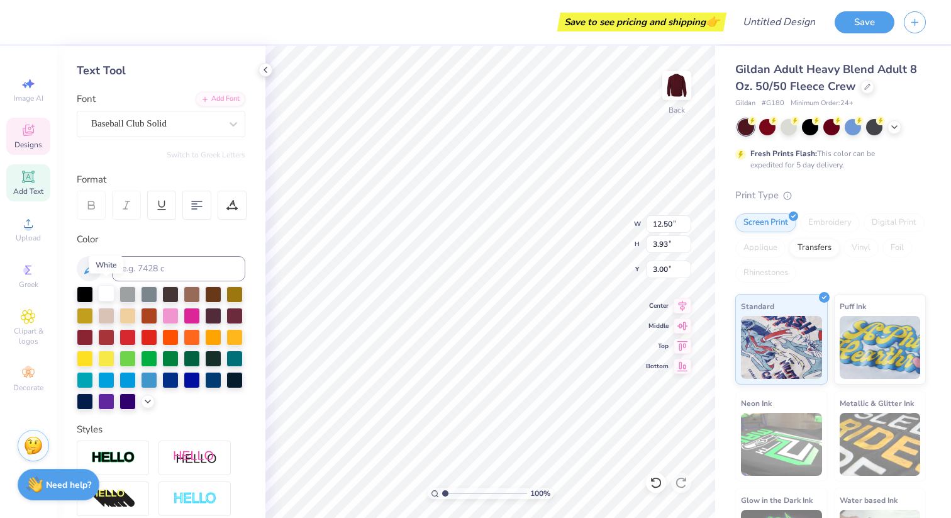
scroll to position [61, 0]
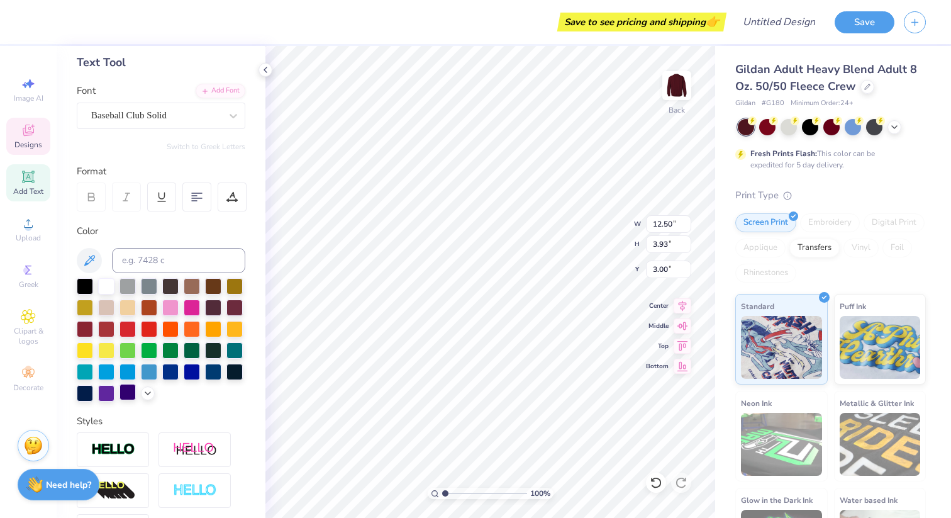
click at [125, 388] on div at bounding box center [128, 392] width 16 height 16
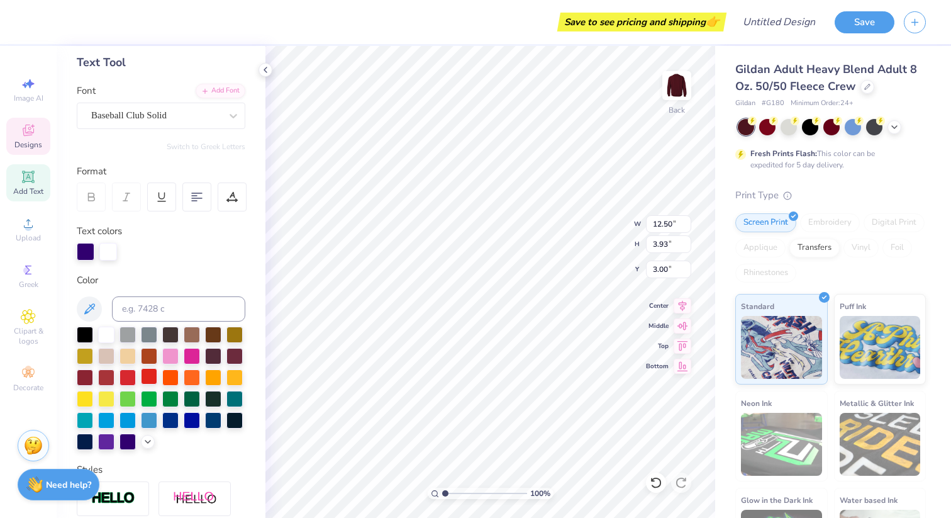
click at [151, 375] on div at bounding box center [149, 376] width 16 height 16
click at [189, 358] on div at bounding box center [192, 355] width 16 height 16
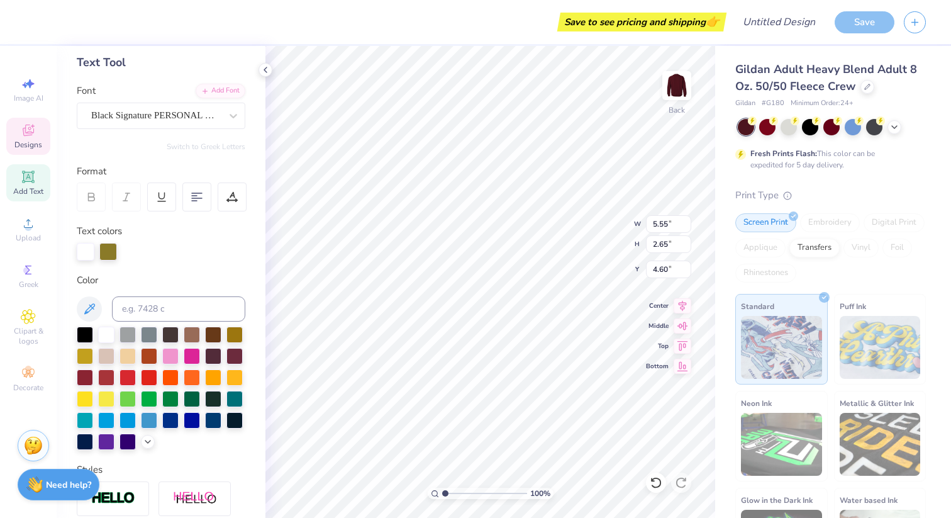
type input "5.55"
type input "2.65"
type input "4.60"
type textarea "Dentistry"
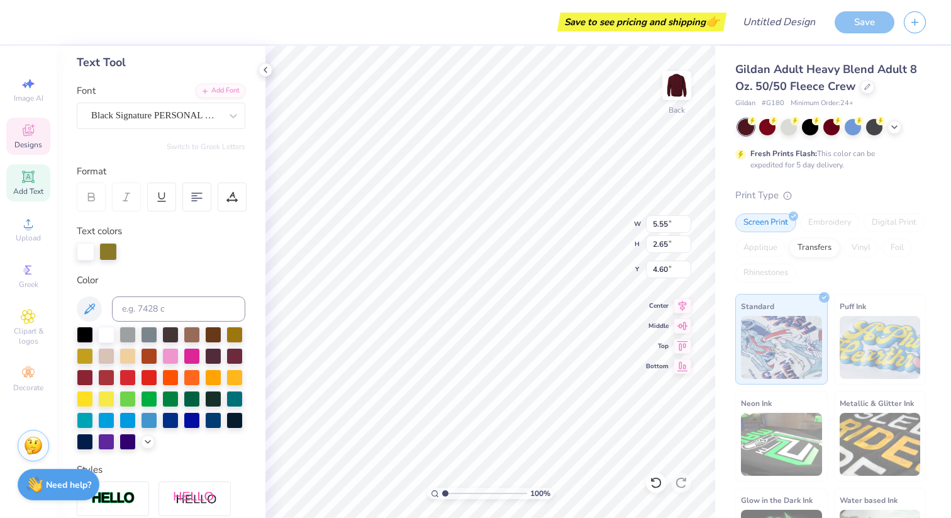
scroll to position [0, 1]
type input "4.66"
click at [169, 379] on div at bounding box center [170, 376] width 16 height 16
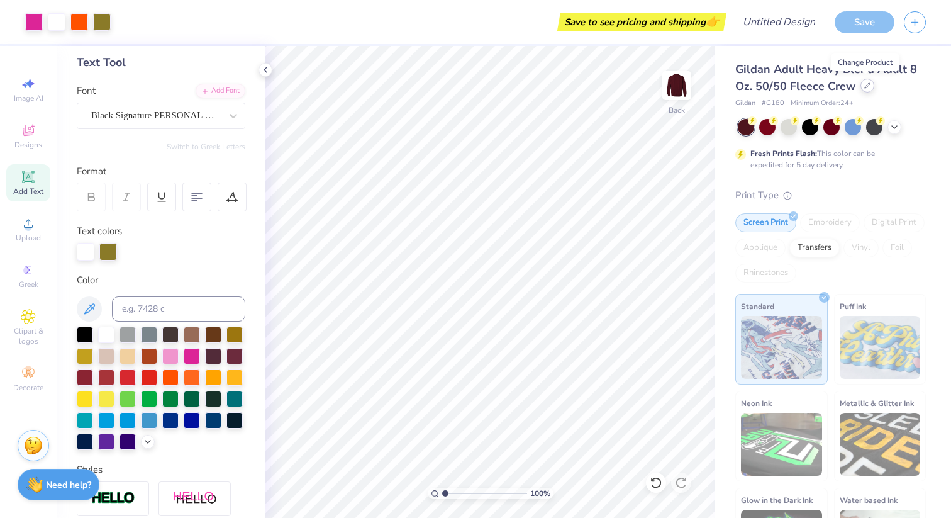
click at [865, 82] on icon at bounding box center [868, 85] width 6 height 6
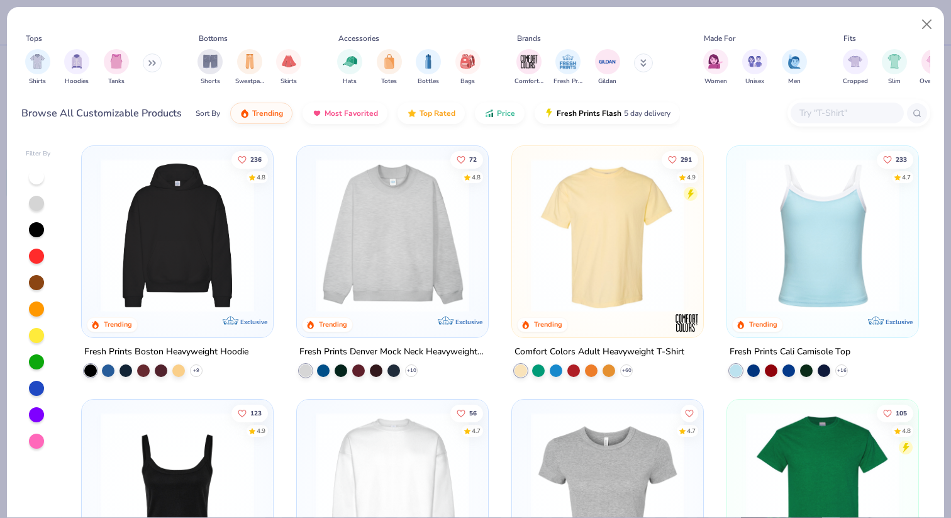
click at [344, 222] on img at bounding box center [393, 236] width 166 height 154
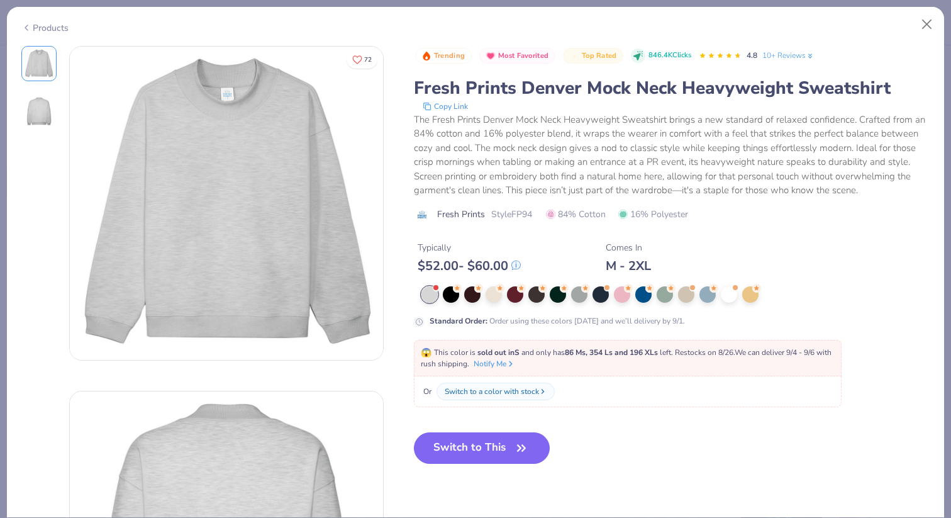
click at [432, 294] on div at bounding box center [430, 294] width 16 height 16
click at [498, 293] on div at bounding box center [494, 293] width 16 height 16
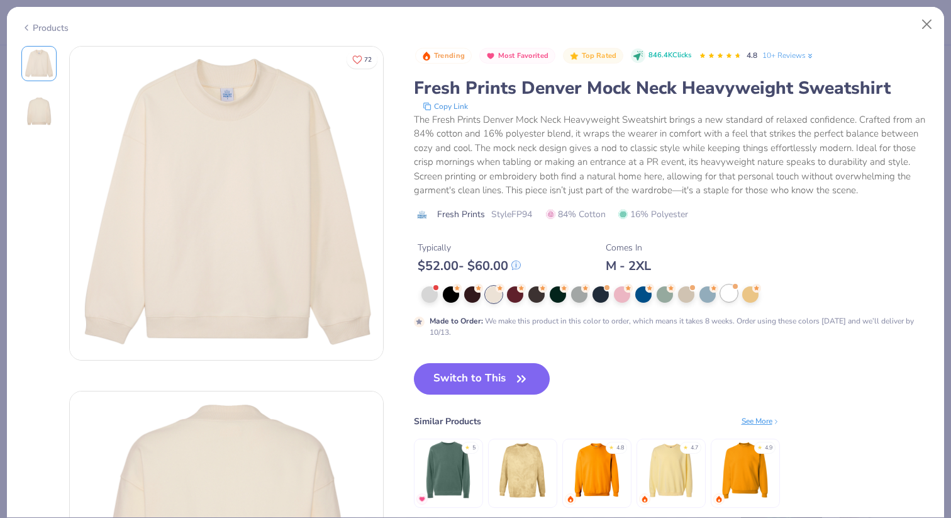
click at [735, 297] on div at bounding box center [729, 293] width 16 height 16
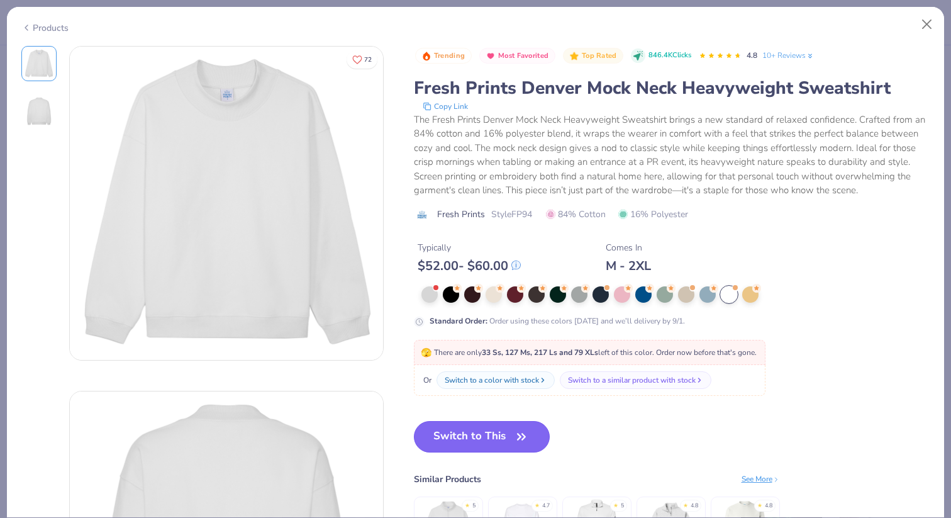
click at [486, 428] on button "Switch to This" at bounding box center [482, 436] width 137 height 31
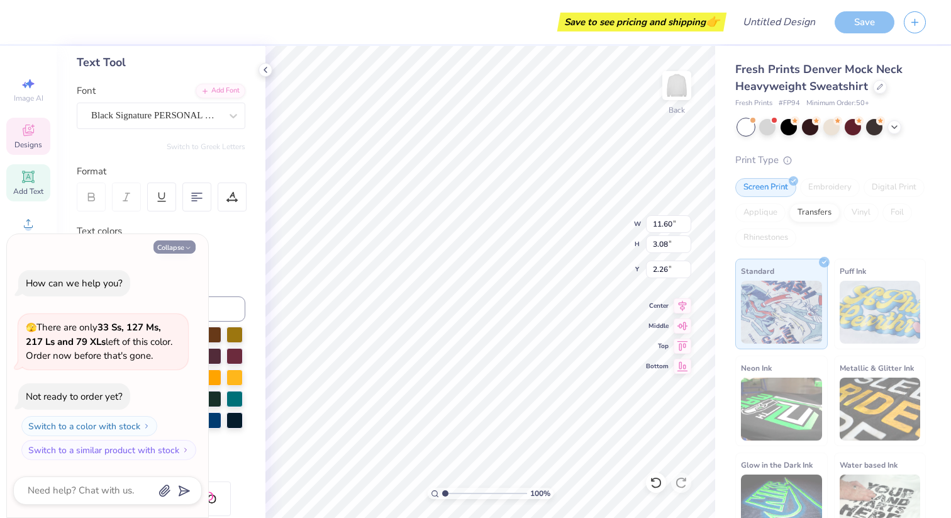
click at [188, 246] on icon "button" at bounding box center [188, 248] width 8 height 8
type textarea "x"
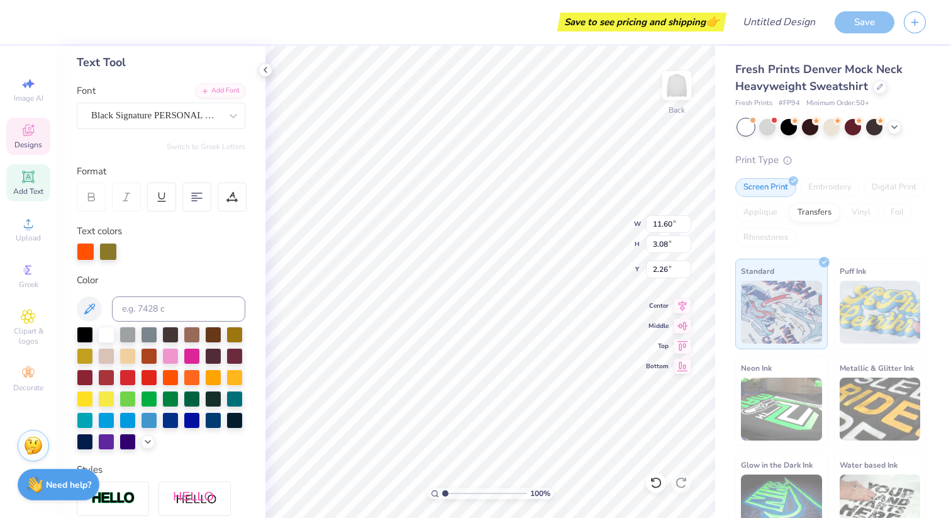
type input "15.15"
type input "4.13"
type input "0.50"
click at [151, 373] on div at bounding box center [149, 376] width 16 height 16
click at [126, 373] on div at bounding box center [128, 376] width 16 height 16
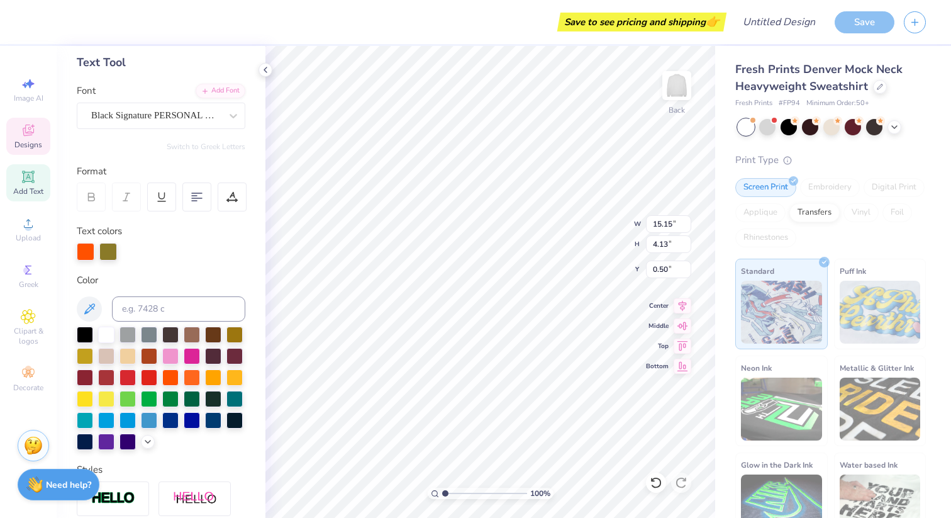
type input "11.60"
type input "3.08"
type input "2.26"
click at [238, 420] on div at bounding box center [235, 419] width 16 height 16
type input "9.37"
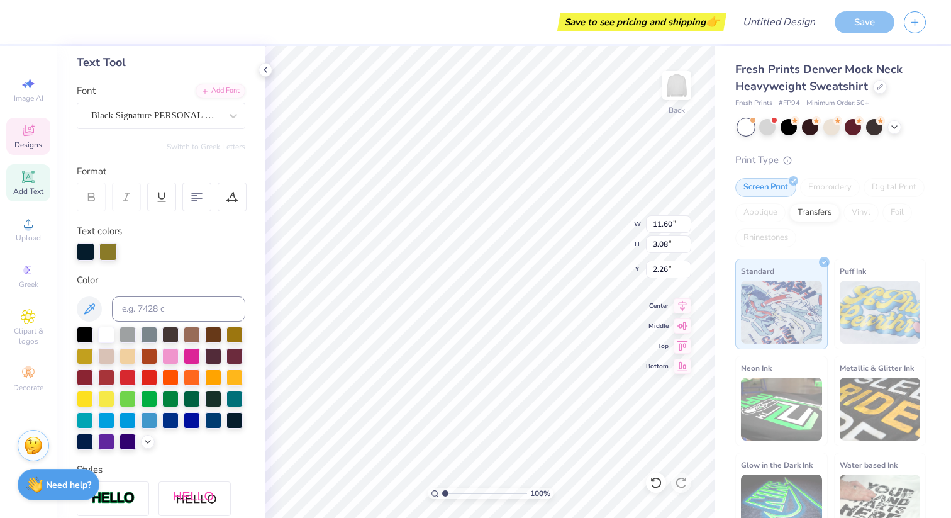
type input "2.49"
type input "2.56"
click at [767, 128] on div at bounding box center [768, 126] width 16 height 16
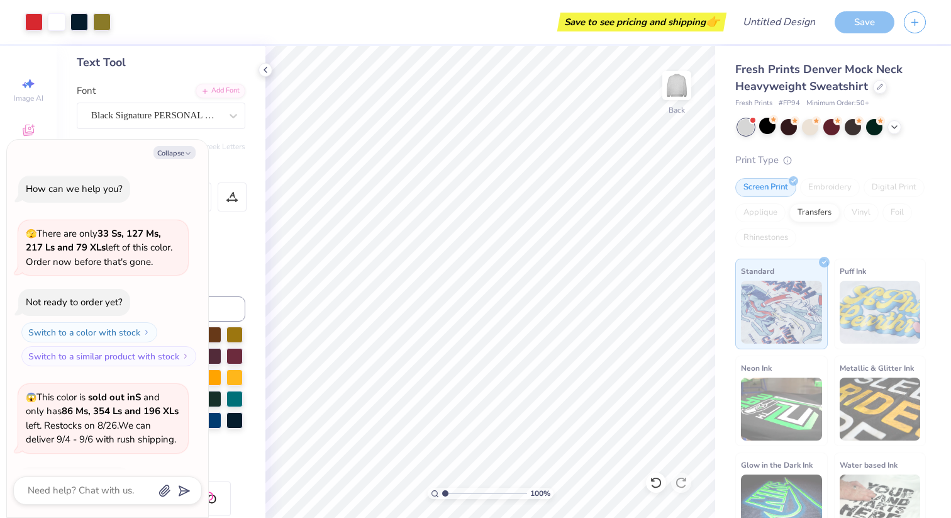
scroll to position [84, 0]
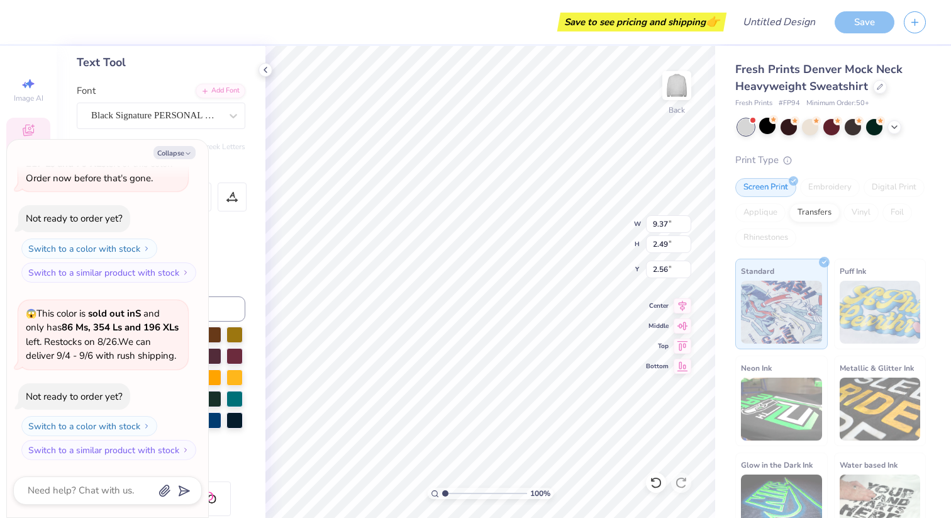
type textarea "x"
type input "15.15"
type input "4.13"
type input "0.50"
click at [185, 155] on icon "button" at bounding box center [188, 154] width 8 height 8
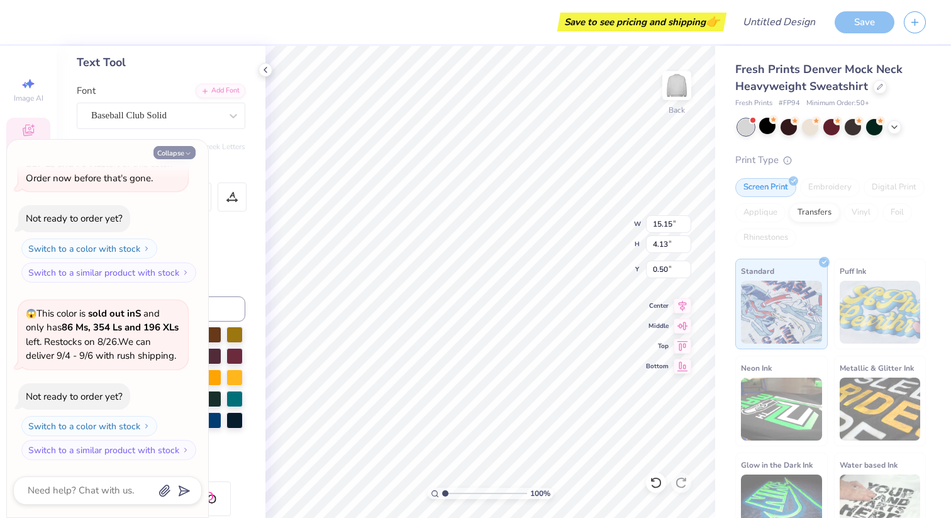
type textarea "x"
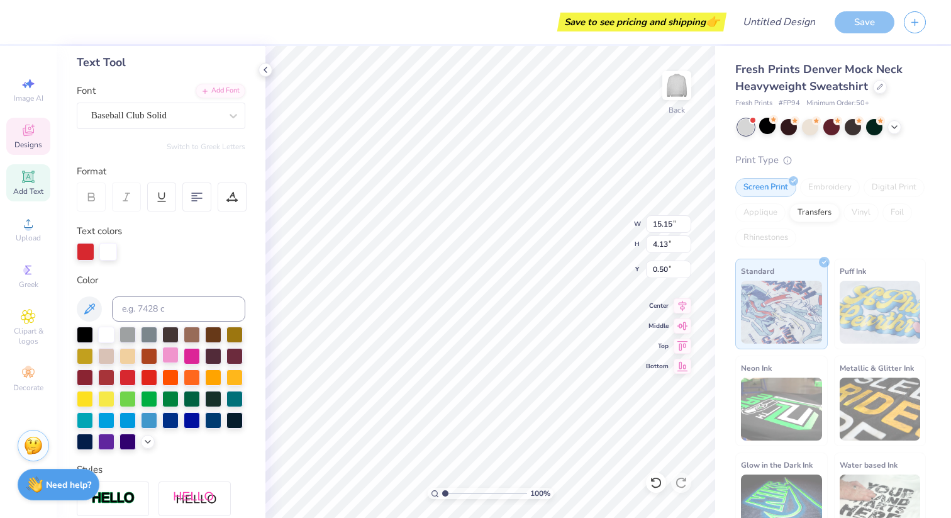
click at [172, 355] on div at bounding box center [170, 355] width 16 height 16
type input "9.37"
type input "2.49"
type input "2.56"
click at [217, 356] on div at bounding box center [213, 355] width 16 height 16
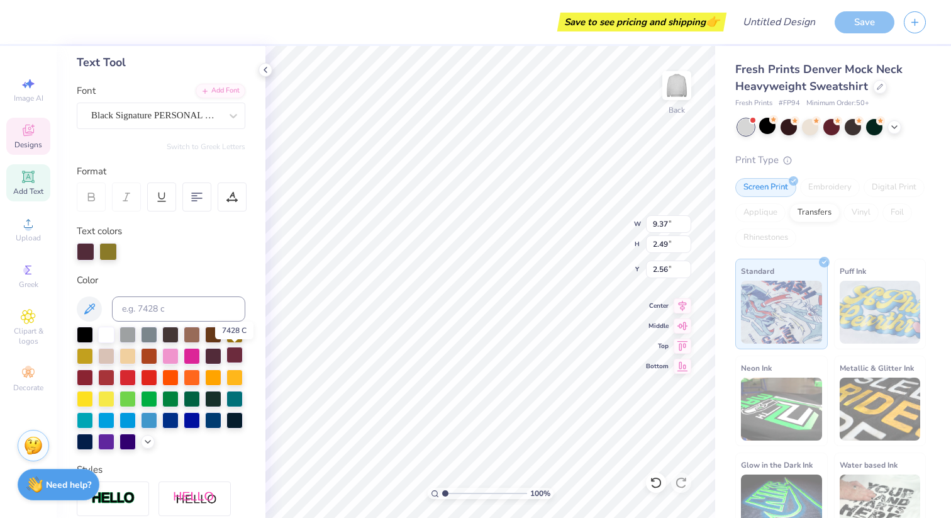
click at [240, 357] on div at bounding box center [235, 355] width 16 height 16
click at [139, 375] on div at bounding box center [161, 388] width 169 height 123
click at [149, 376] on div at bounding box center [149, 376] width 16 height 16
click at [188, 354] on div at bounding box center [192, 355] width 16 height 16
click at [230, 426] on div at bounding box center [235, 419] width 16 height 16
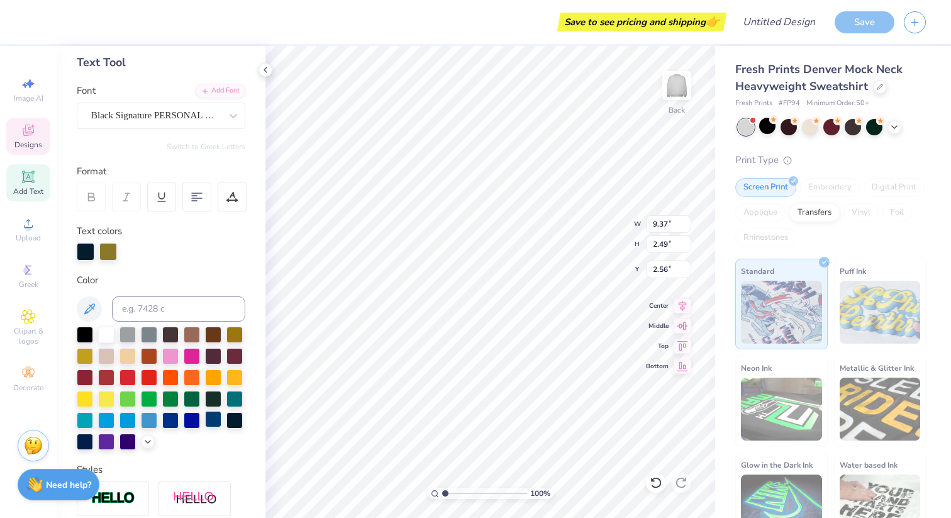
click at [211, 424] on div at bounding box center [213, 419] width 16 height 16
click at [231, 422] on div at bounding box center [235, 419] width 16 height 16
type input "5.05"
click at [171, 335] on div at bounding box center [170, 333] width 16 height 16
type input "9.37"
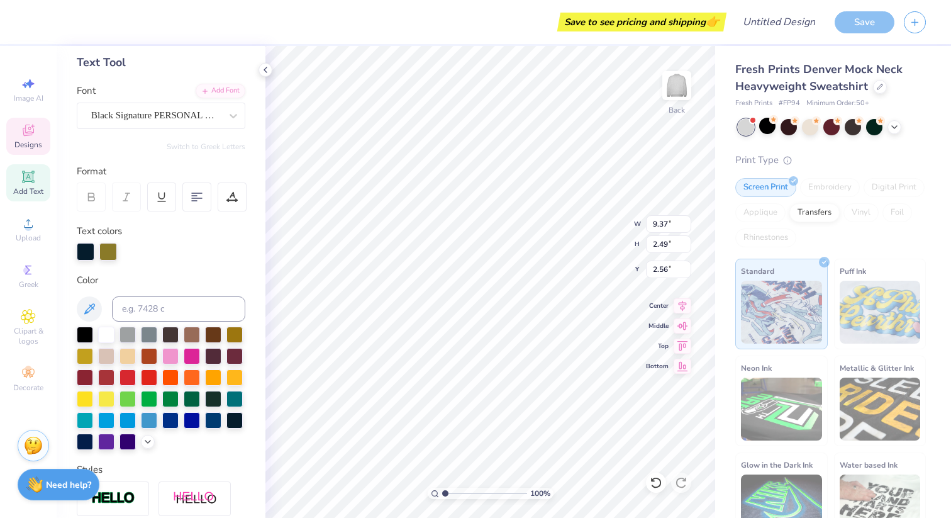
type input "2.49"
type input "2.56"
click at [169, 356] on div at bounding box center [170, 355] width 16 height 16
type input "15.15"
type input "4.13"
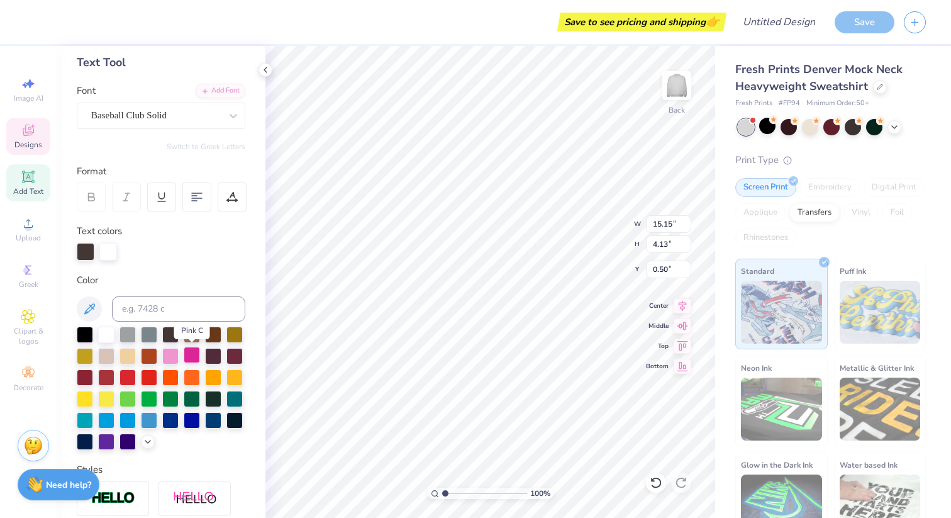
click at [192, 354] on div at bounding box center [192, 355] width 16 height 16
type input "0.53"
type input "9.37"
type input "2.49"
type input "2.56"
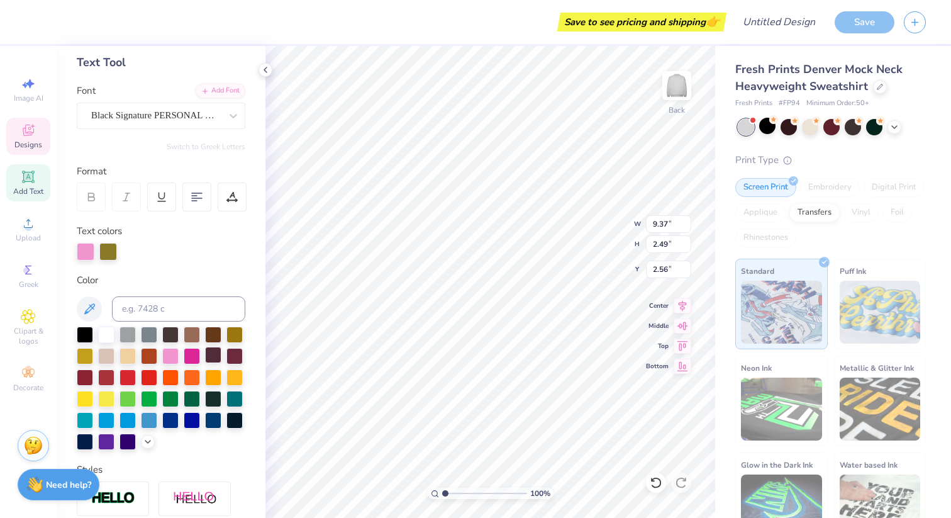
click at [215, 357] on div at bounding box center [213, 355] width 16 height 16
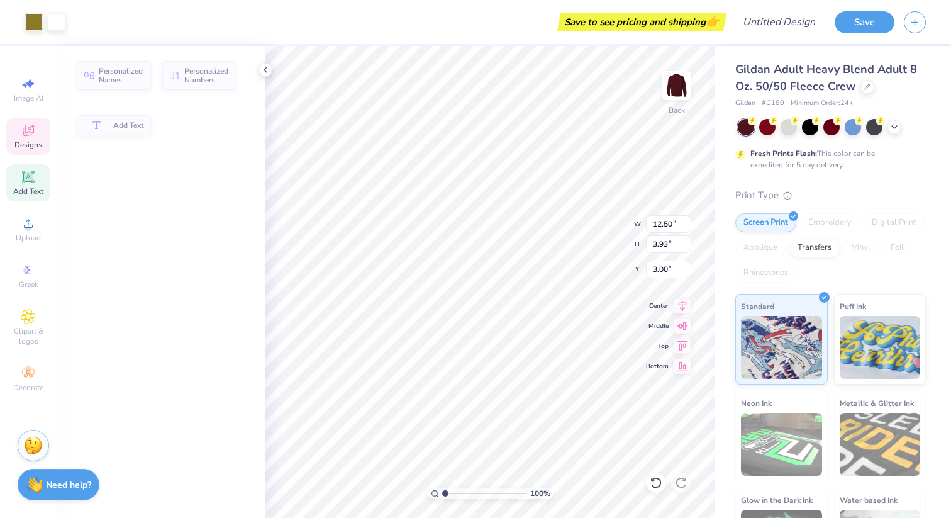
type input "3.93"
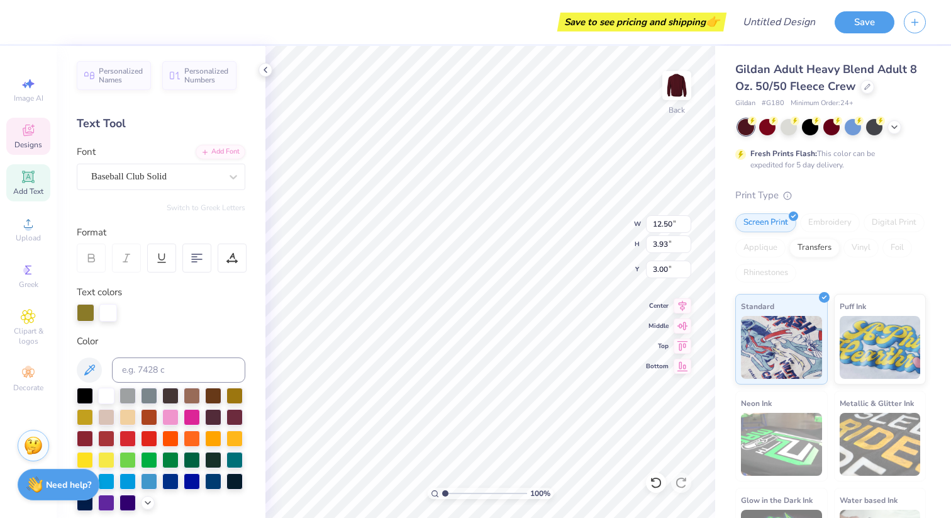
scroll to position [0, 1]
type textarea "[GEOGRAPHIC_DATA]"
click at [173, 417] on div at bounding box center [170, 416] width 16 height 16
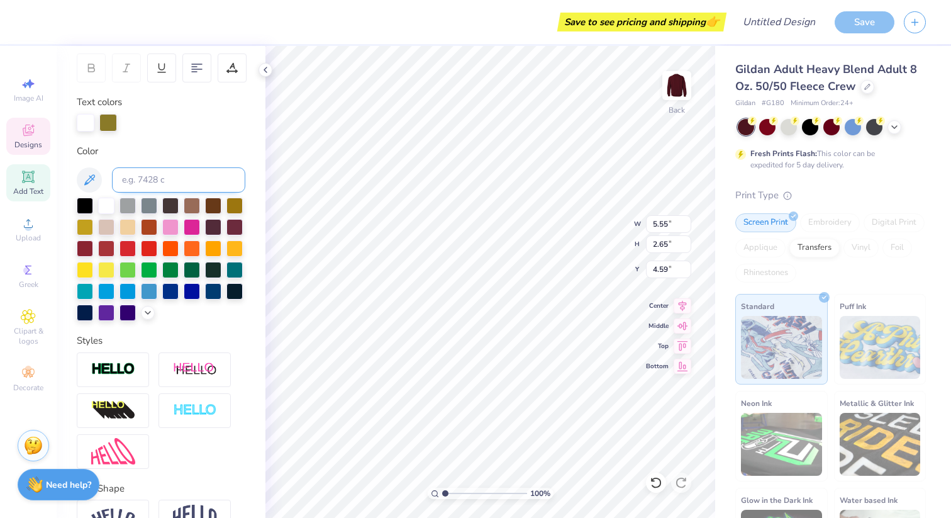
scroll to position [262, 0]
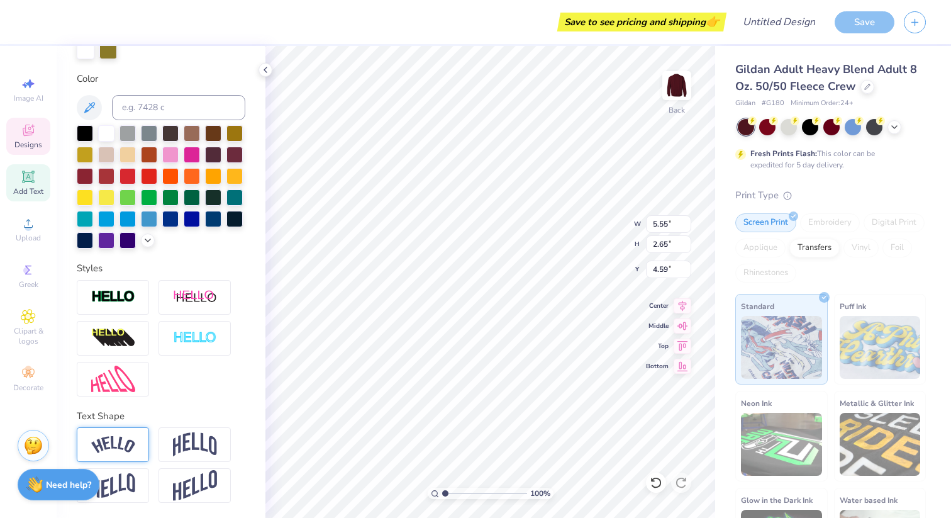
click at [126, 438] on img at bounding box center [113, 444] width 44 height 17
type input "7.18"
type input "3.24"
type input "4.30"
click at [126, 438] on img at bounding box center [113, 444] width 44 height 17
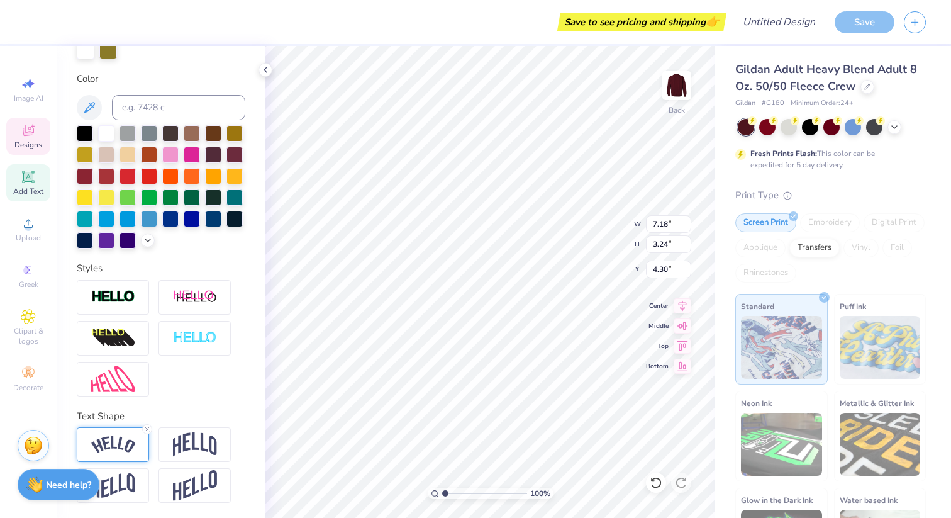
click at [134, 447] on img at bounding box center [113, 444] width 44 height 17
click at [144, 425] on icon at bounding box center [147, 429] width 8 height 8
type input "5.55"
type input "2.65"
type input "4.59"
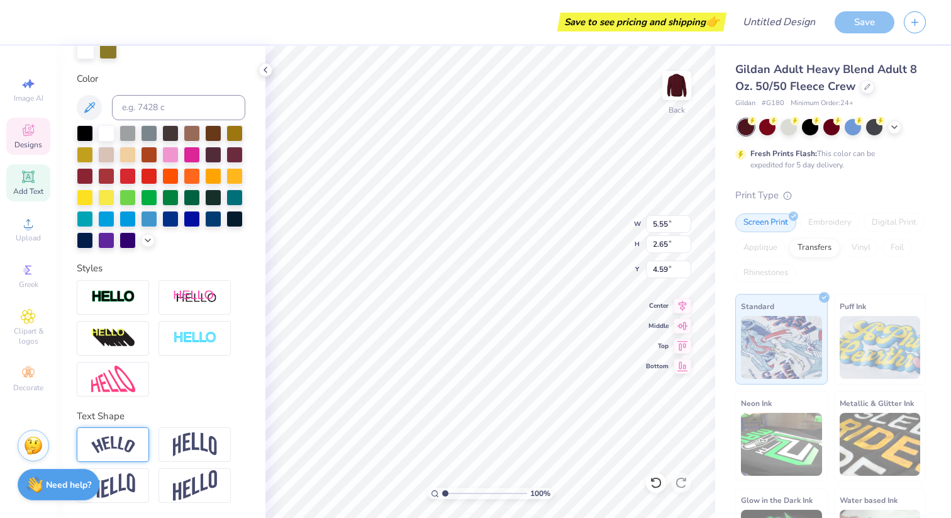
type input "15.15"
type input "4.13"
type input "2.90"
click at [205, 445] on img at bounding box center [195, 444] width 44 height 24
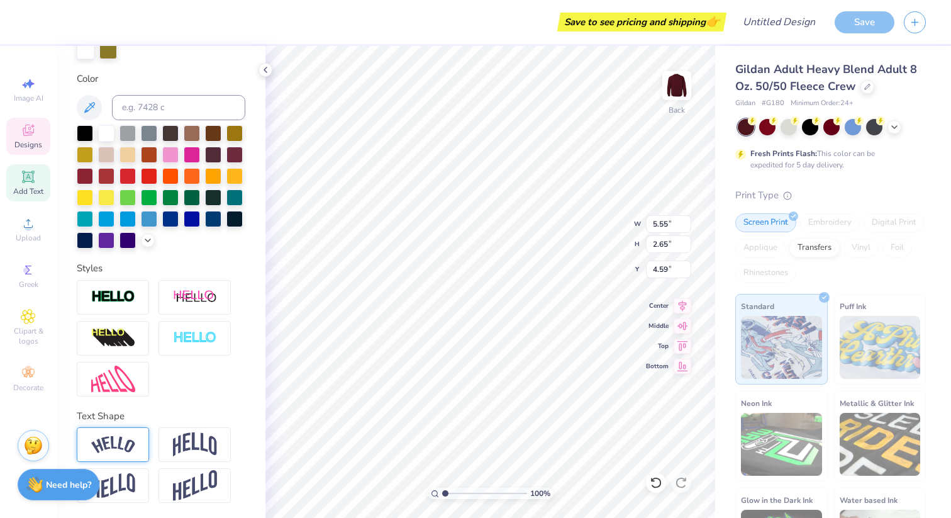
type textarea "Dentistry"
type input "6.67"
type input "1.77"
type input "5.26"
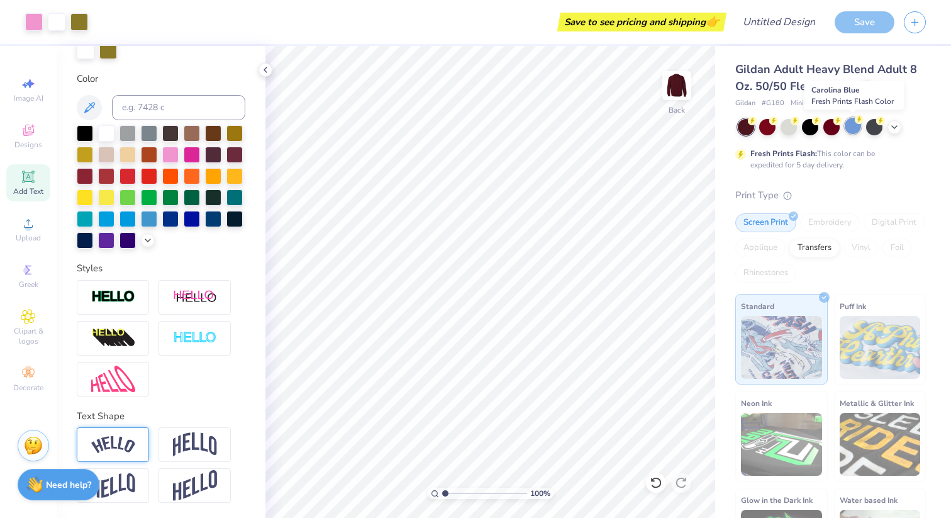
click at [849, 126] on div at bounding box center [853, 126] width 16 height 16
click at [863, 89] on div at bounding box center [868, 86] width 14 height 14
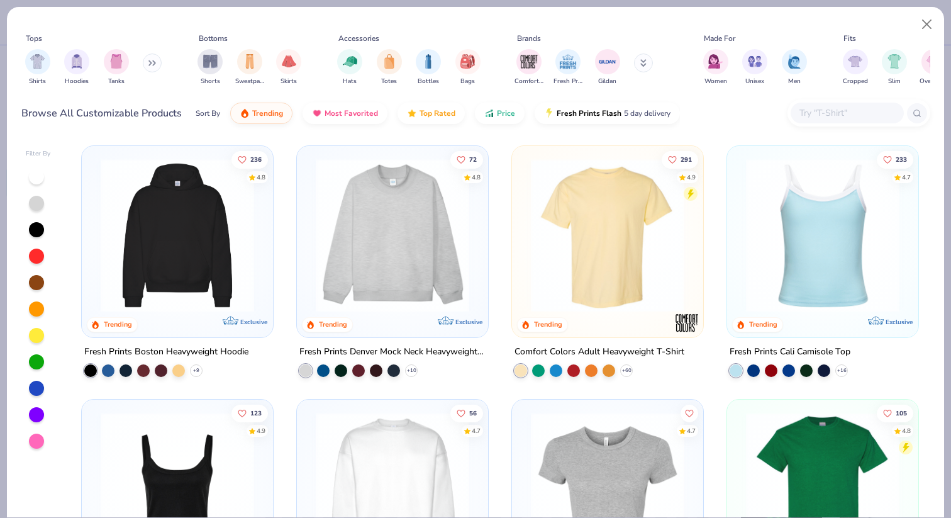
click at [406, 282] on img at bounding box center [393, 236] width 166 height 154
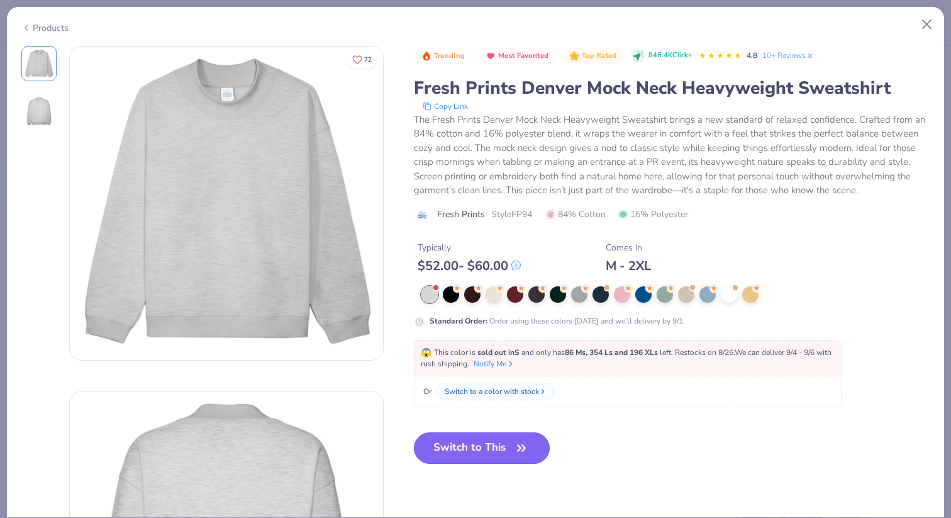
click at [476, 447] on button "Switch to This" at bounding box center [482, 447] width 137 height 31
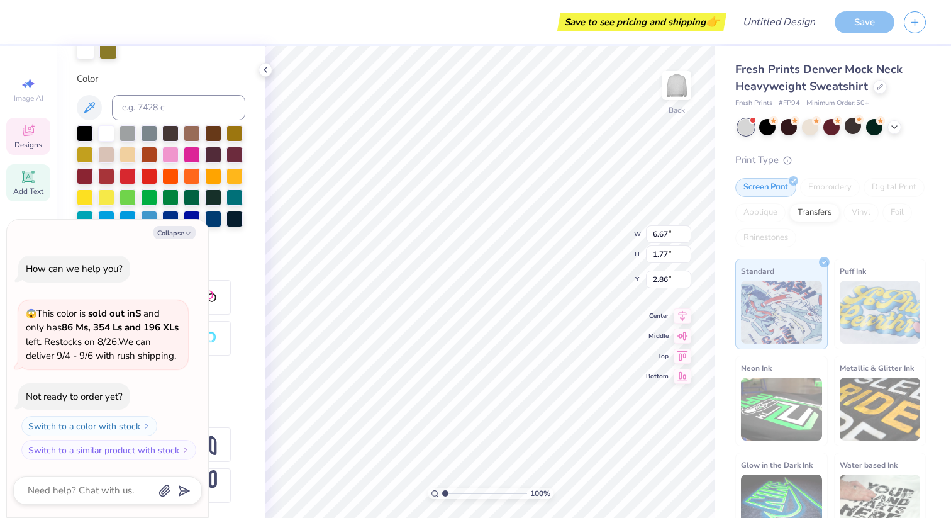
type textarea "x"
type input "3.94"
type textarea "x"
type input "15.15"
type input "4.13"
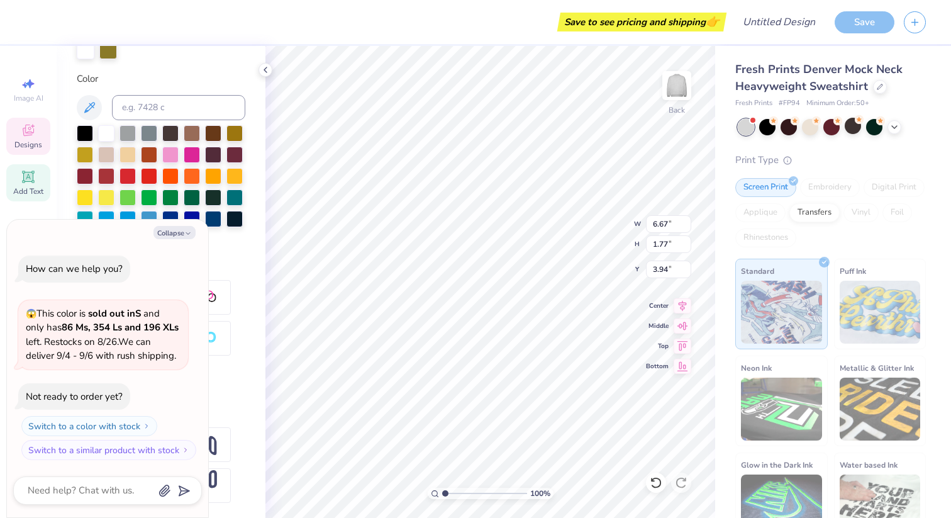
type input "0.50"
type textarea "x"
type input "1.29"
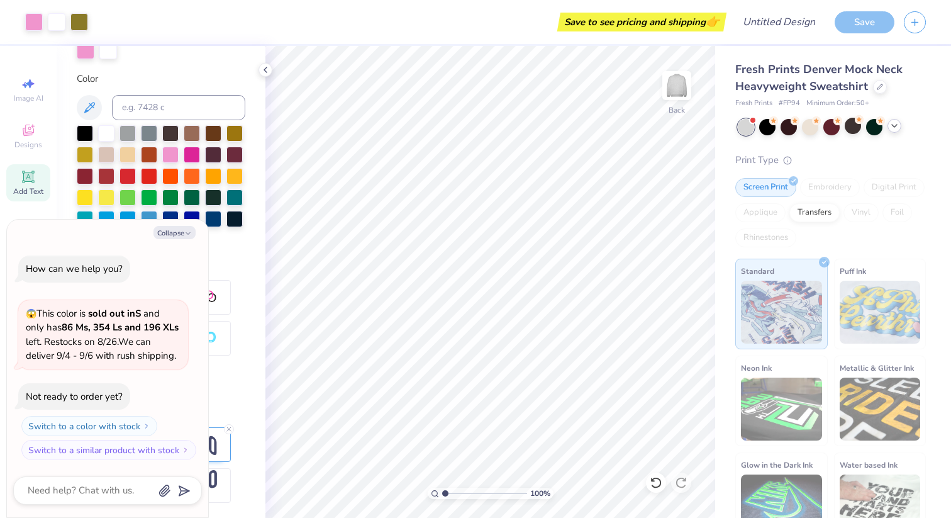
click at [892, 129] on icon at bounding box center [895, 126] width 10 height 10
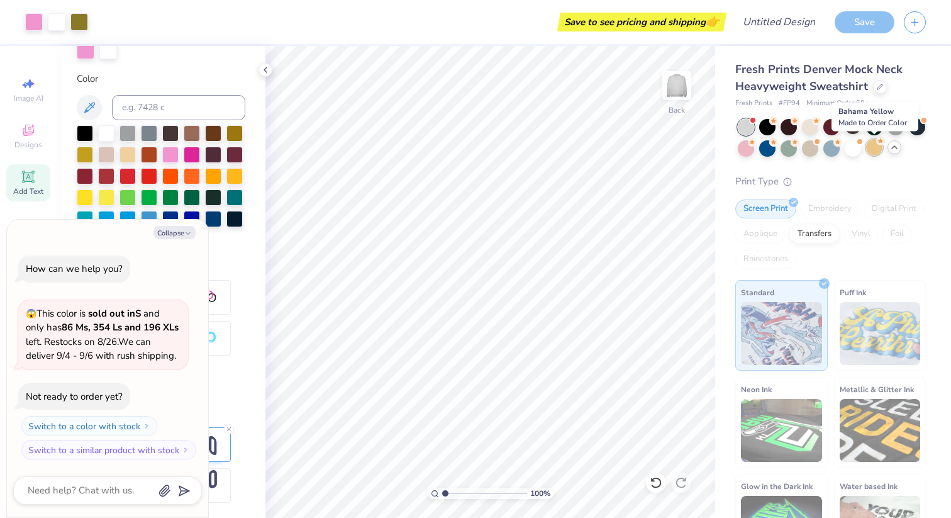
click at [880, 148] on div at bounding box center [874, 147] width 16 height 16
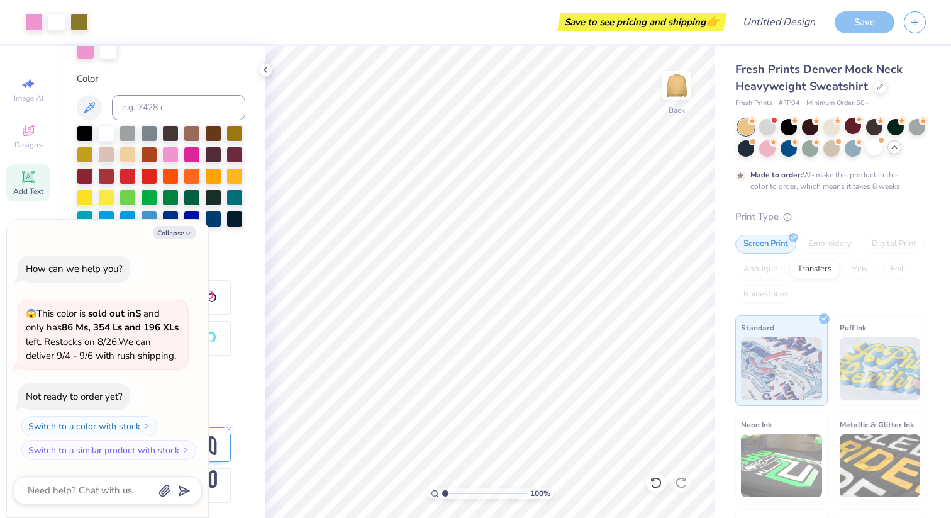
scroll to position [25, 0]
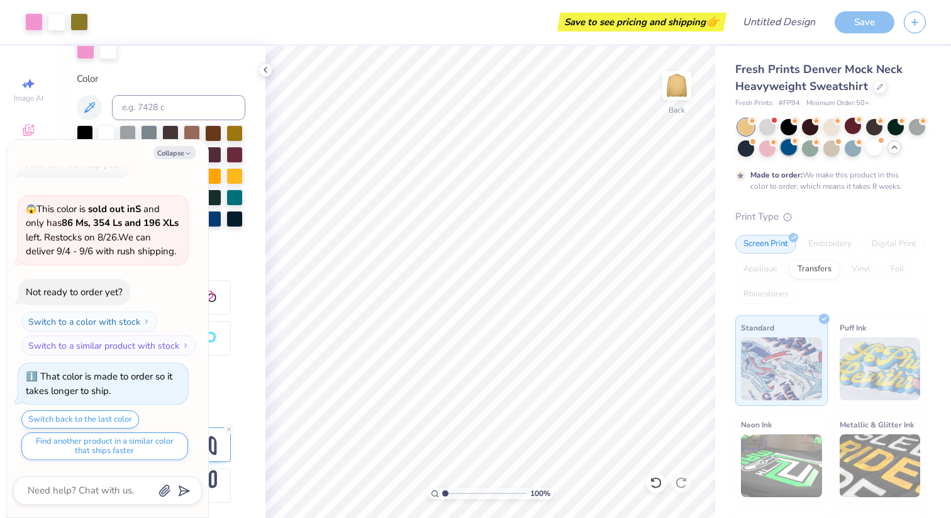
click at [788, 155] on div at bounding box center [789, 147] width 16 height 16
click at [860, 150] on div at bounding box center [853, 147] width 16 height 16
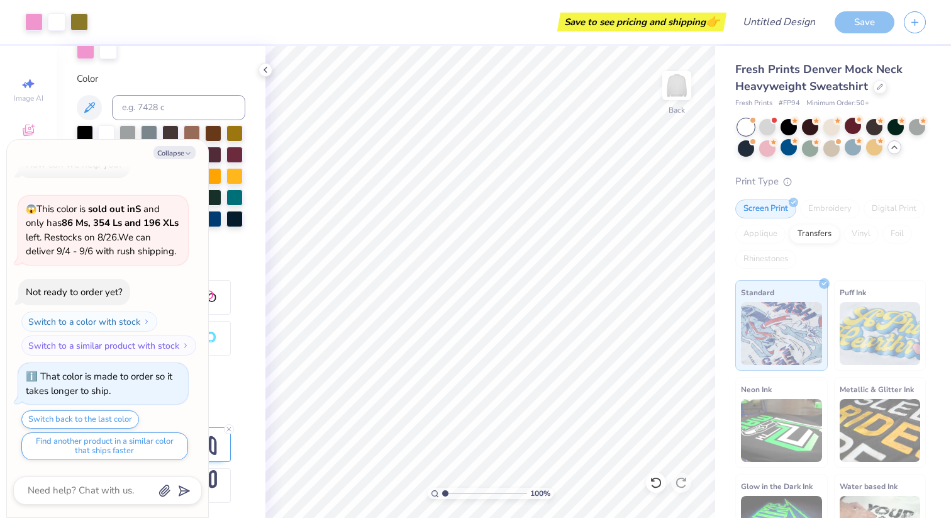
scroll to position [250, 0]
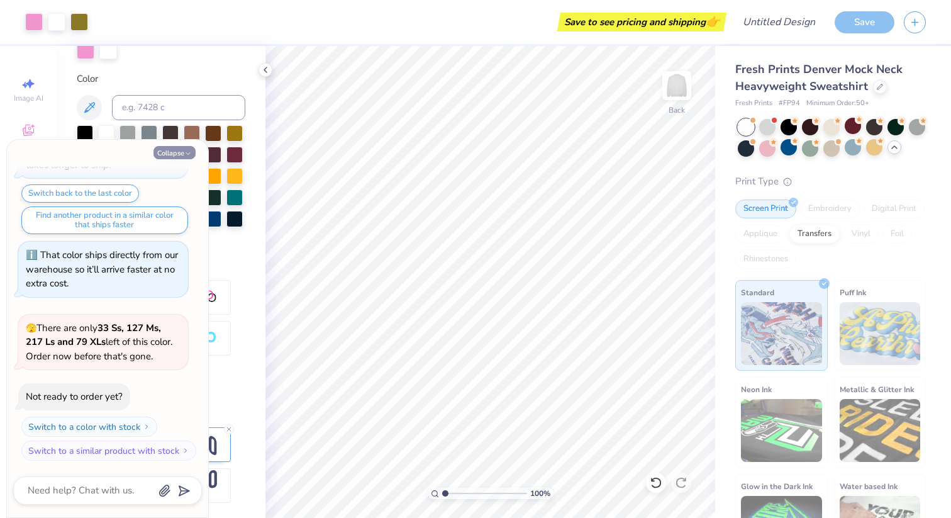
click at [159, 155] on button "Collapse" at bounding box center [175, 152] width 42 height 13
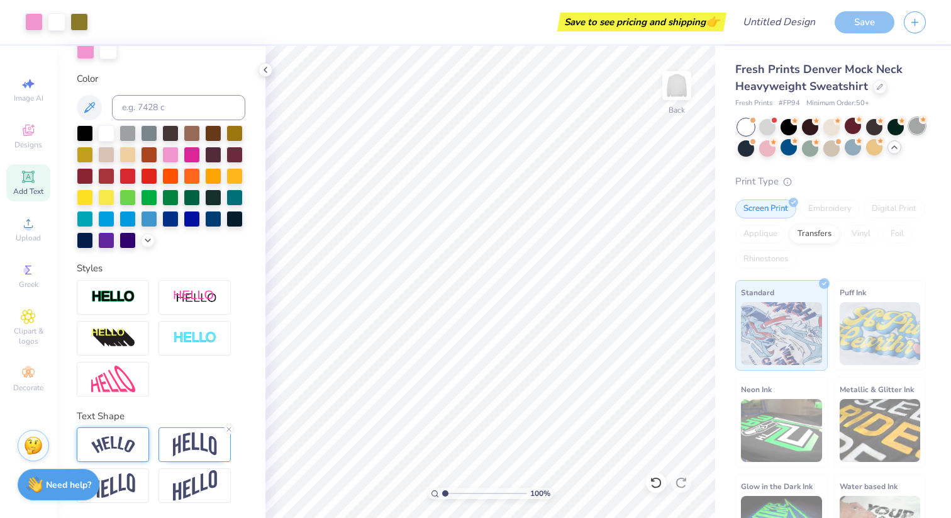
click at [913, 132] on div at bounding box center [917, 126] width 16 height 16
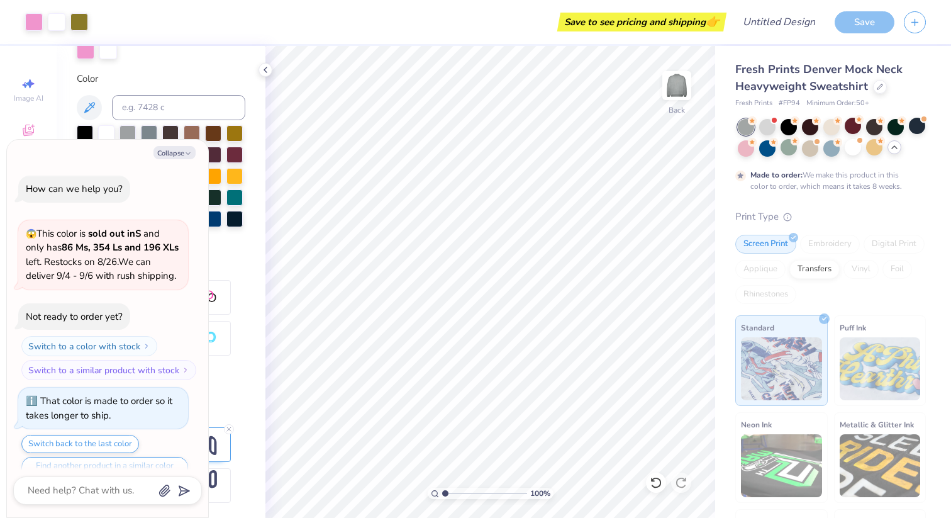
scroll to position [355, 0]
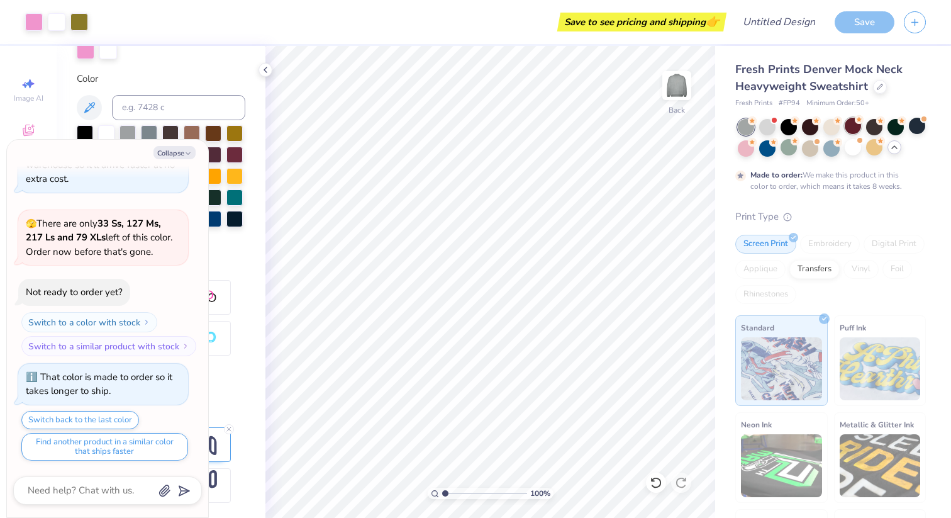
click at [846, 127] on div at bounding box center [853, 126] width 16 height 16
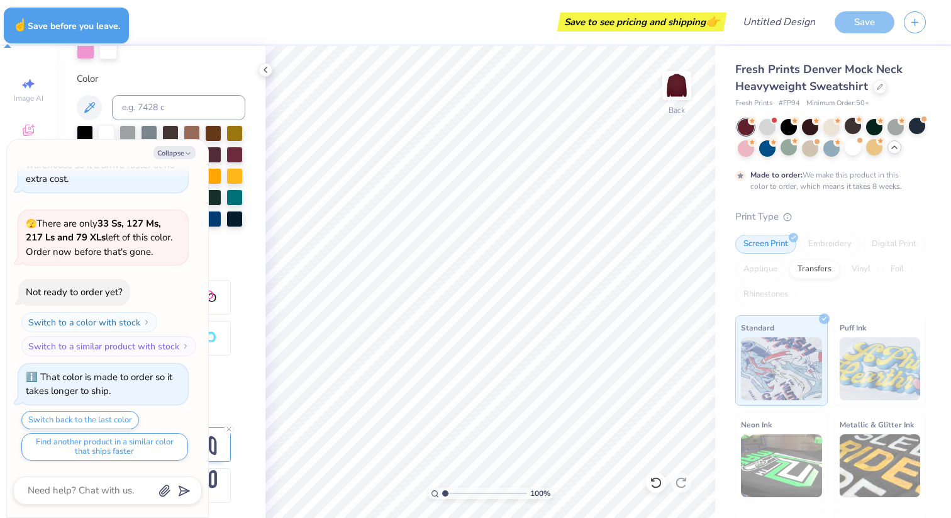
type textarea "x"
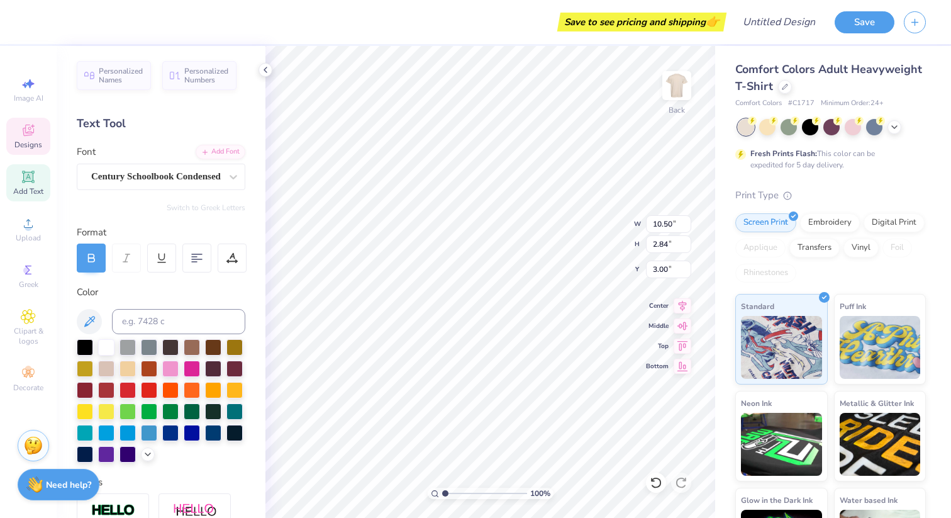
scroll to position [0, 3]
type input "6.84"
type input "1.34"
type input "4.70"
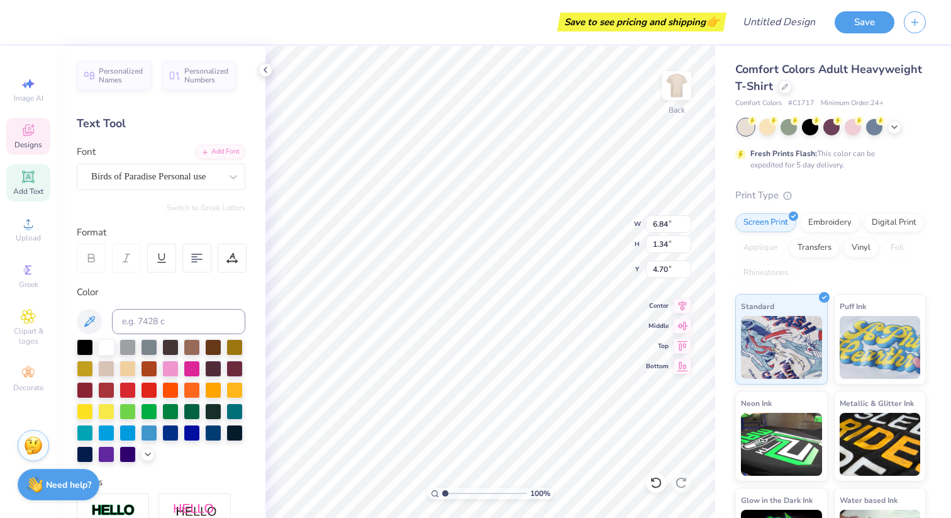
type textarea "Dentistry"
type input "10.50"
type input "2.84"
type input "3.00"
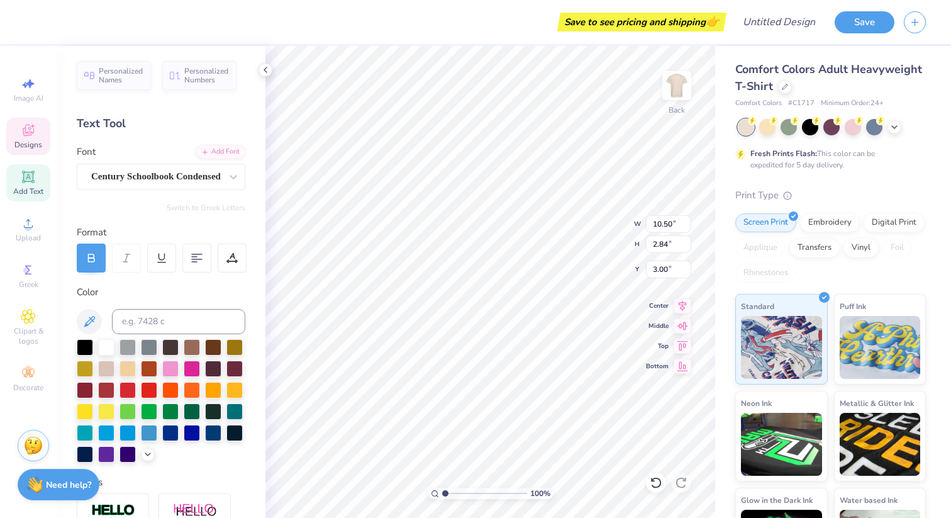
scroll to position [0, 0]
type textarea "P"
type textarea "[GEOGRAPHIC_DATA]"
type input "2.30"
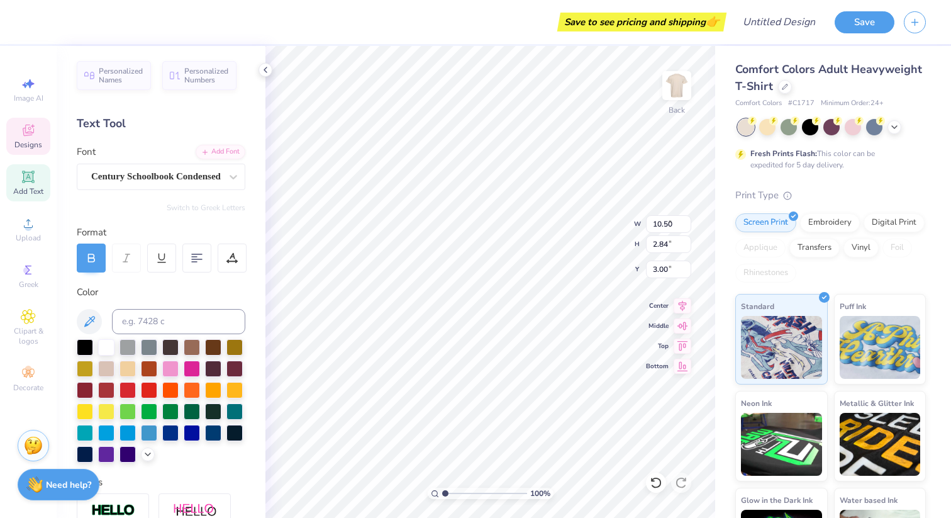
type input "0.76"
type input "6.54"
click at [35, 87] on icon at bounding box center [28, 83] width 15 height 15
select select "4"
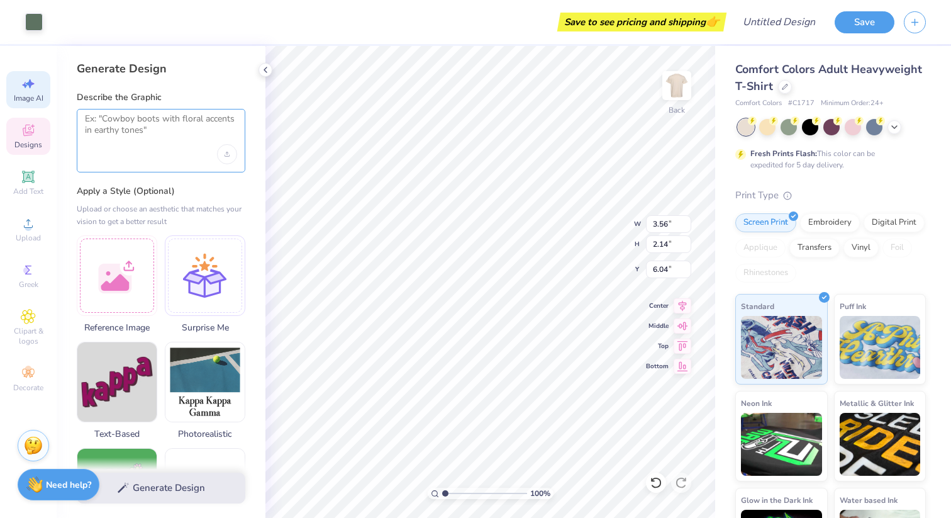
click at [113, 132] on textarea at bounding box center [161, 128] width 152 height 31
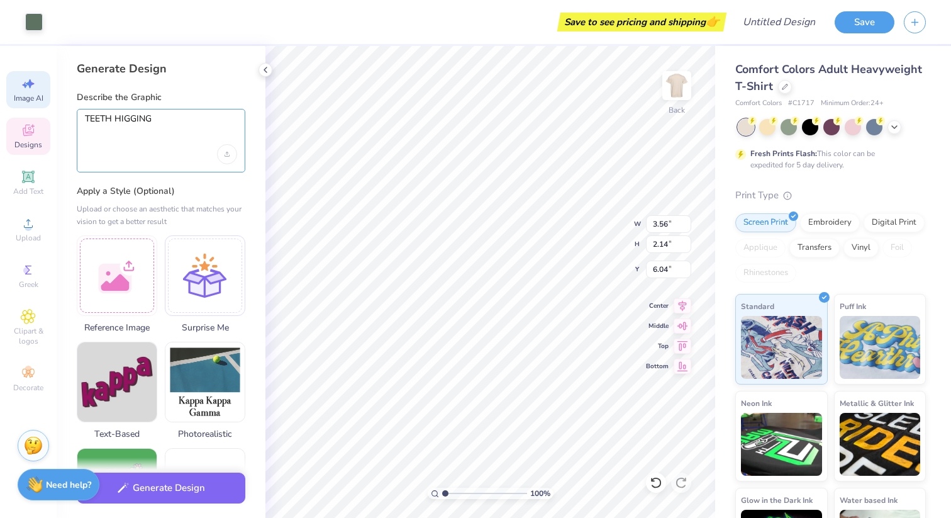
click at [142, 119] on textarea "TEETH HIGGING" at bounding box center [161, 128] width 152 height 31
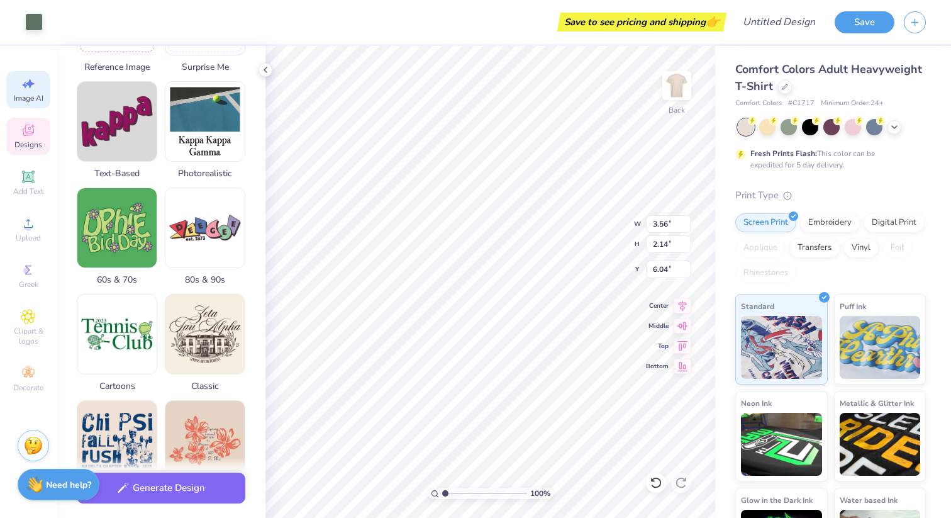
scroll to position [277, 0]
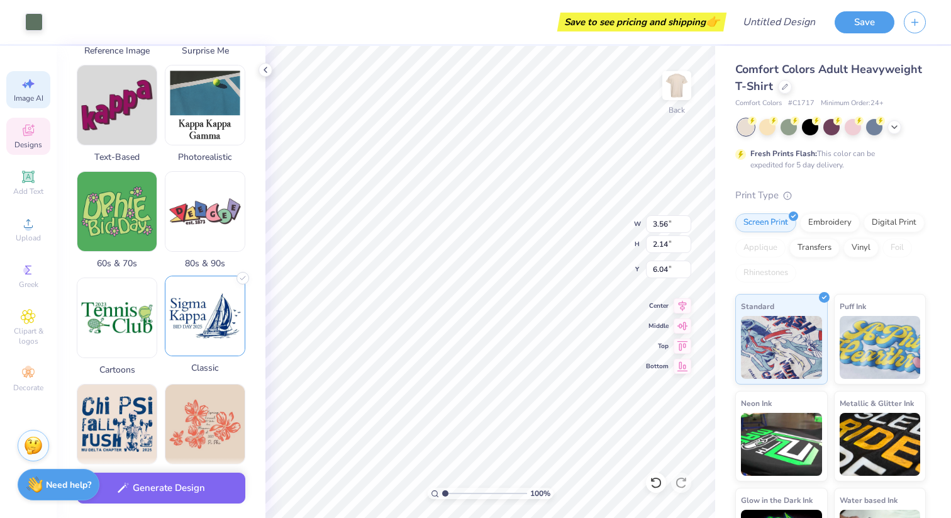
type textarea "TEETH HUGGING"
click at [201, 327] on img at bounding box center [204, 315] width 79 height 79
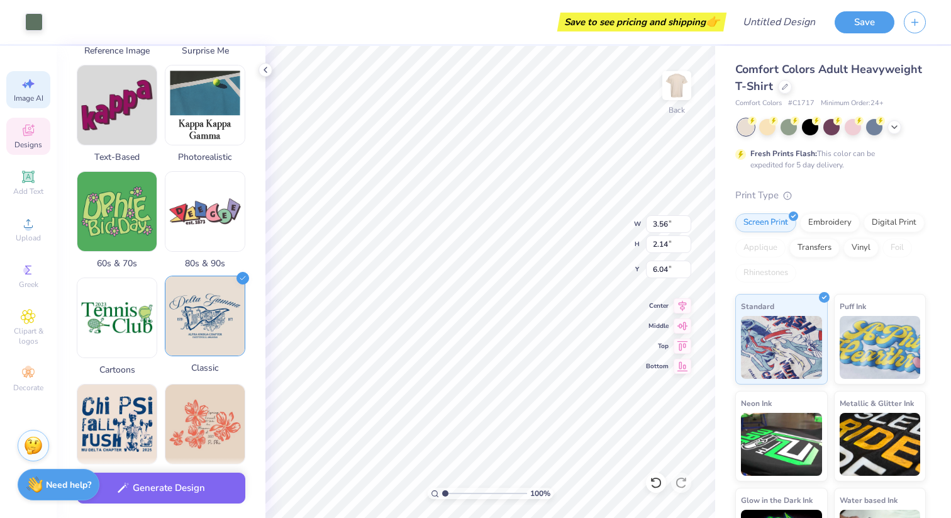
scroll to position [471, 0]
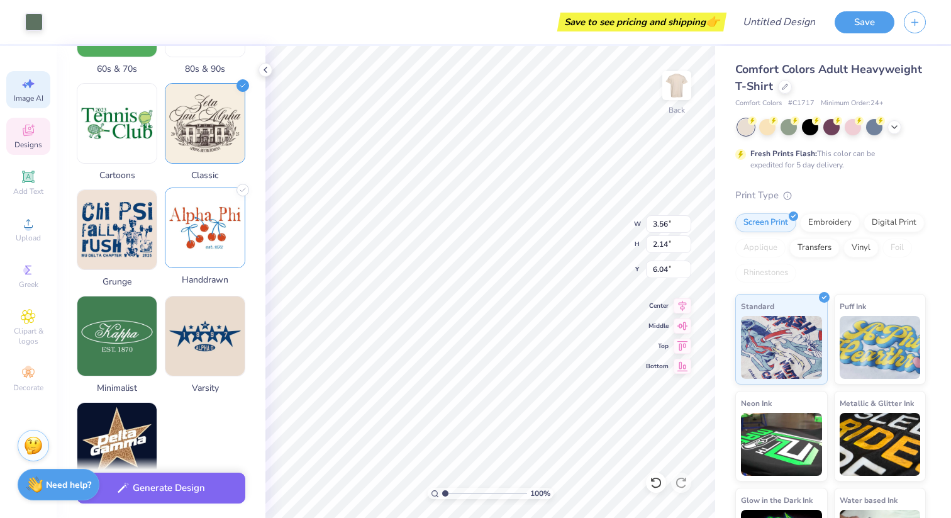
click at [208, 220] on img at bounding box center [204, 227] width 79 height 79
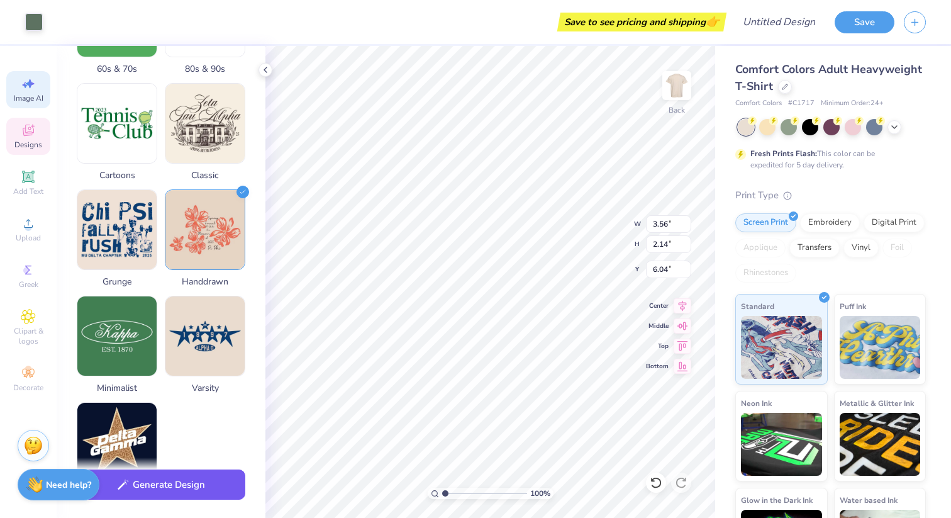
click at [159, 478] on button "Generate Design" at bounding box center [161, 484] width 169 height 31
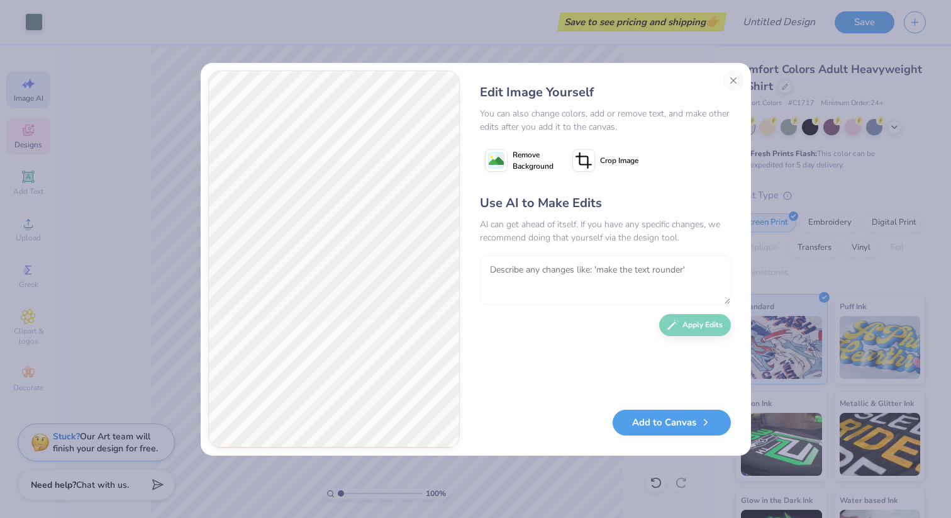
click at [522, 267] on textarea at bounding box center [605, 279] width 251 height 49
click at [690, 332] on div "Use AI to Make Edits AI can get ahead of itself. If you have any specific chang…" at bounding box center [605, 296] width 251 height 204
click at [606, 266] on textarea "MAKE BLACK OUTLINE" at bounding box center [605, 279] width 251 height 49
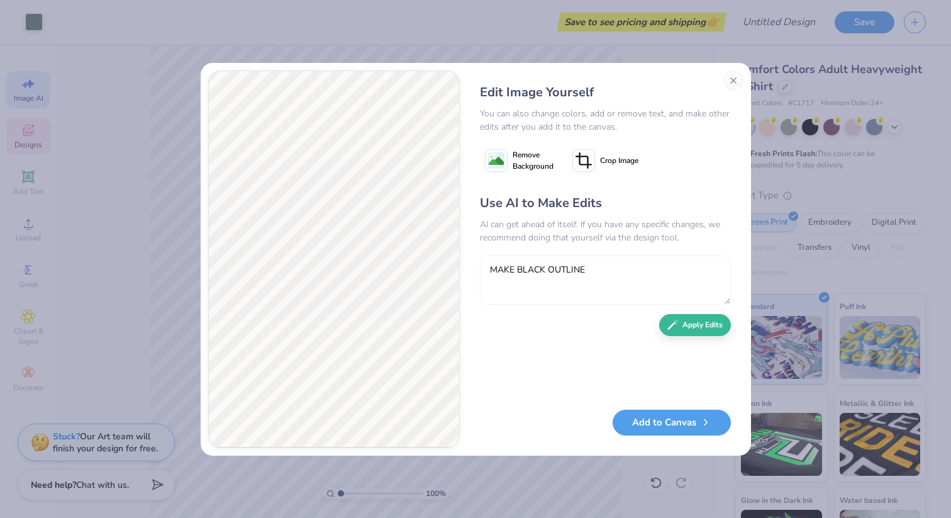
click at [606, 266] on textarea "MAKE BLACK OUTLINE" at bounding box center [605, 279] width 251 height 49
type textarea "make it all in black"
click at [691, 317] on button "Apply Edits" at bounding box center [695, 322] width 72 height 22
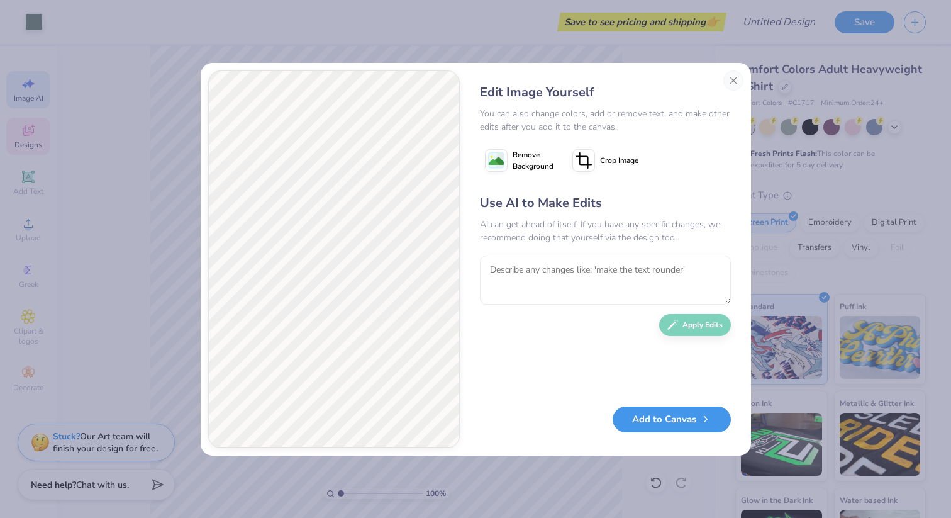
click at [666, 424] on button "Add to Canvas" at bounding box center [672, 419] width 118 height 26
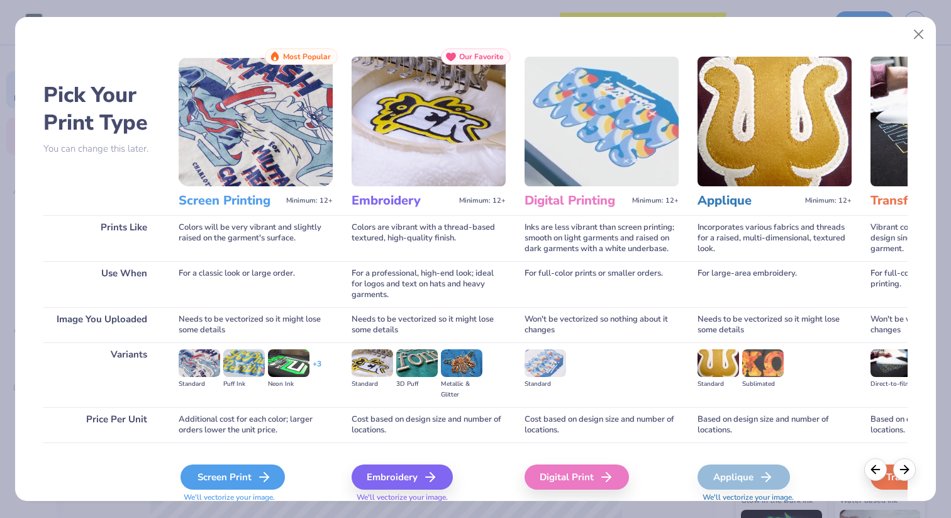
click at [271, 481] on icon at bounding box center [264, 476] width 15 height 15
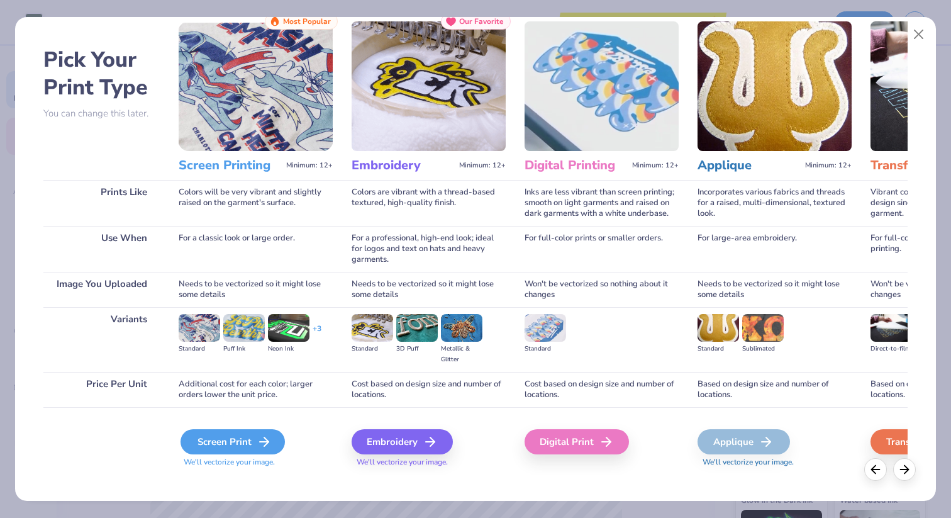
scroll to position [47, 0]
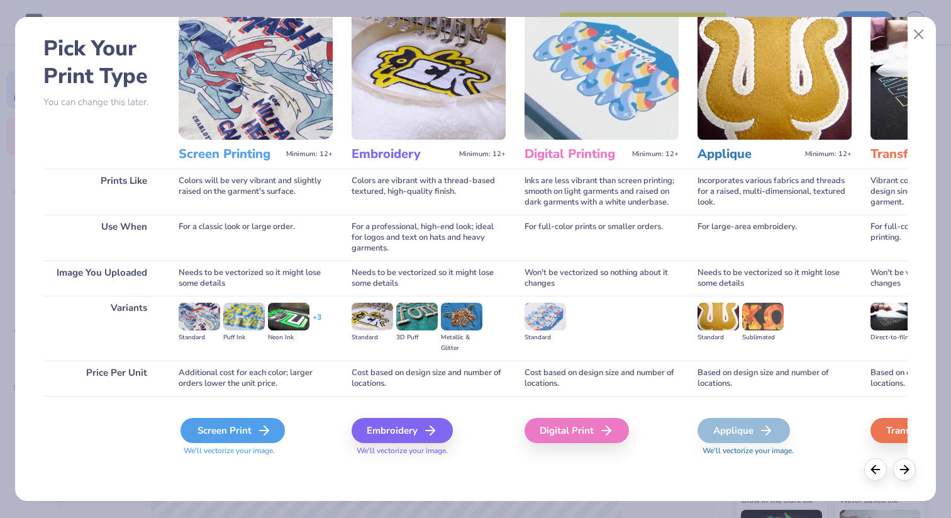
click at [255, 434] on div "Screen Print" at bounding box center [233, 430] width 104 height 25
